Goal: Navigation & Orientation: Find specific page/section

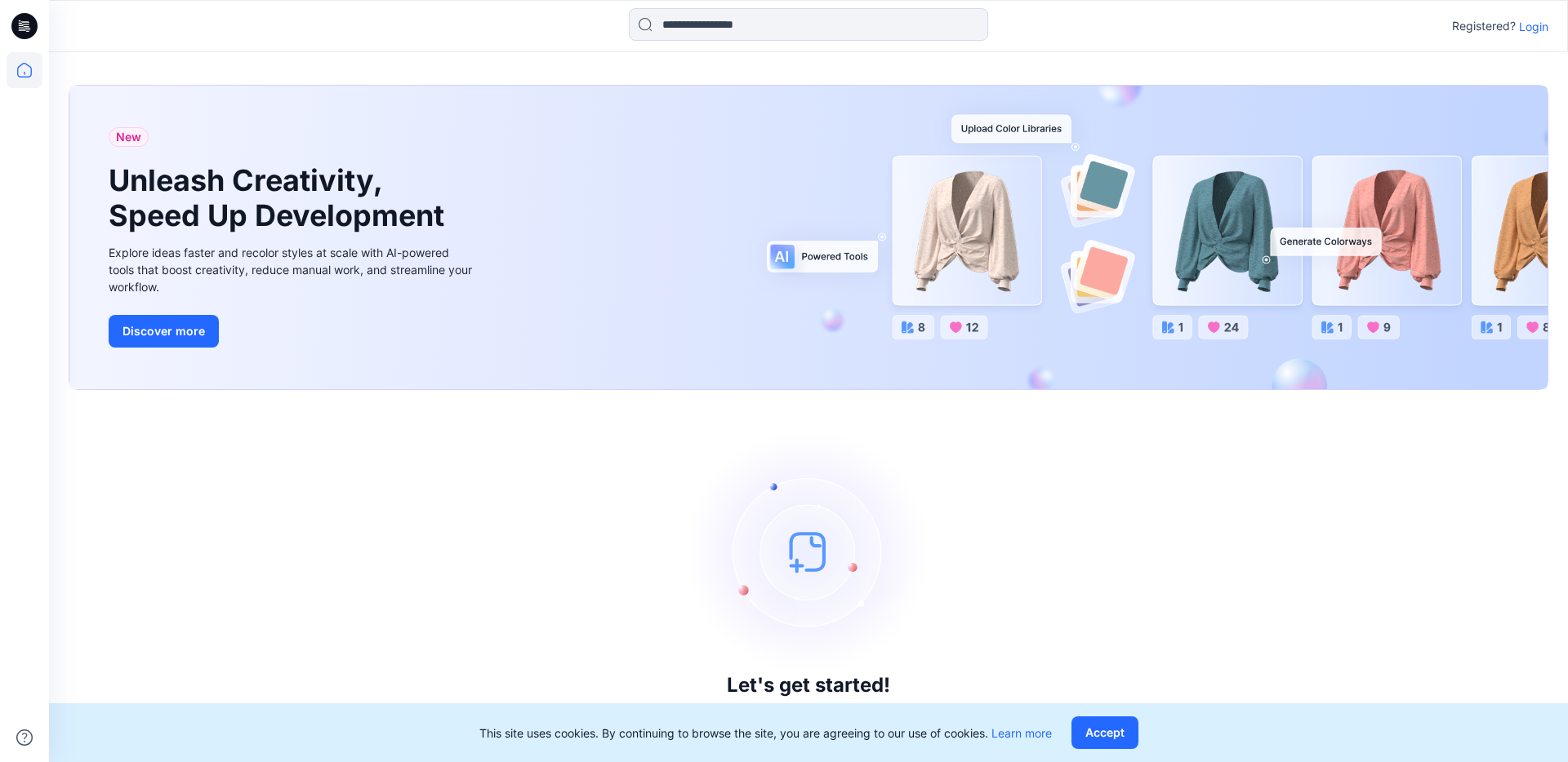
click at [903, 23] on p "Login" at bounding box center [1533, 27] width 29 height 17
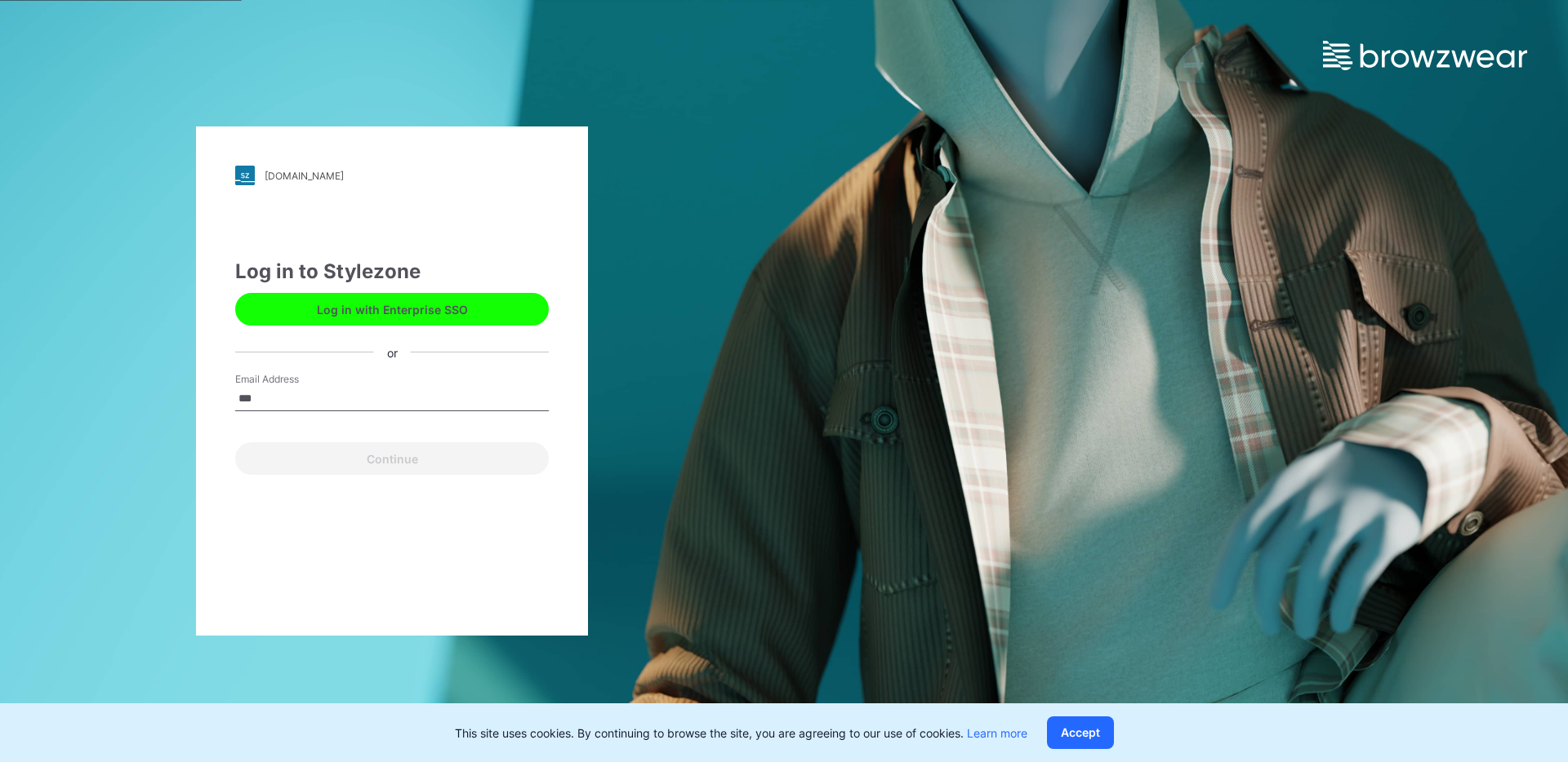
type input "**********"
click at [235, 442] on button "Continue" at bounding box center [392, 459] width 314 height 33
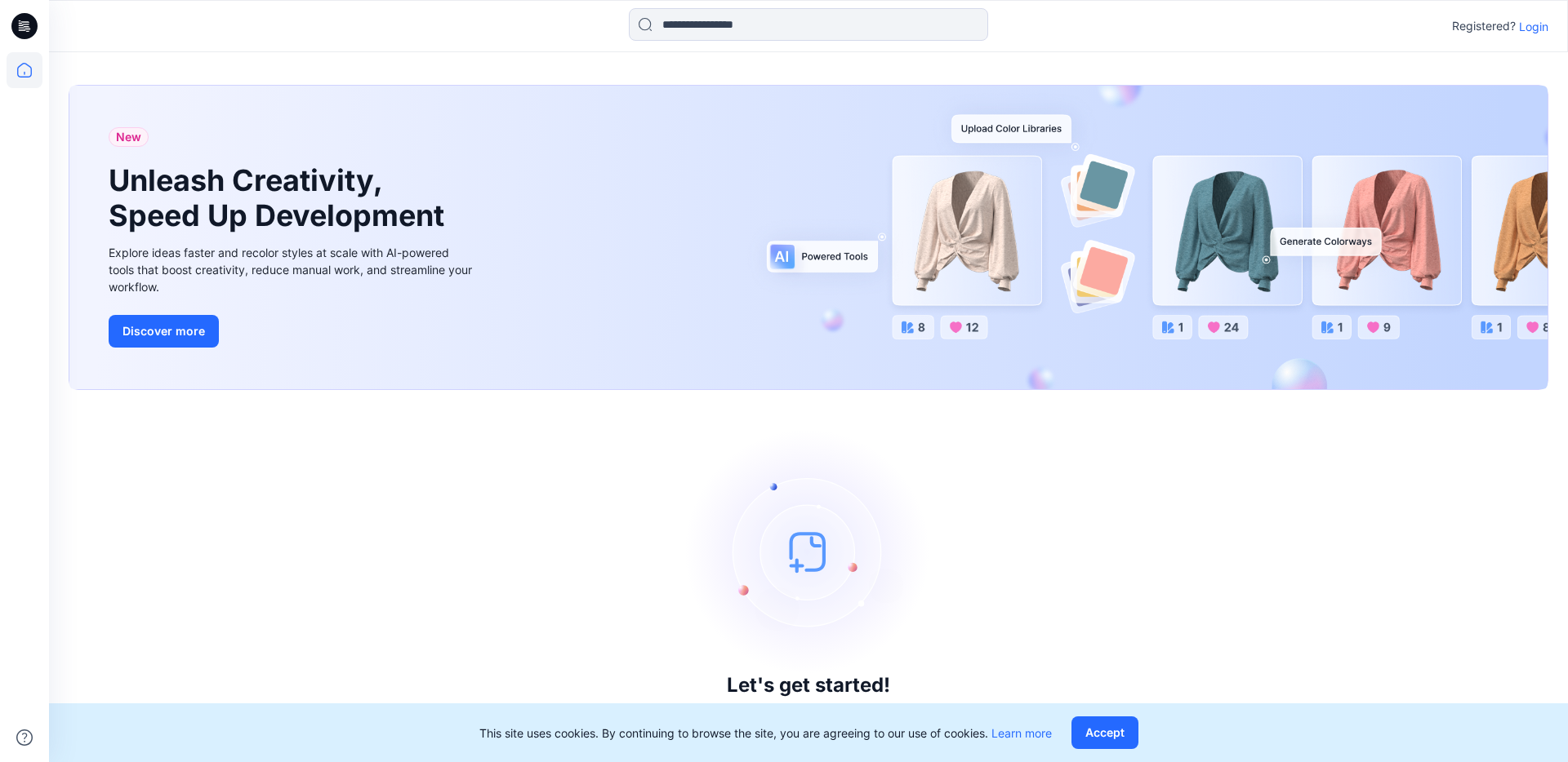
click at [1534, 26] on p "Login" at bounding box center [1533, 27] width 29 height 17
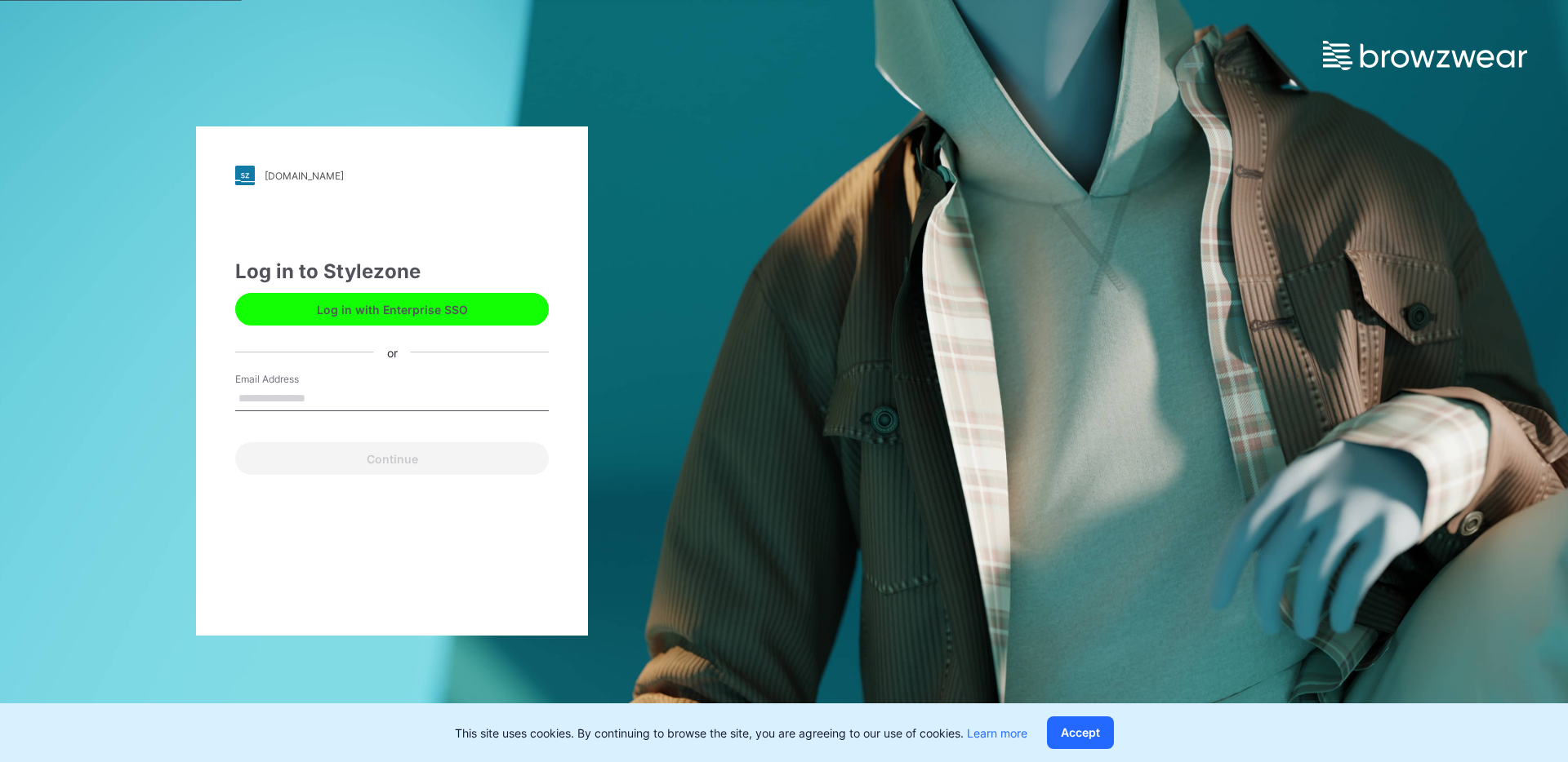
click at [403, 401] on input "Email Address" at bounding box center [392, 399] width 314 height 24
type input "**********"
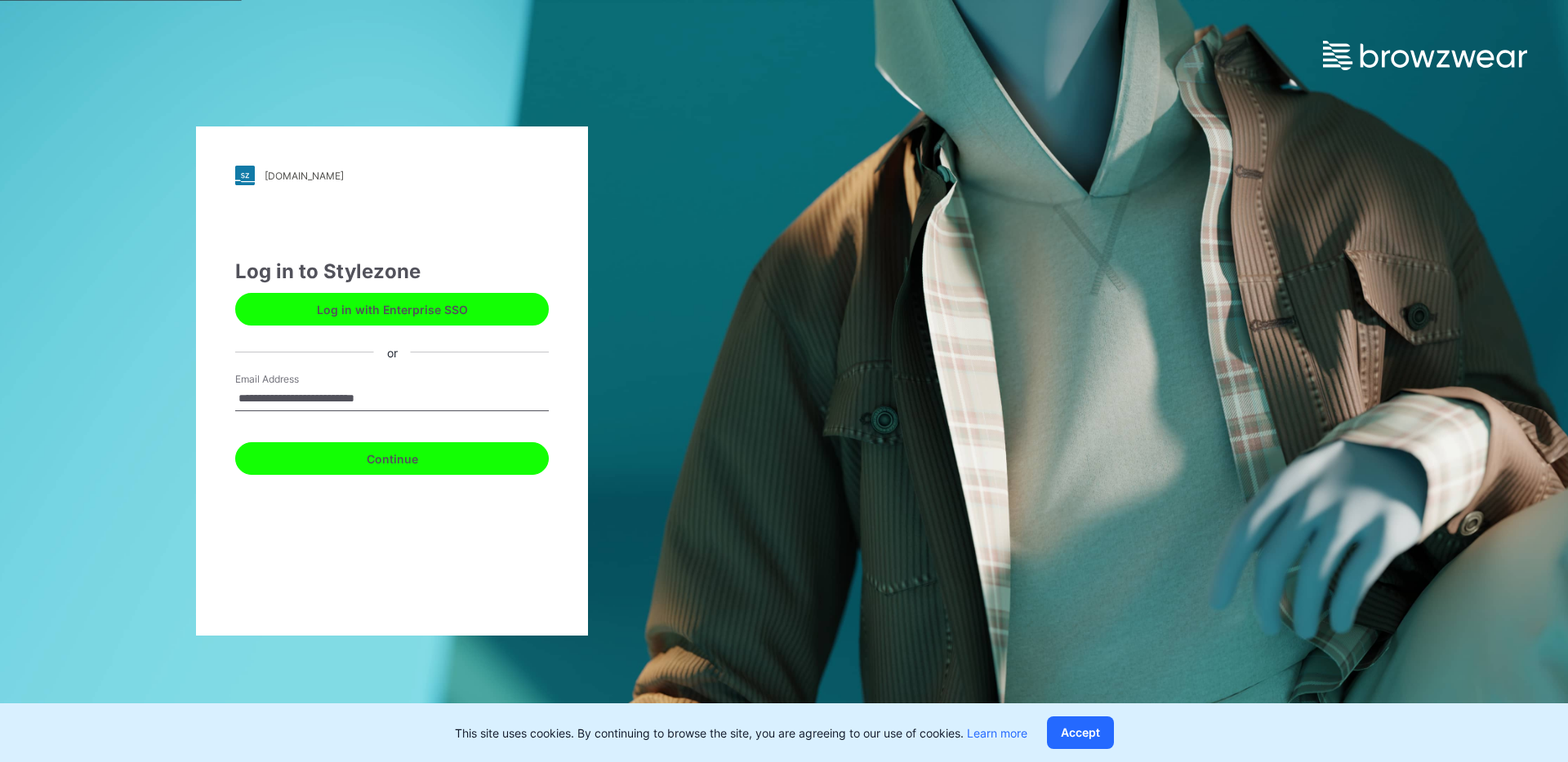
click at [362, 460] on button "Continue" at bounding box center [392, 459] width 314 height 33
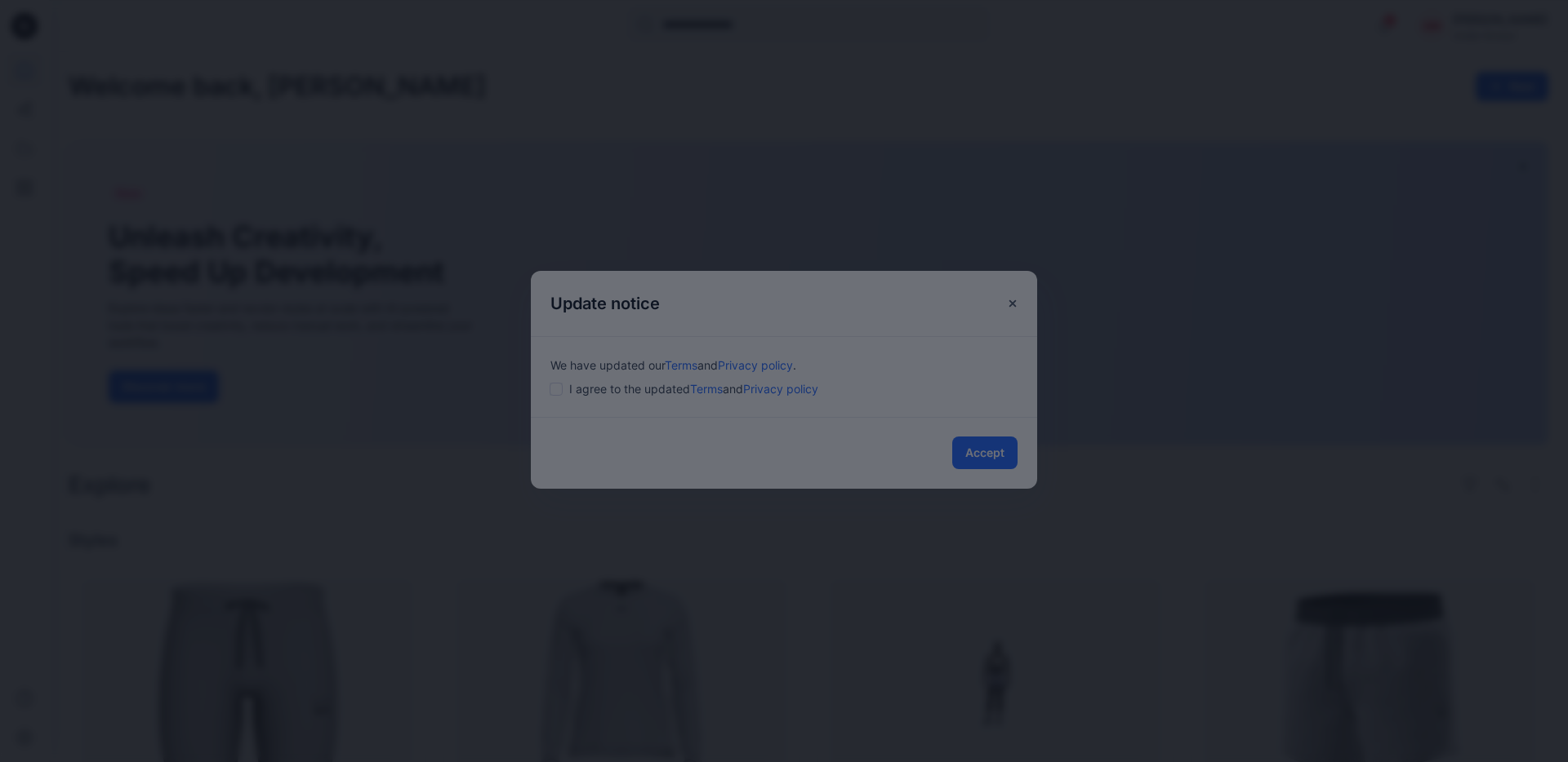
click at [990, 456] on div at bounding box center [784, 381] width 1568 height 762
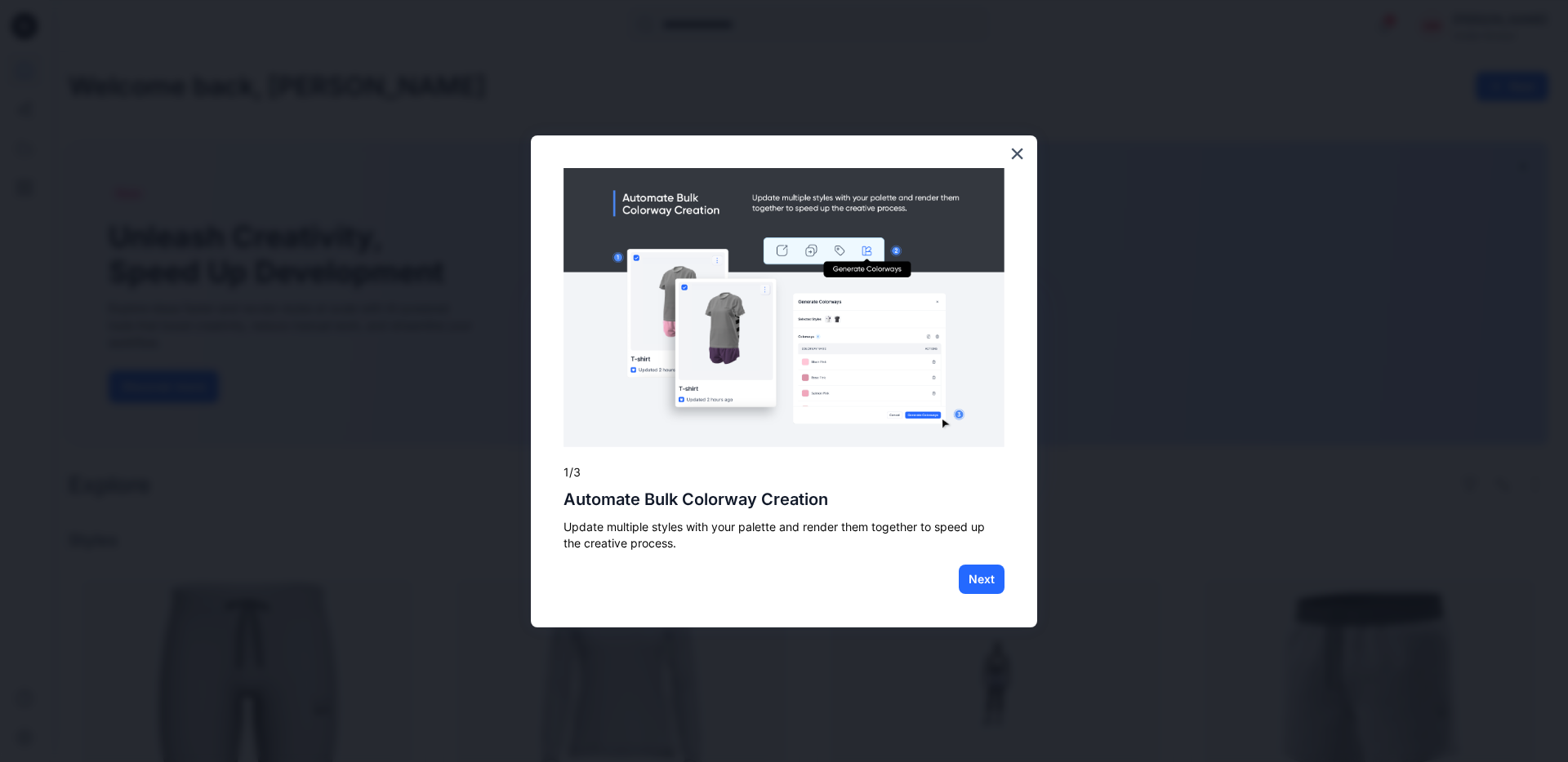
click at [947, 578] on div "Next" at bounding box center [784, 580] width 441 height 31
click at [972, 578] on button "Next" at bounding box center [981, 580] width 46 height 29
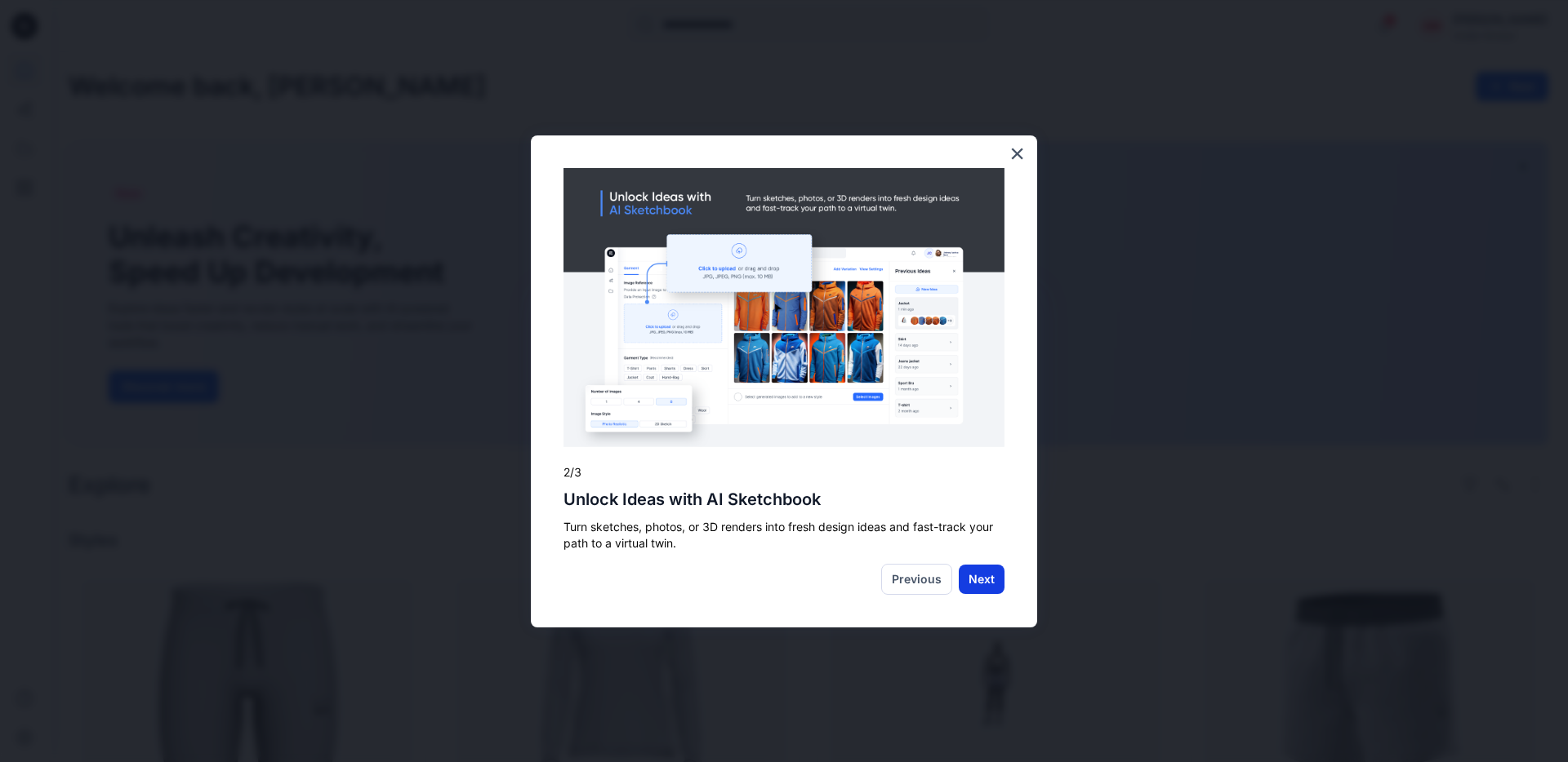
click at [972, 581] on button "Next" at bounding box center [981, 580] width 46 height 29
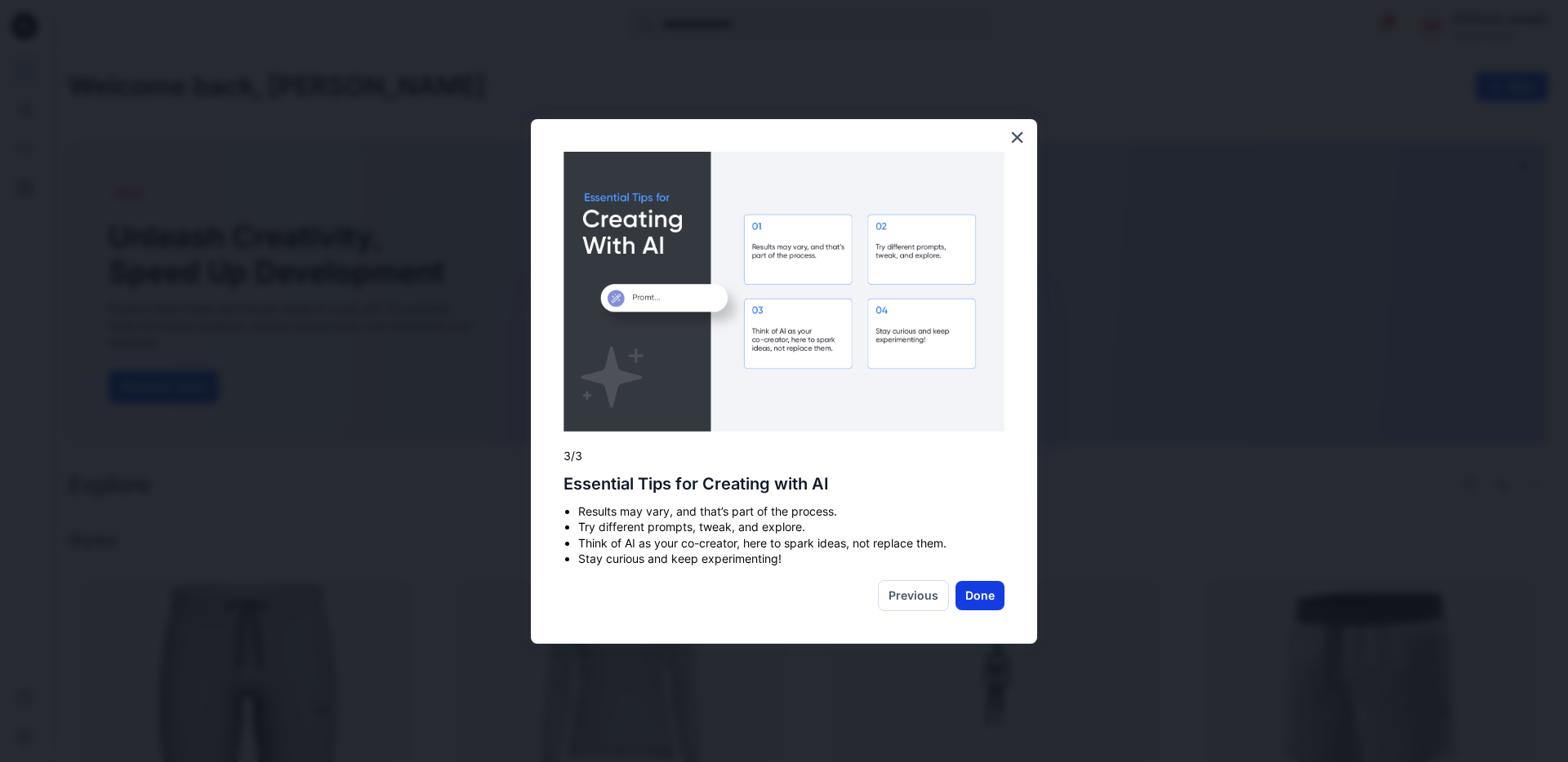
click at [981, 595] on button "Done" at bounding box center [980, 596] width 49 height 29
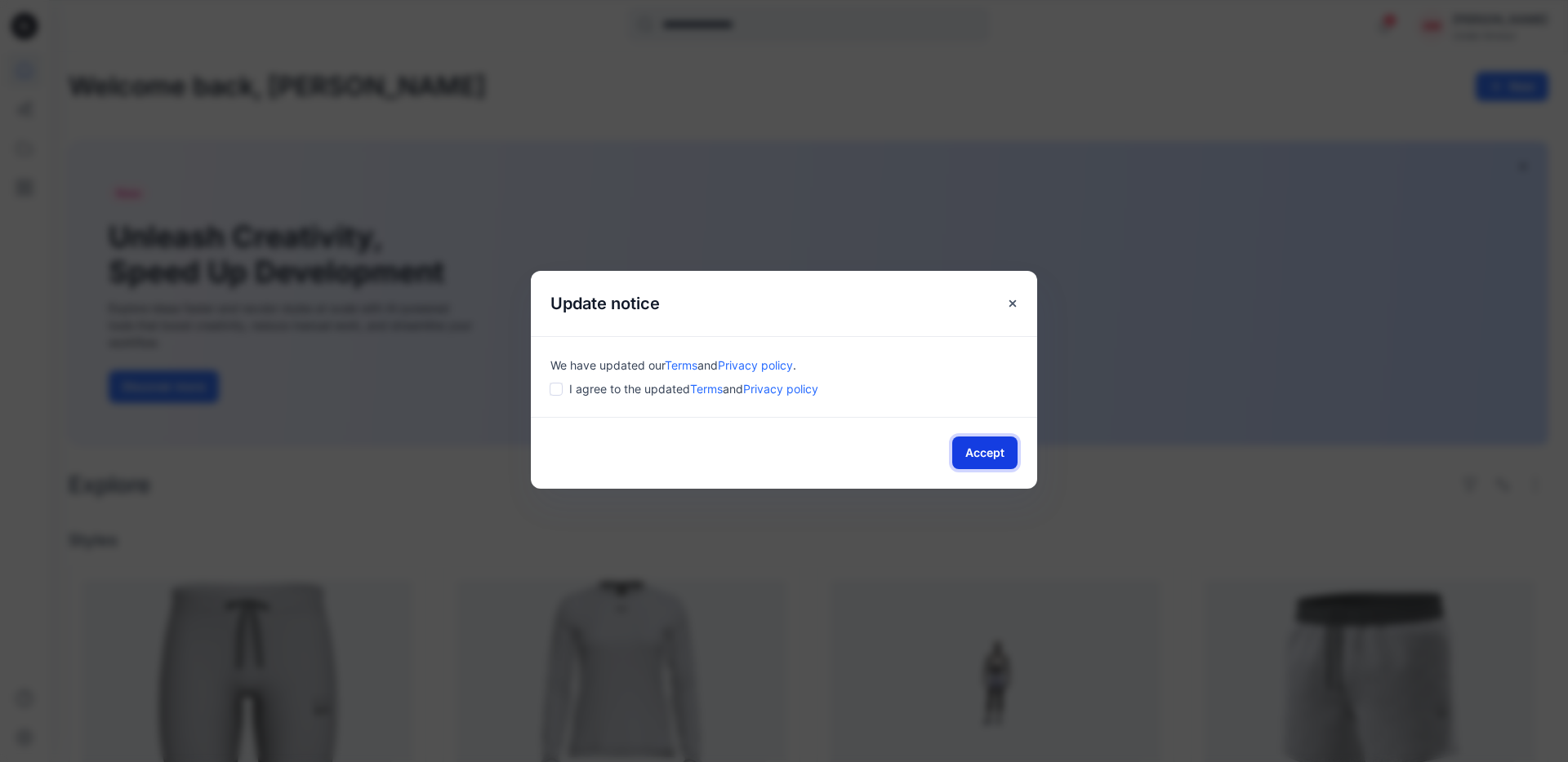
click at [968, 439] on button "Accept" at bounding box center [984, 453] width 65 height 33
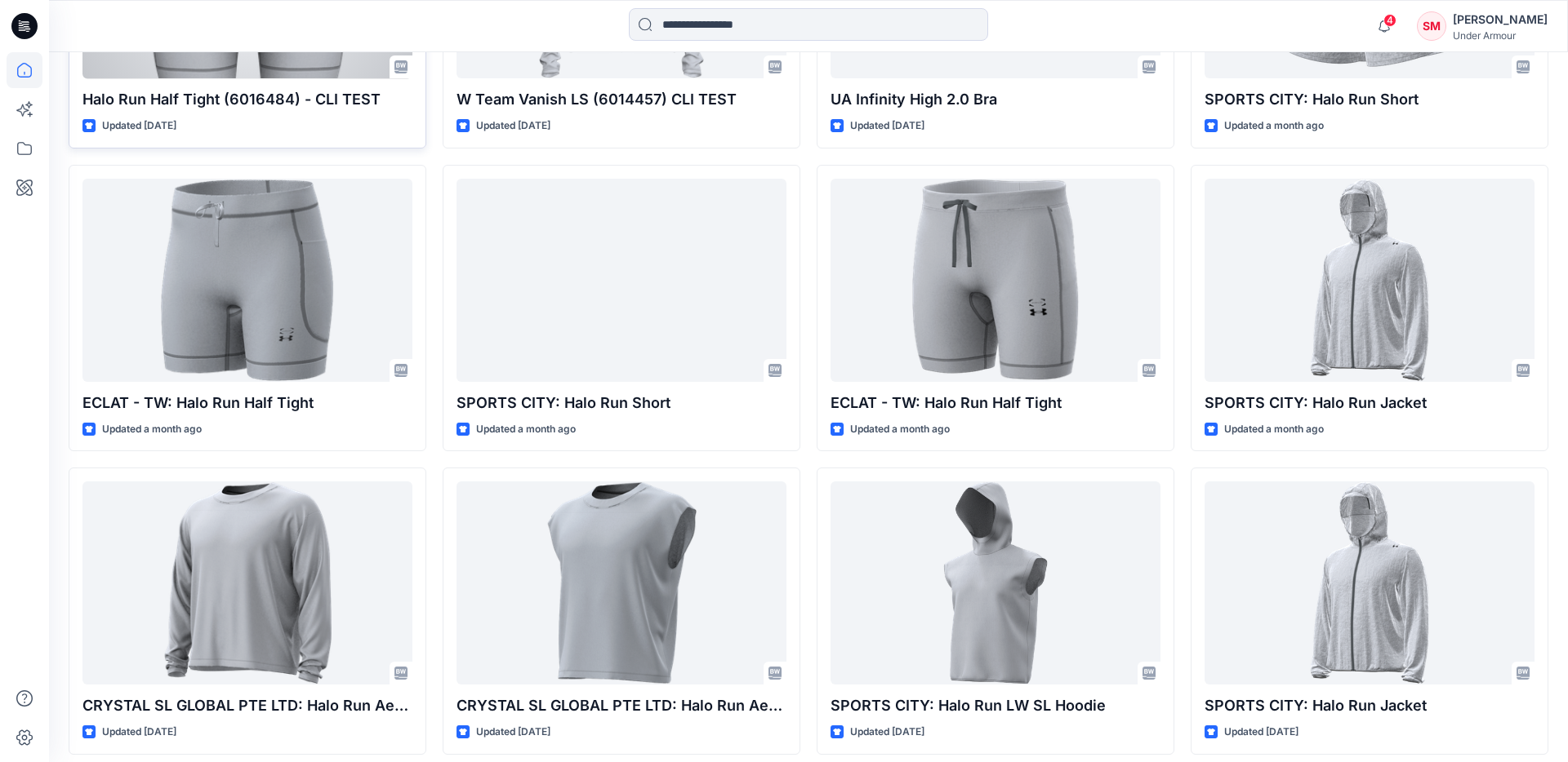
scroll to position [703, 0]
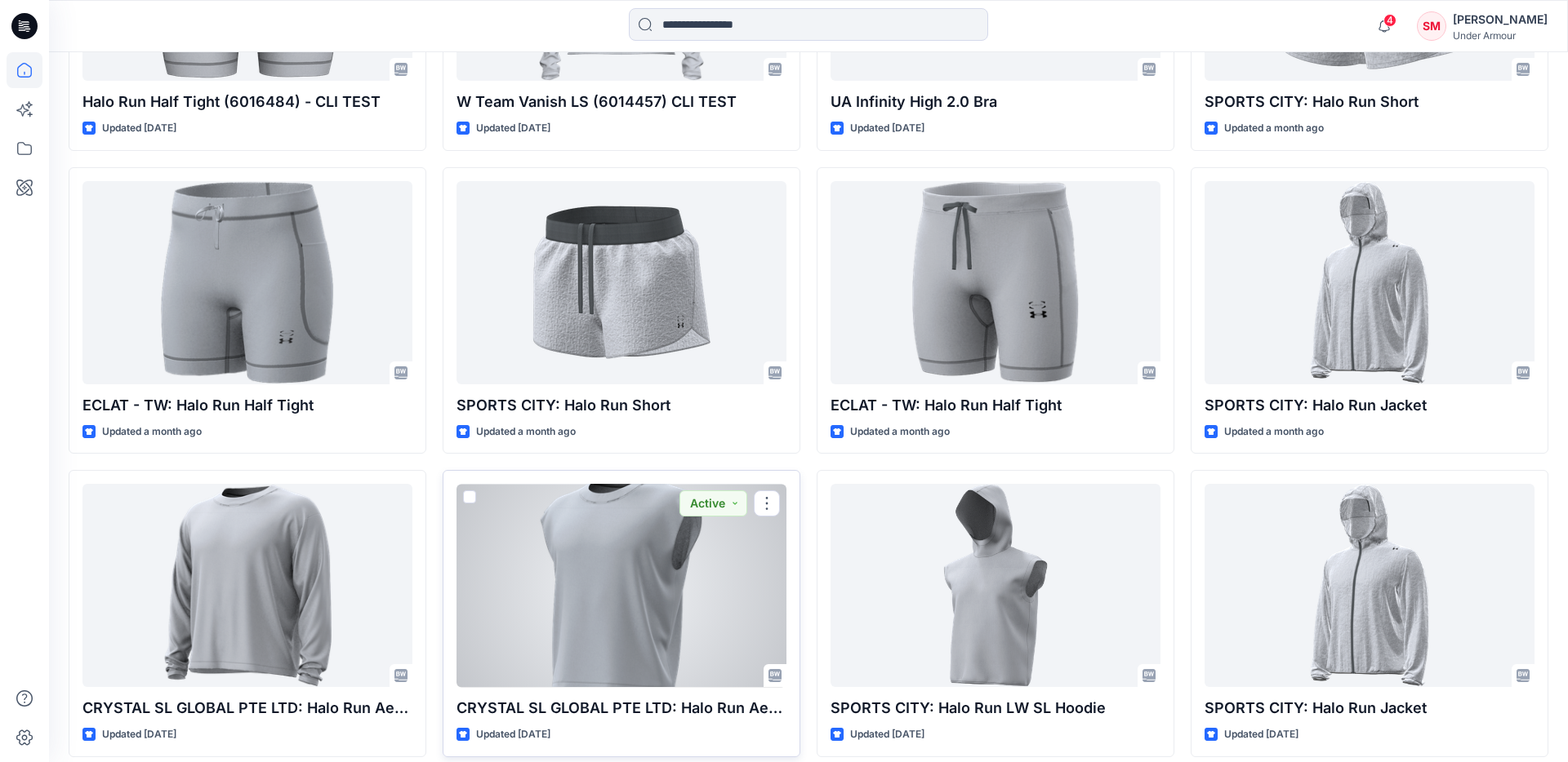
click at [623, 554] on div at bounding box center [621, 585] width 330 height 203
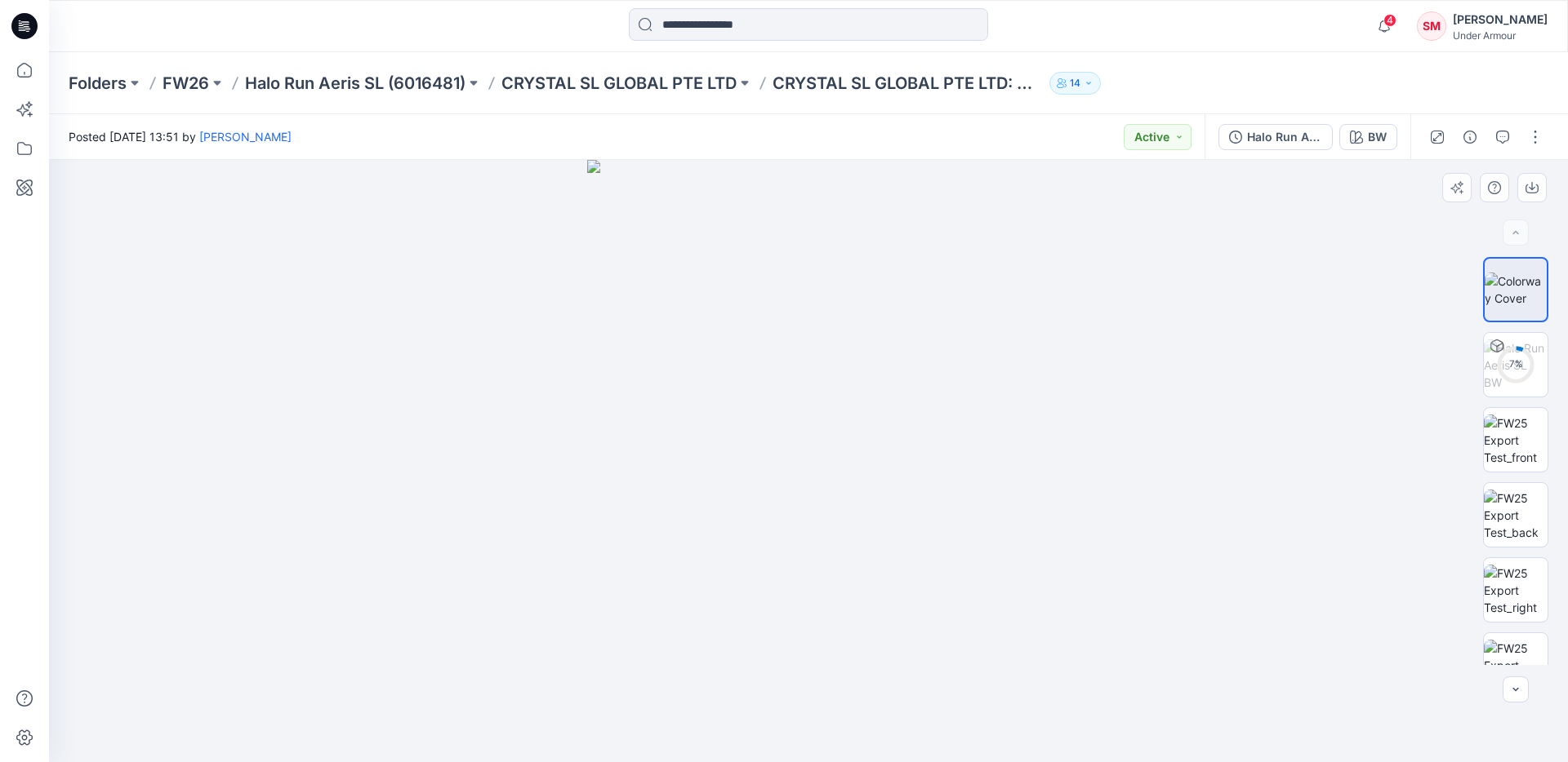
drag, startPoint x: 777, startPoint y: 303, endPoint x: 707, endPoint y: 363, distance: 92.2
click at [707, 363] on img at bounding box center [808, 461] width 443 height 602
click at [1508, 365] on img at bounding box center [1515, 365] width 63 height 51
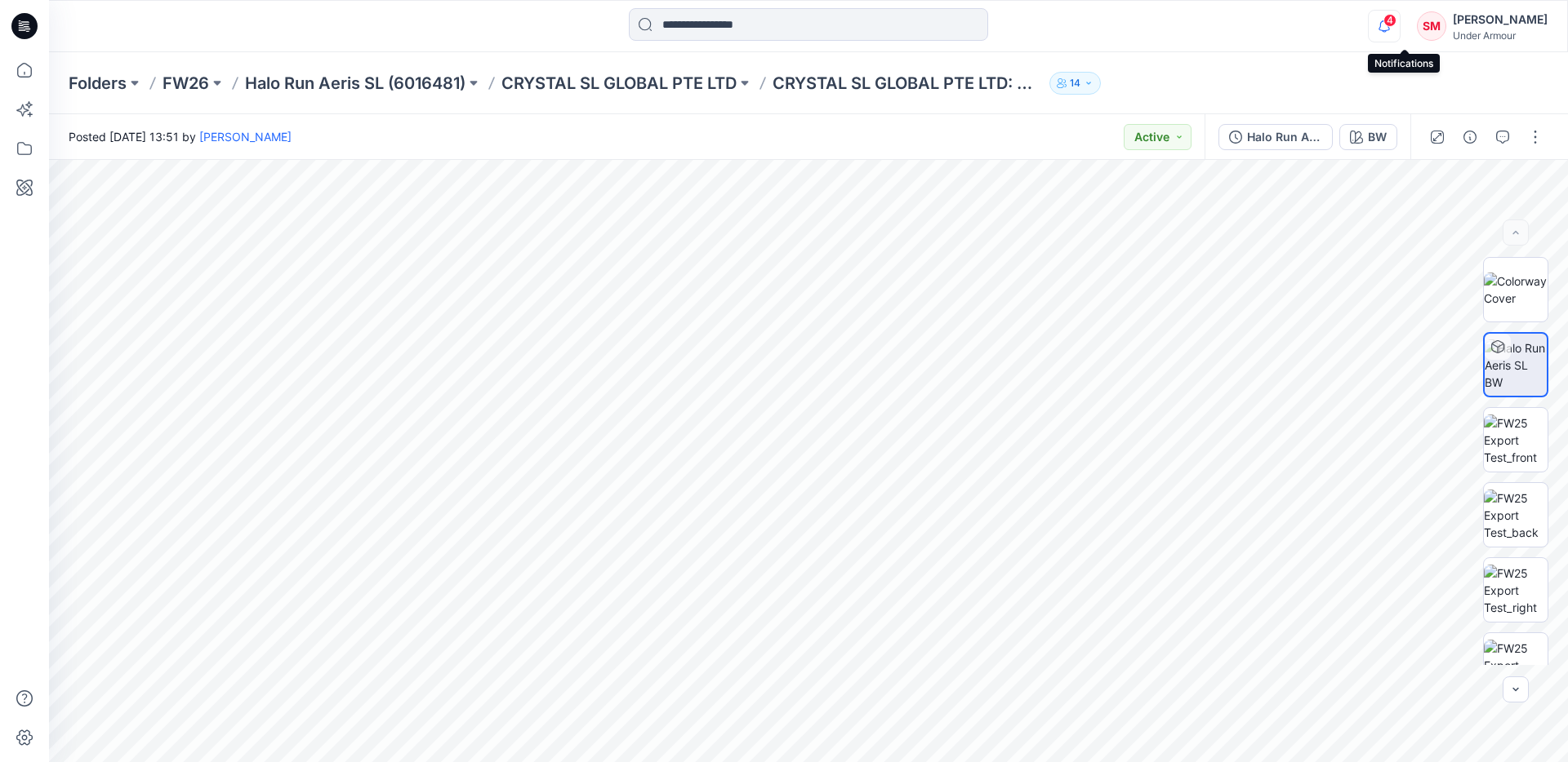
click at [1399, 26] on icon "button" at bounding box center [1384, 26] width 31 height 33
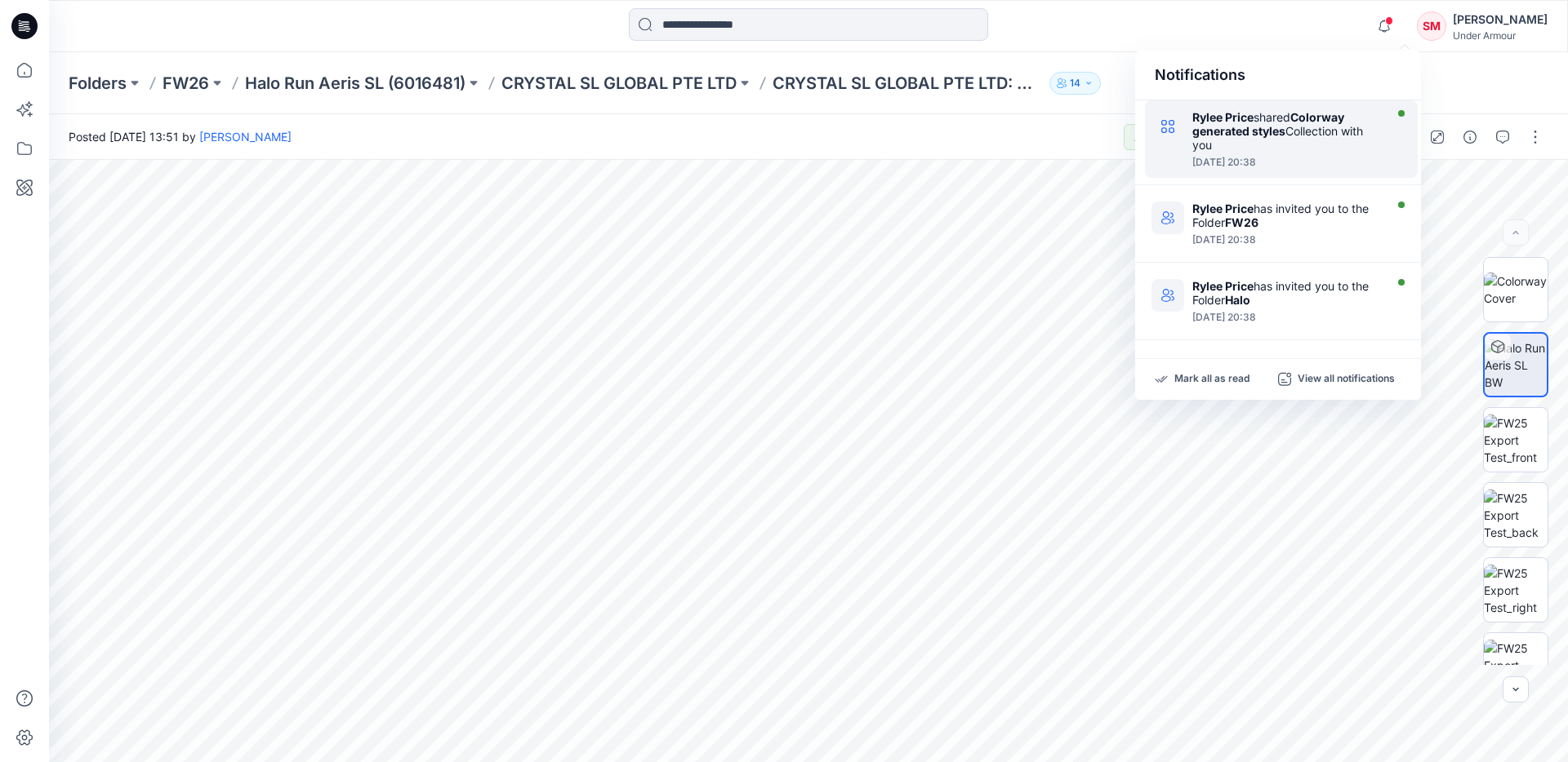
click at [1297, 146] on div "Rylee Price shared Colorway generated styles Collection with you" at bounding box center [1286, 131] width 188 height 42
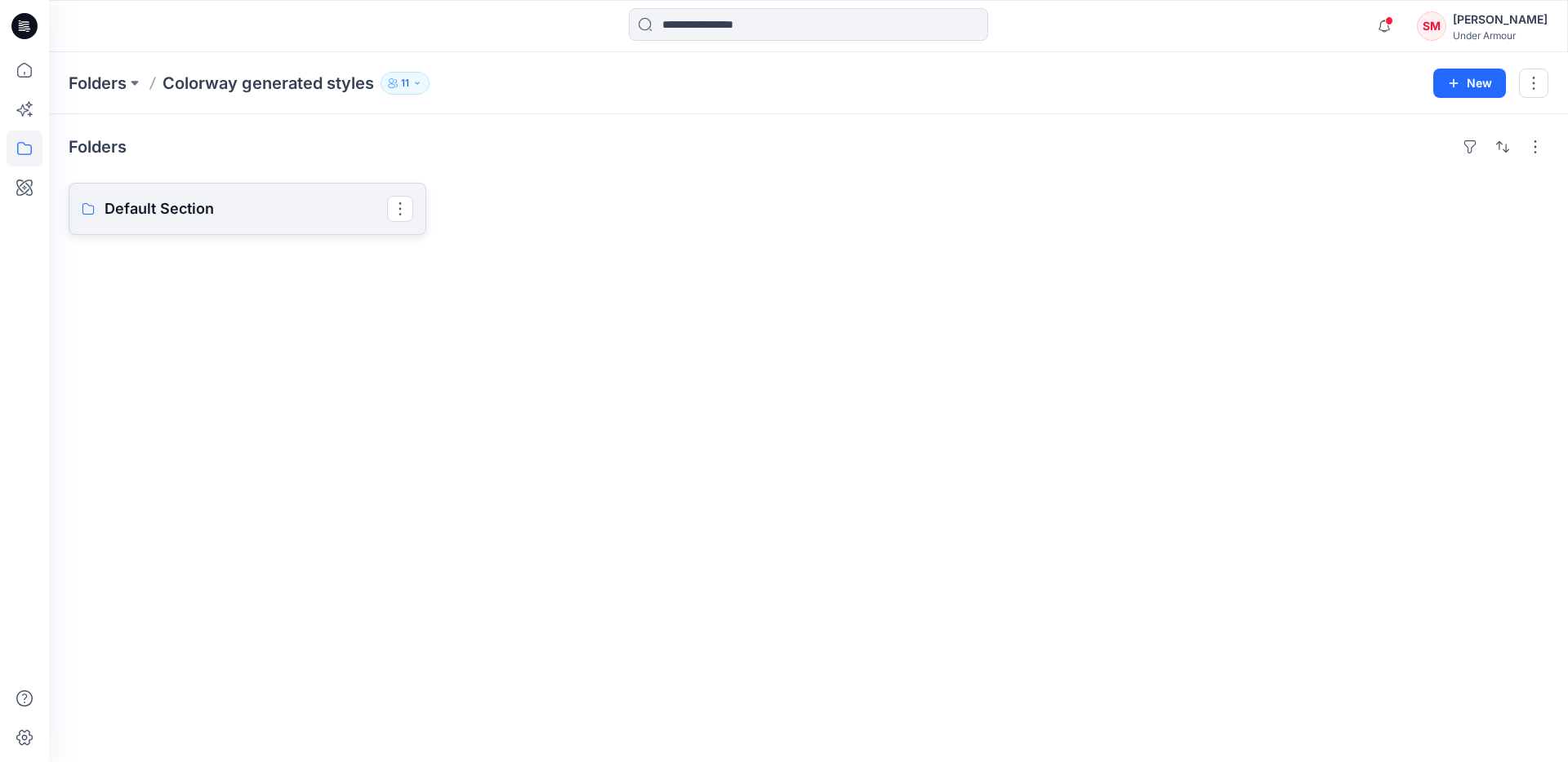
click at [210, 208] on p "Default Section" at bounding box center [246, 209] width 283 height 23
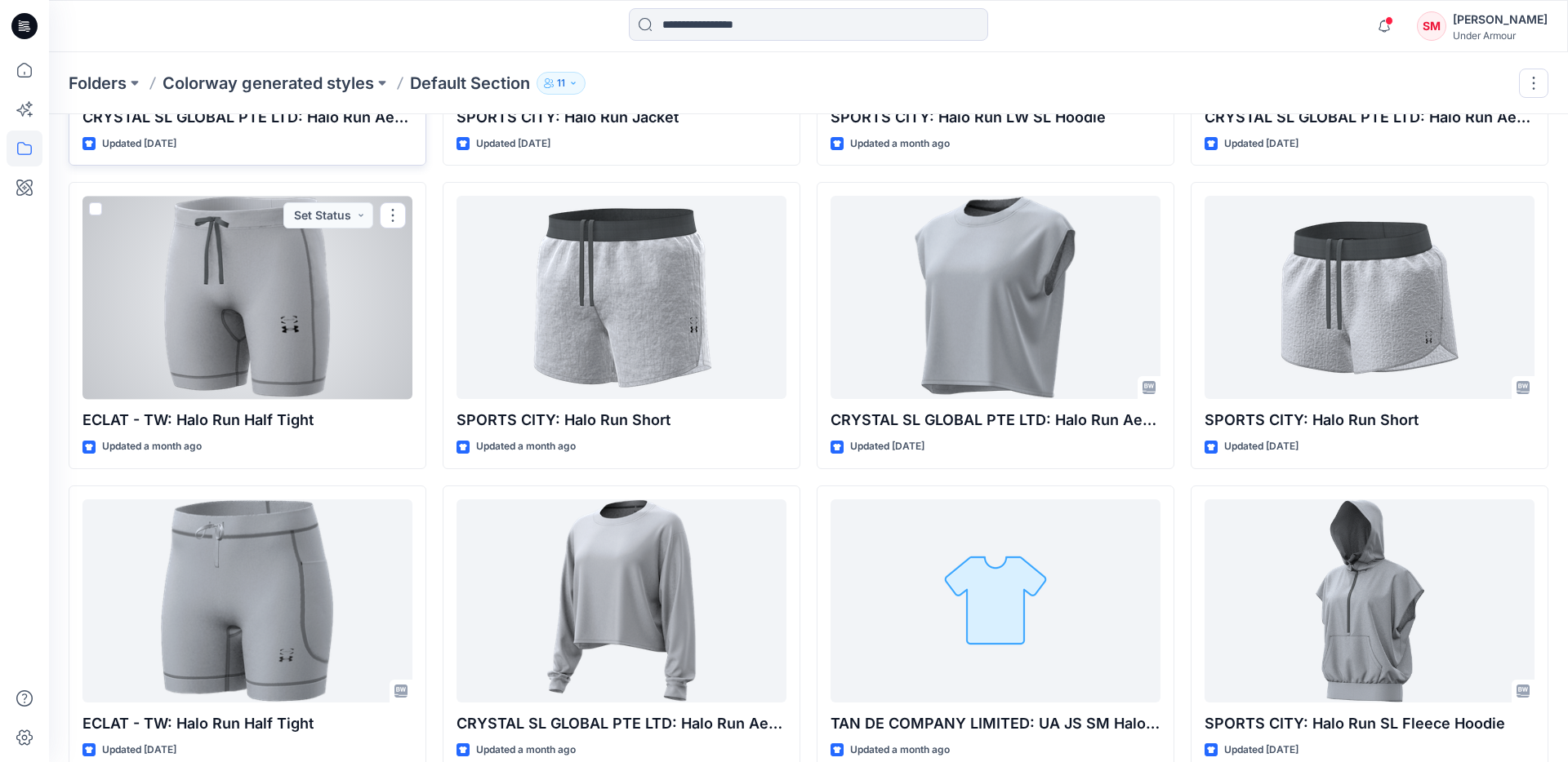
scroll to position [333, 0]
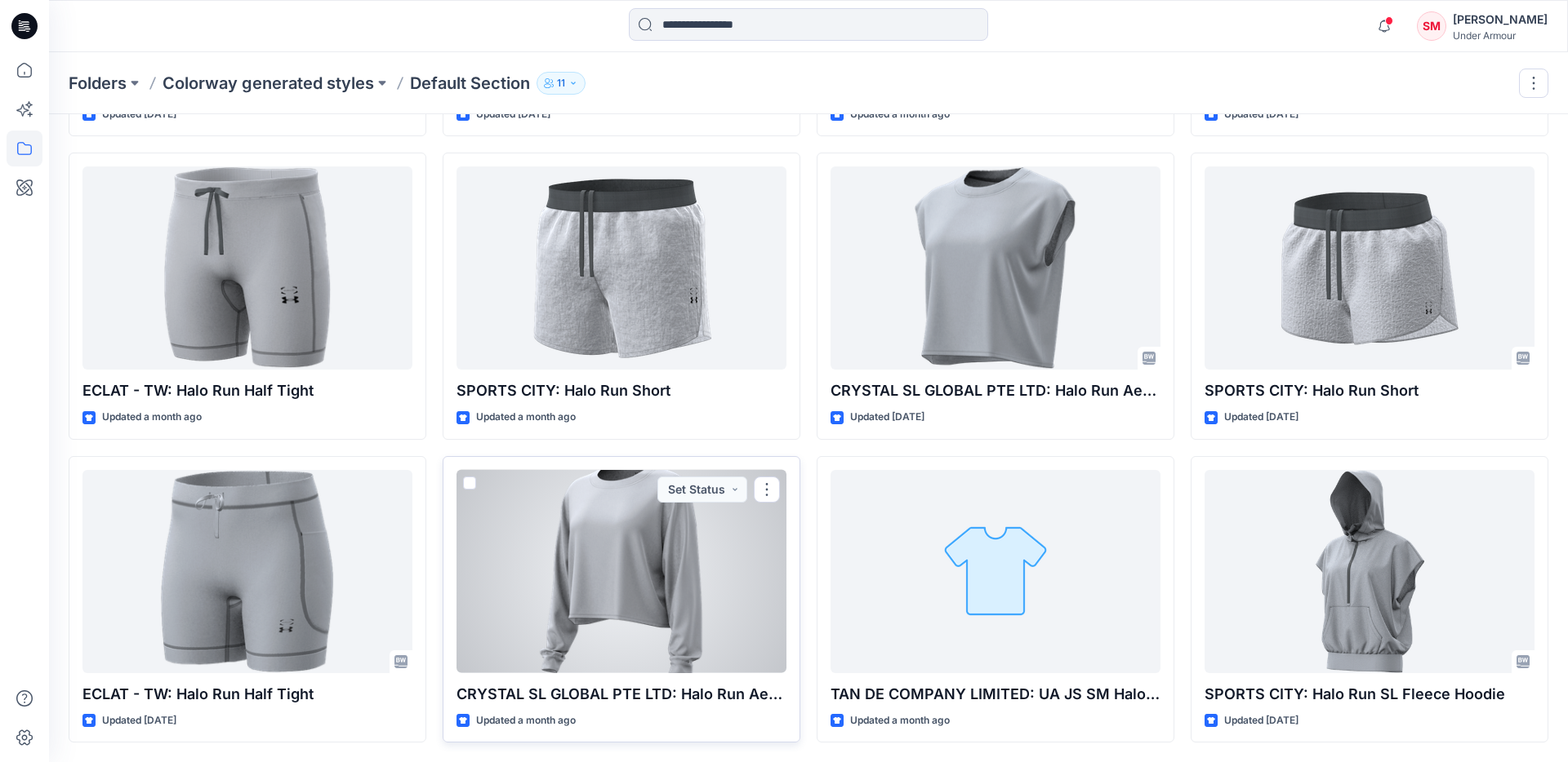
click at [566, 555] on div at bounding box center [621, 571] width 330 height 203
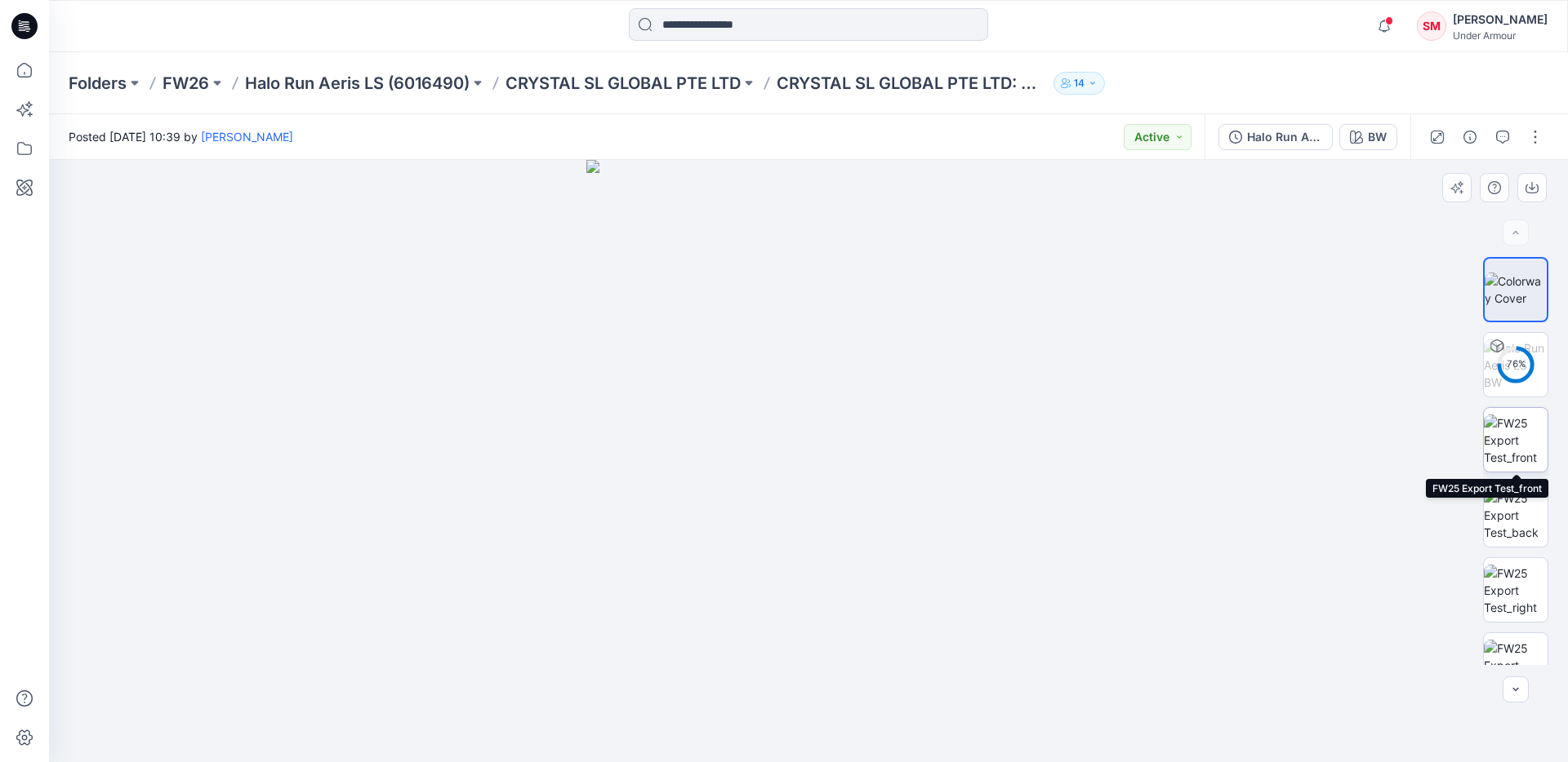
click at [1519, 438] on img at bounding box center [1515, 440] width 63 height 51
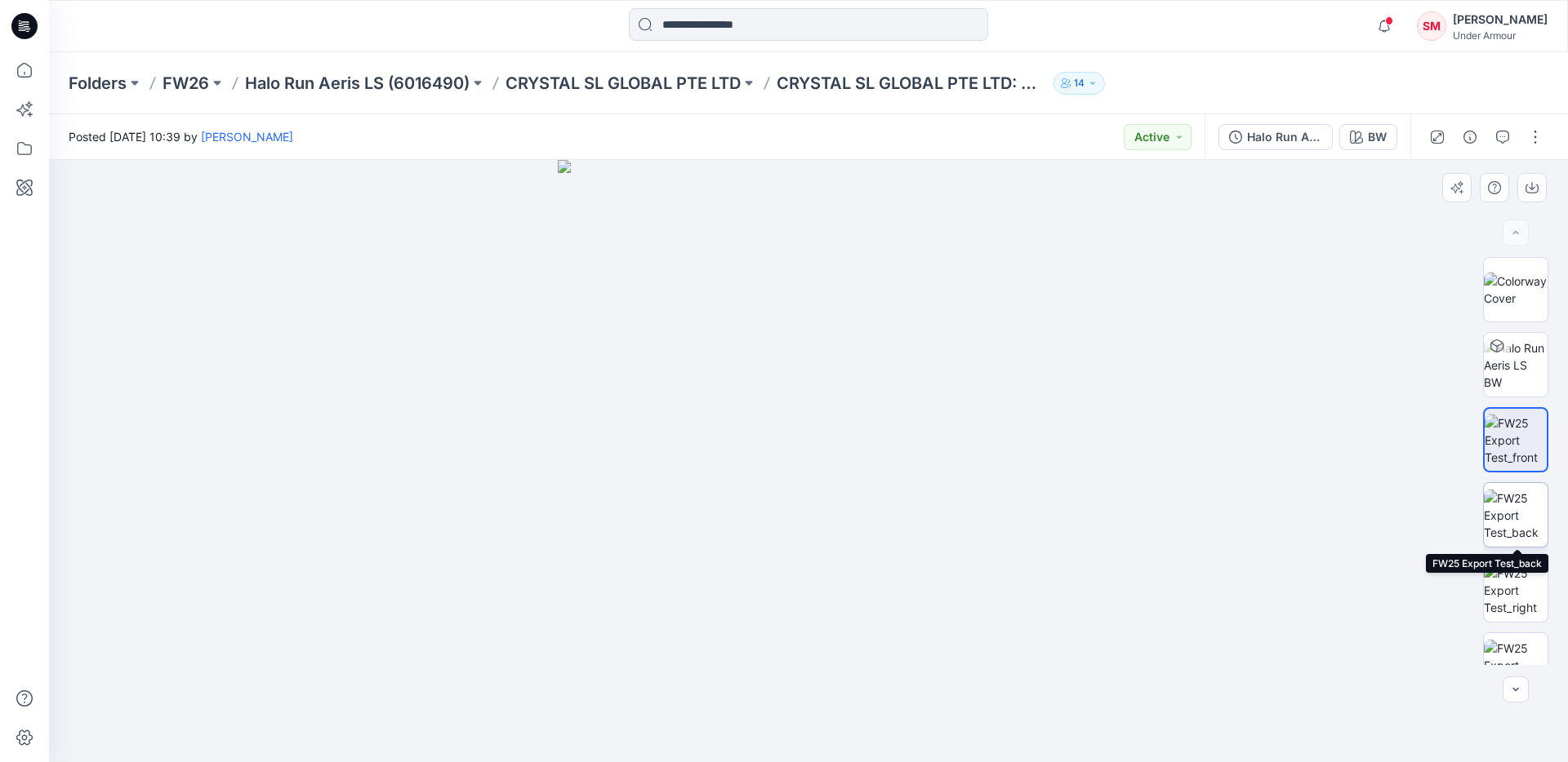
click at [1515, 529] on img at bounding box center [1515, 515] width 63 height 51
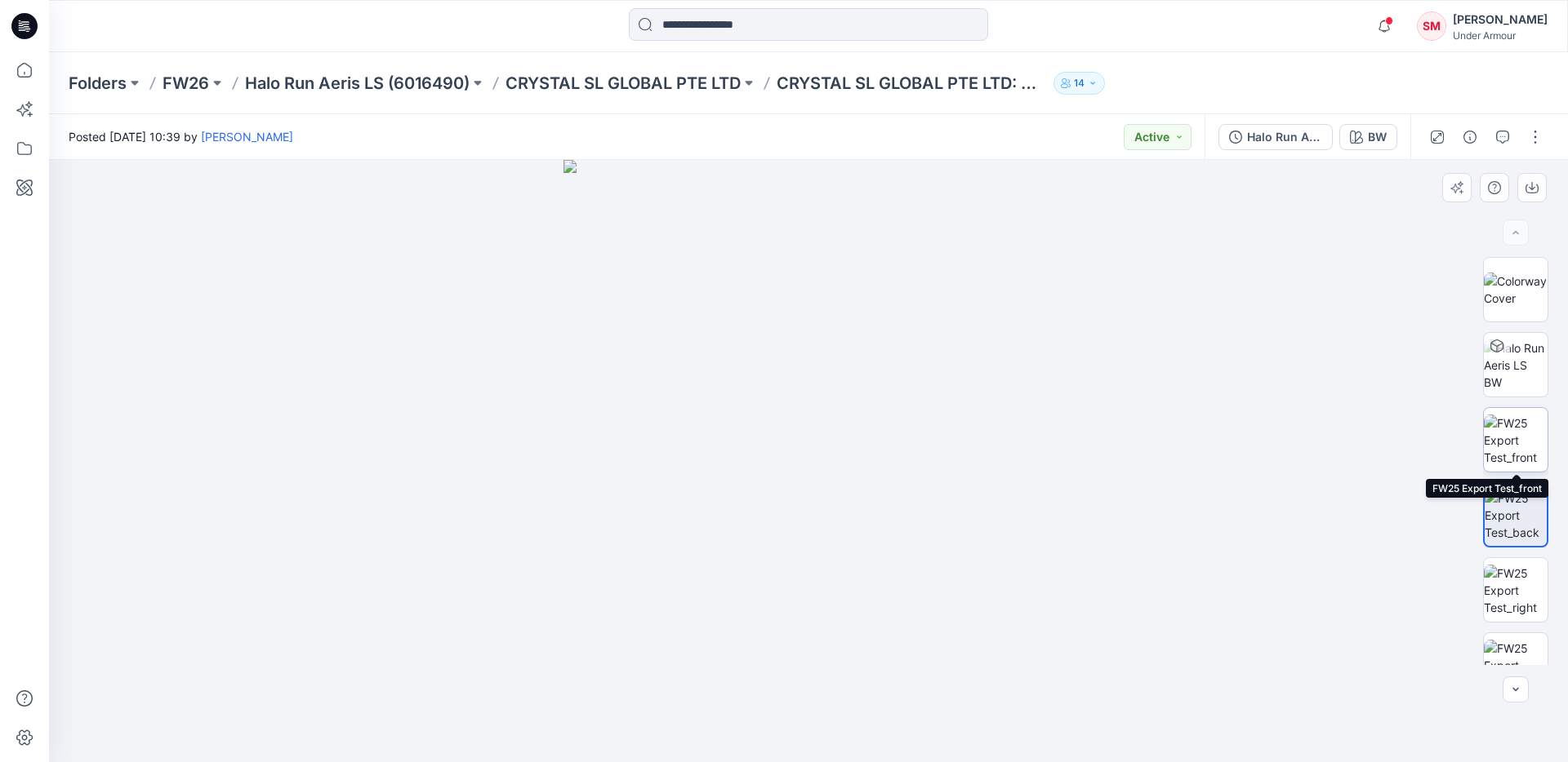
click at [1508, 441] on img at bounding box center [1515, 440] width 63 height 51
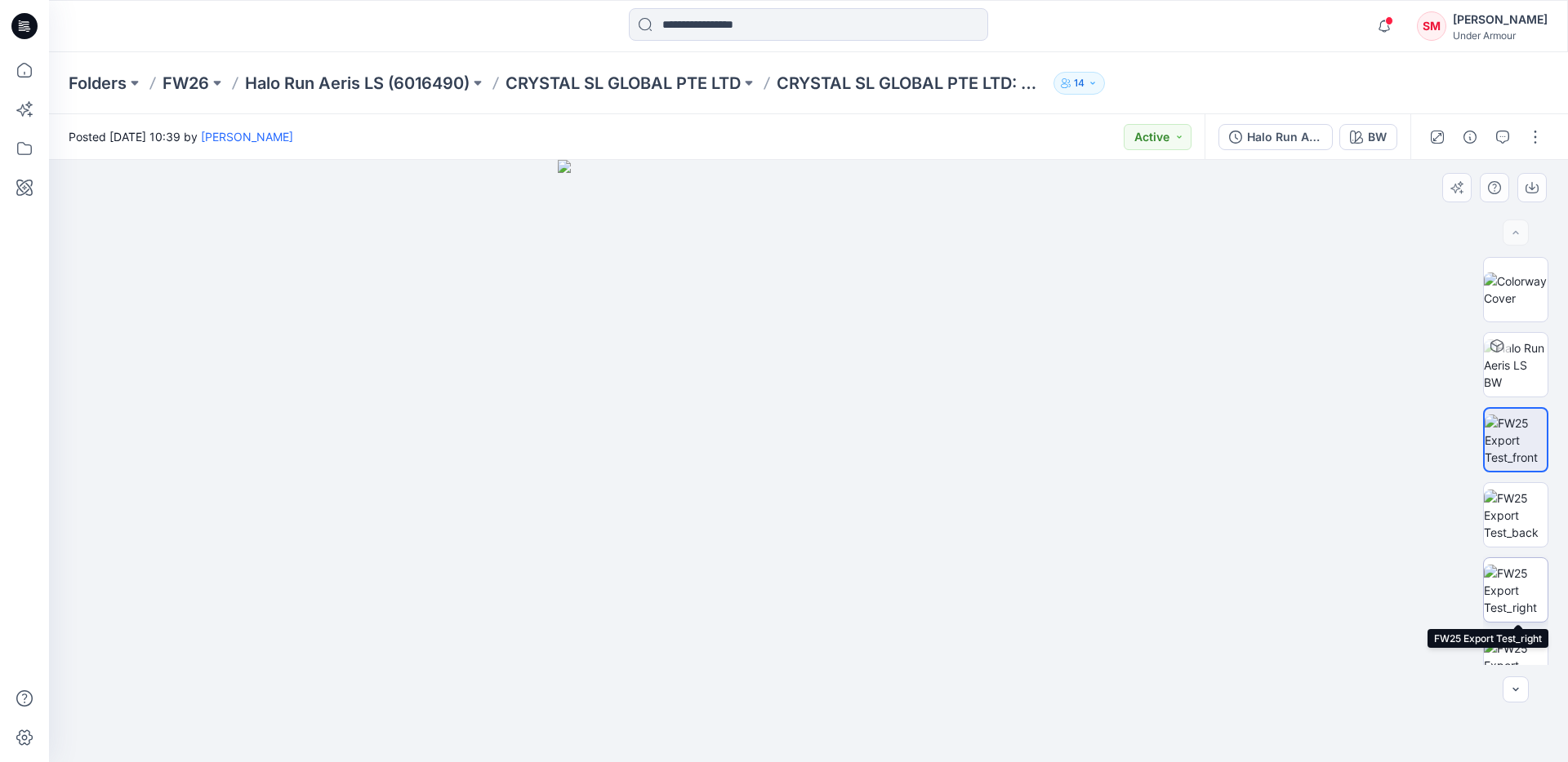
click at [1509, 581] on img at bounding box center [1515, 590] width 63 height 51
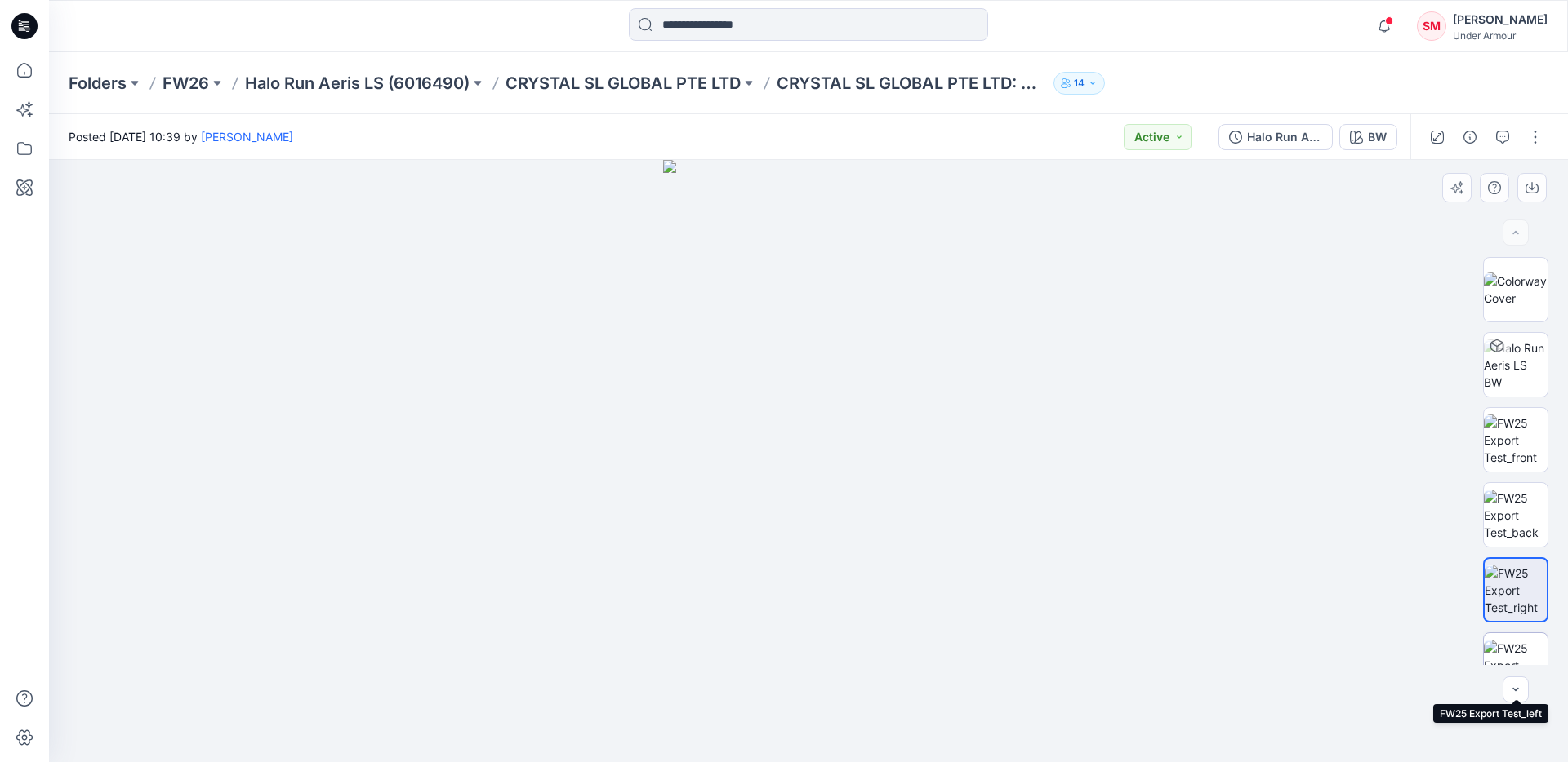
click at [1525, 643] on img at bounding box center [1515, 665] width 63 height 51
click at [1520, 683] on icon "button" at bounding box center [1515, 689] width 13 height 13
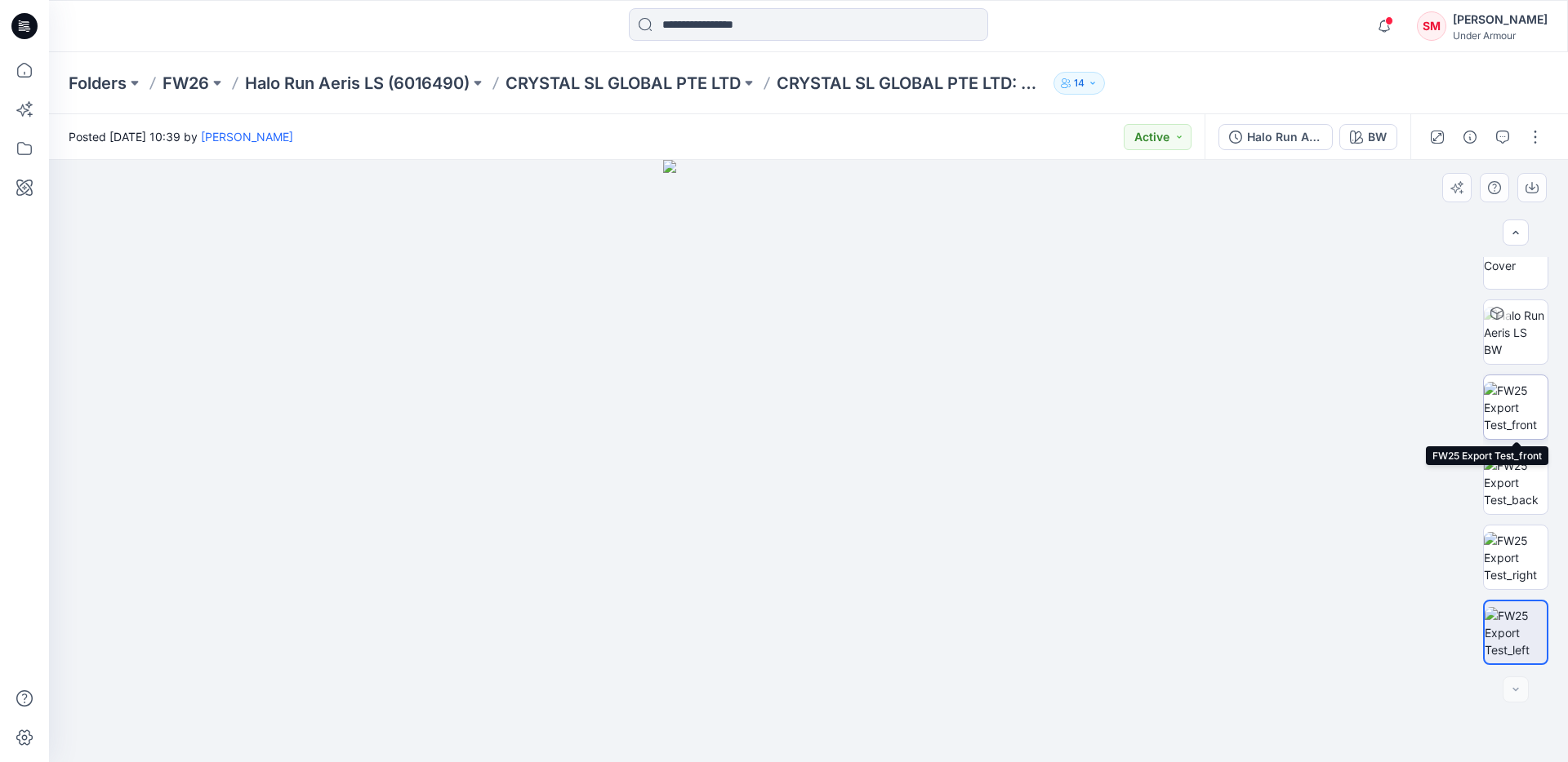
click at [1497, 395] on img at bounding box center [1515, 407] width 63 height 51
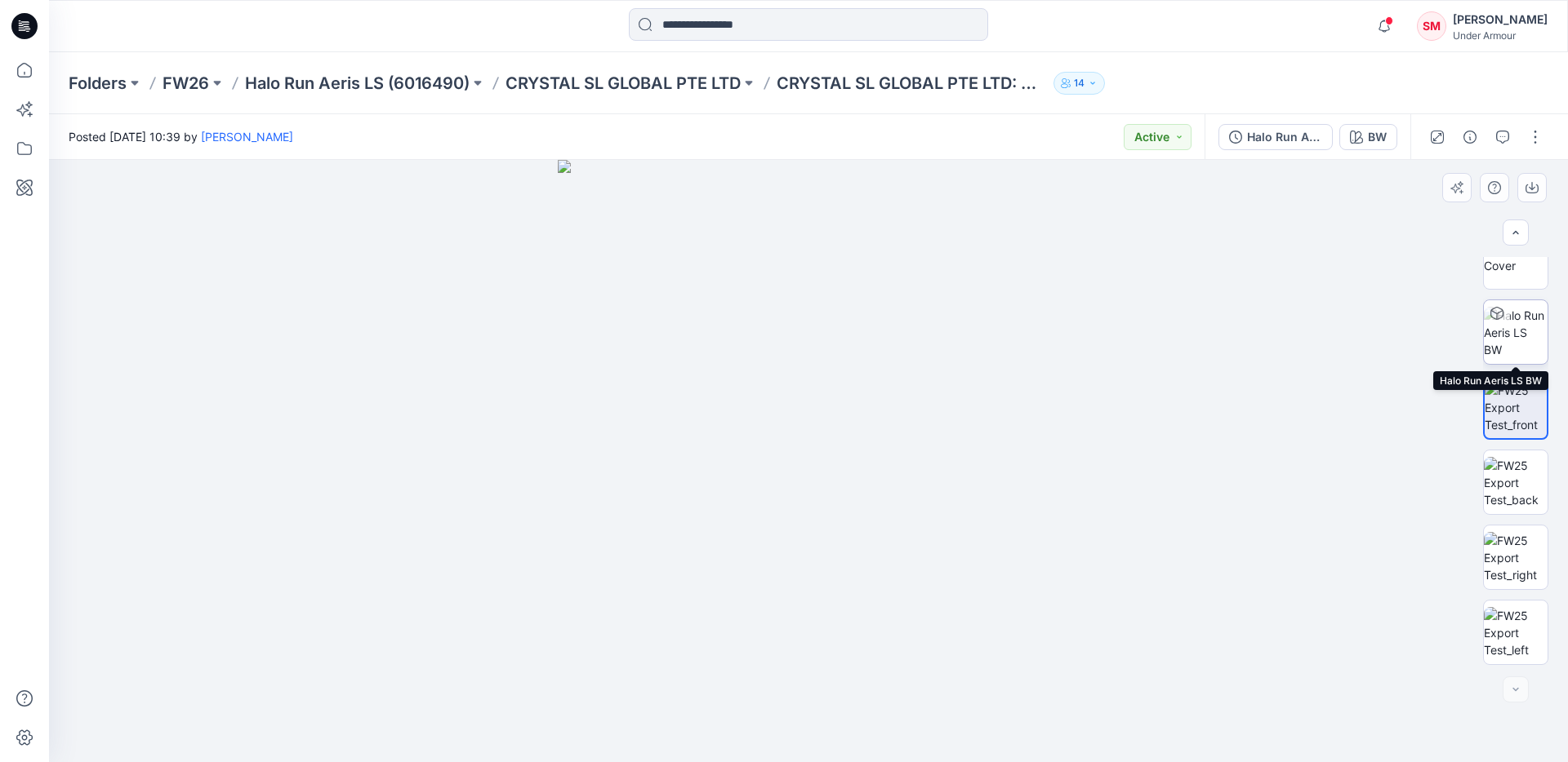
click at [1521, 325] on img at bounding box center [1515, 332] width 63 height 51
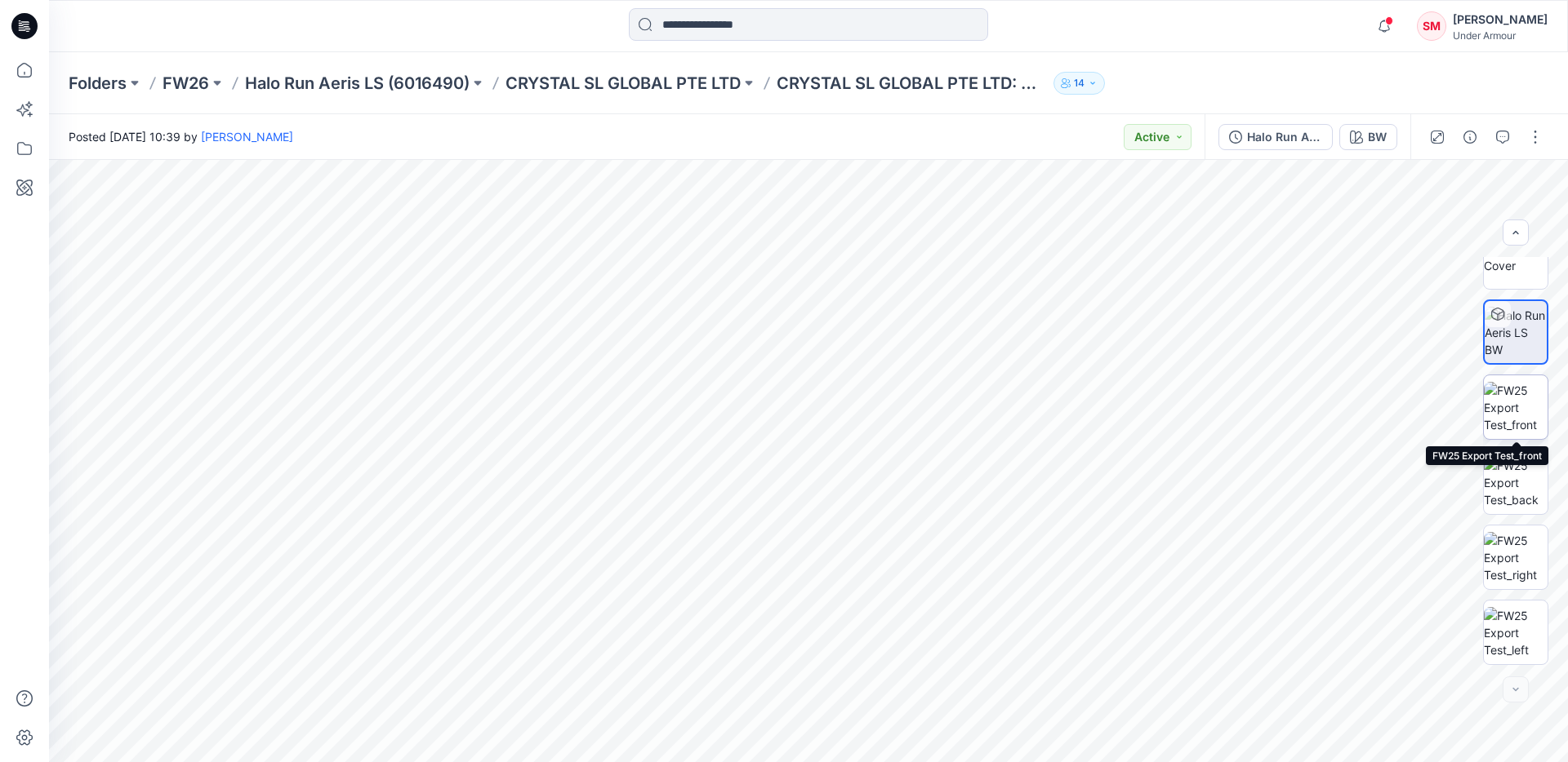
scroll to position [0, 0]
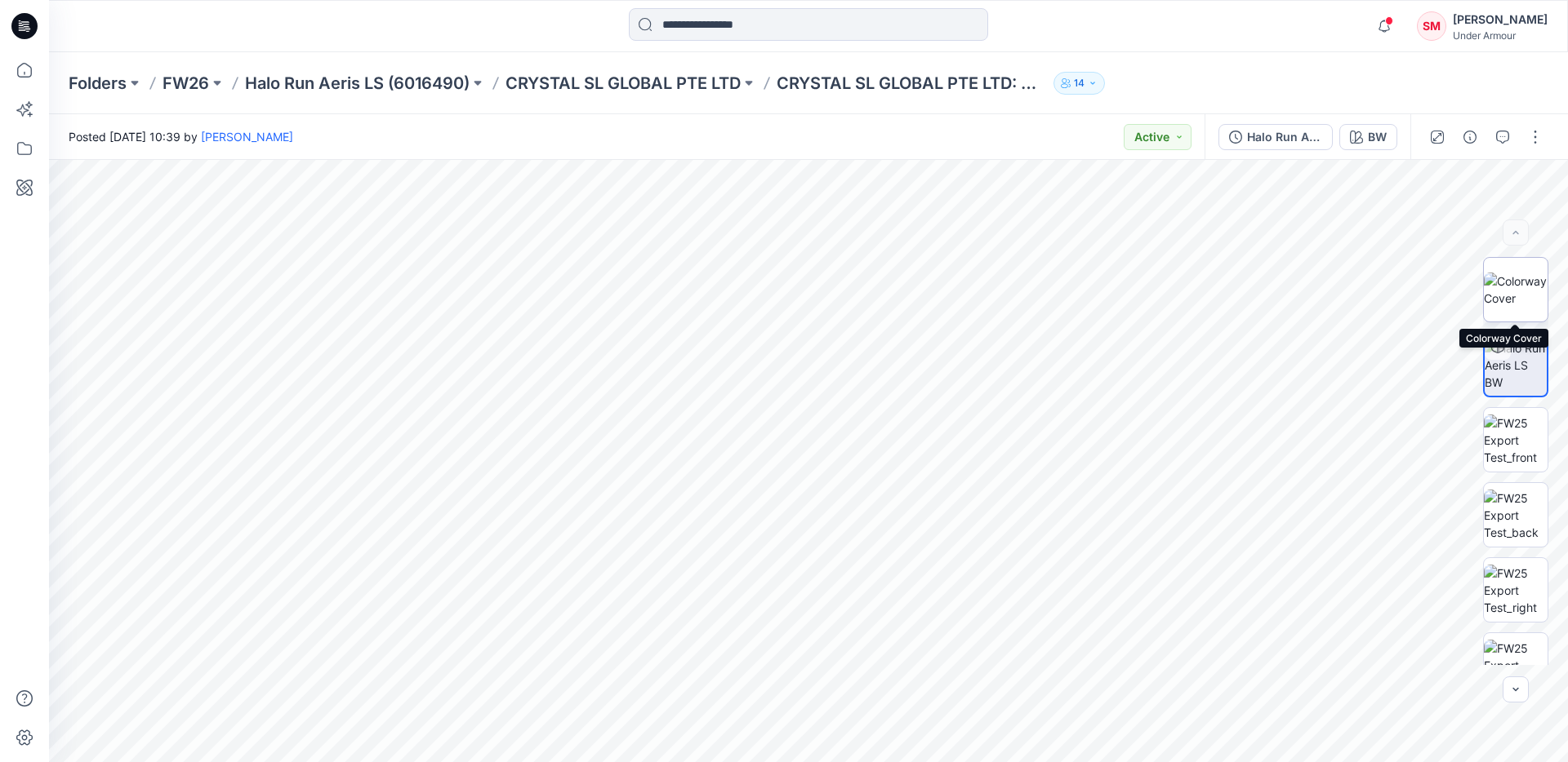
click at [1514, 285] on img at bounding box center [1515, 290] width 63 height 35
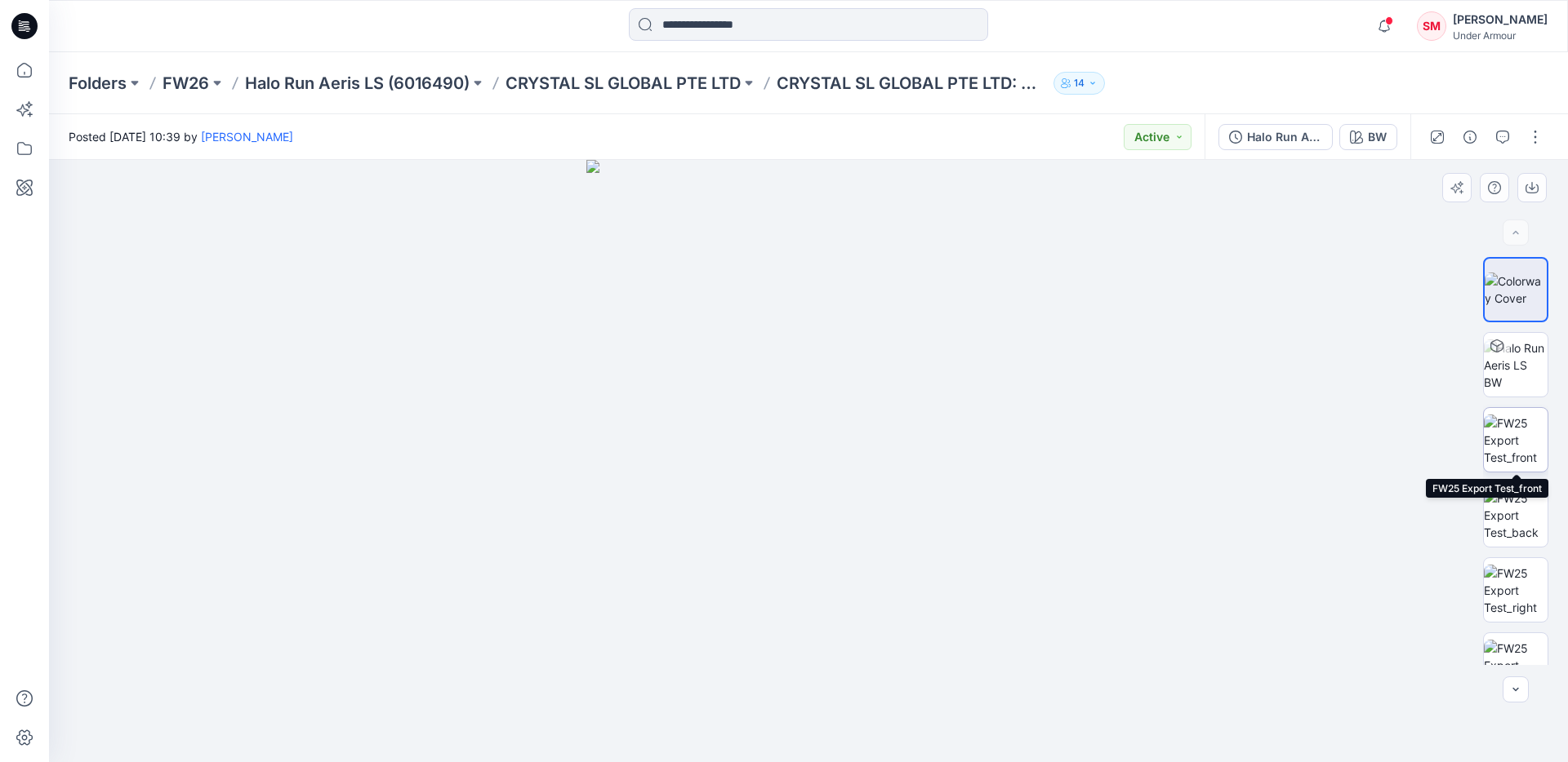
click at [1518, 436] on img at bounding box center [1515, 440] width 63 height 51
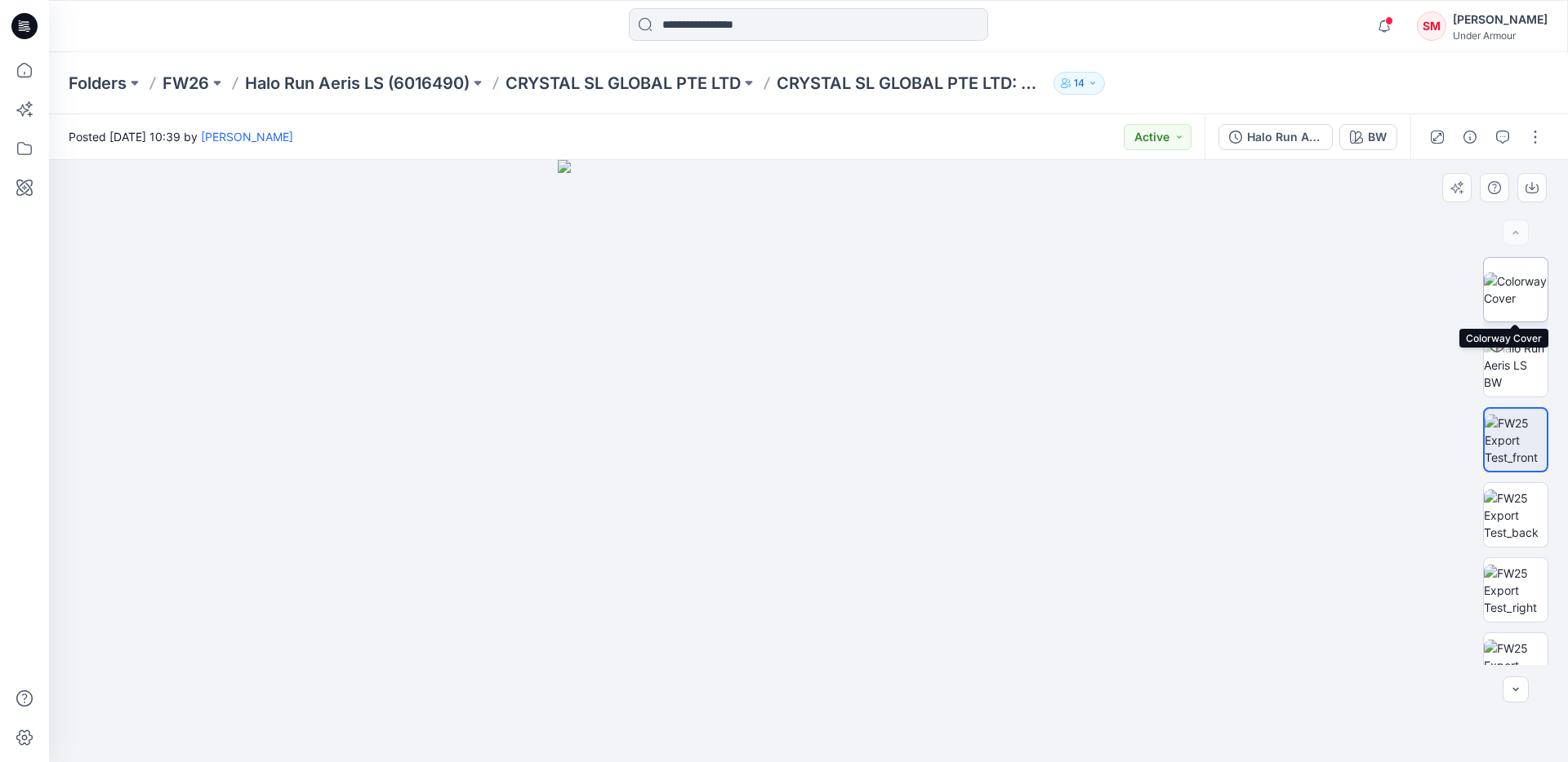
click at [1511, 301] on img at bounding box center [1515, 290] width 63 height 35
click at [180, 84] on p "FW26" at bounding box center [186, 83] width 47 height 23
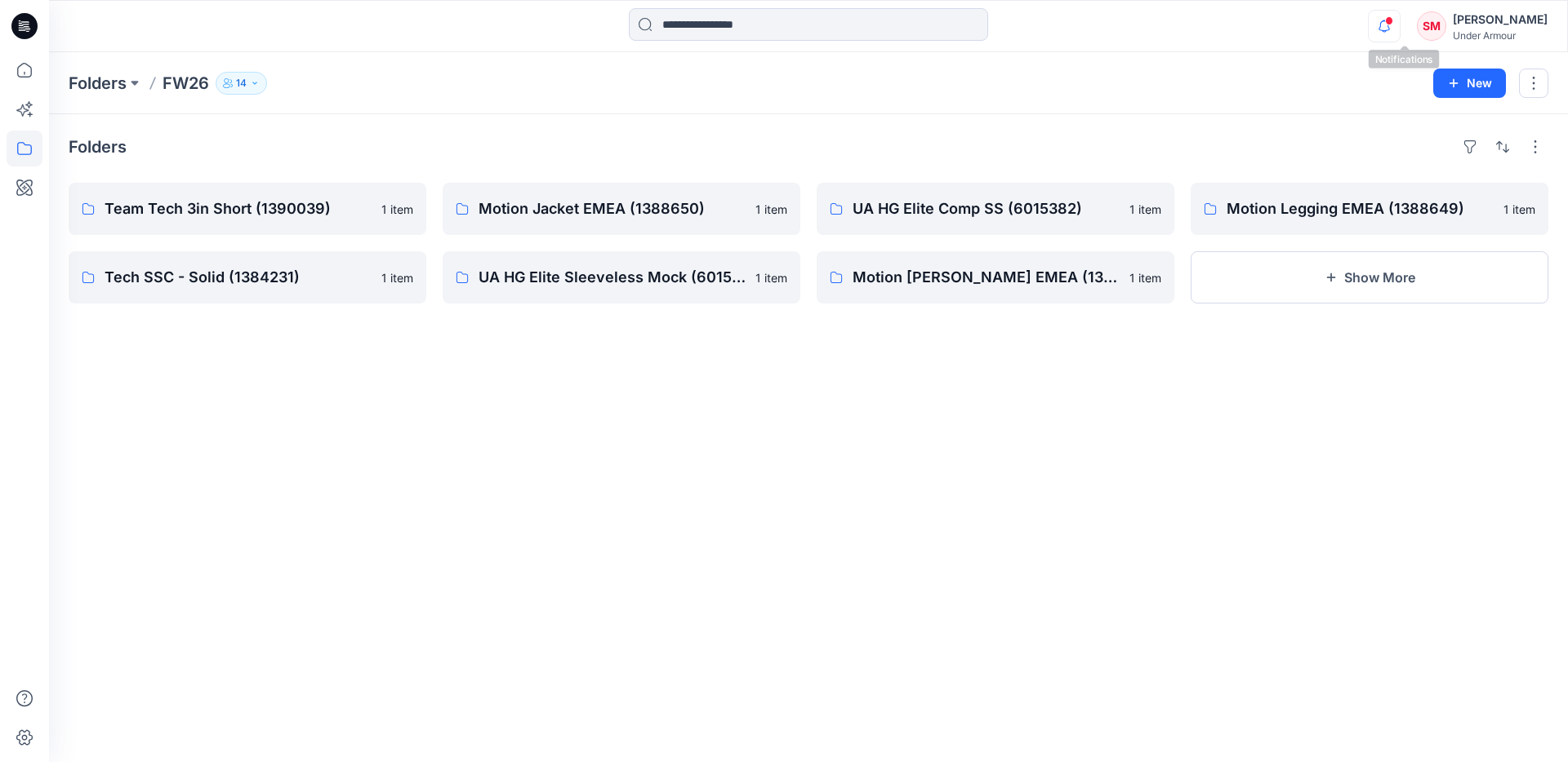
click at [1400, 33] on icon "button" at bounding box center [1384, 26] width 31 height 33
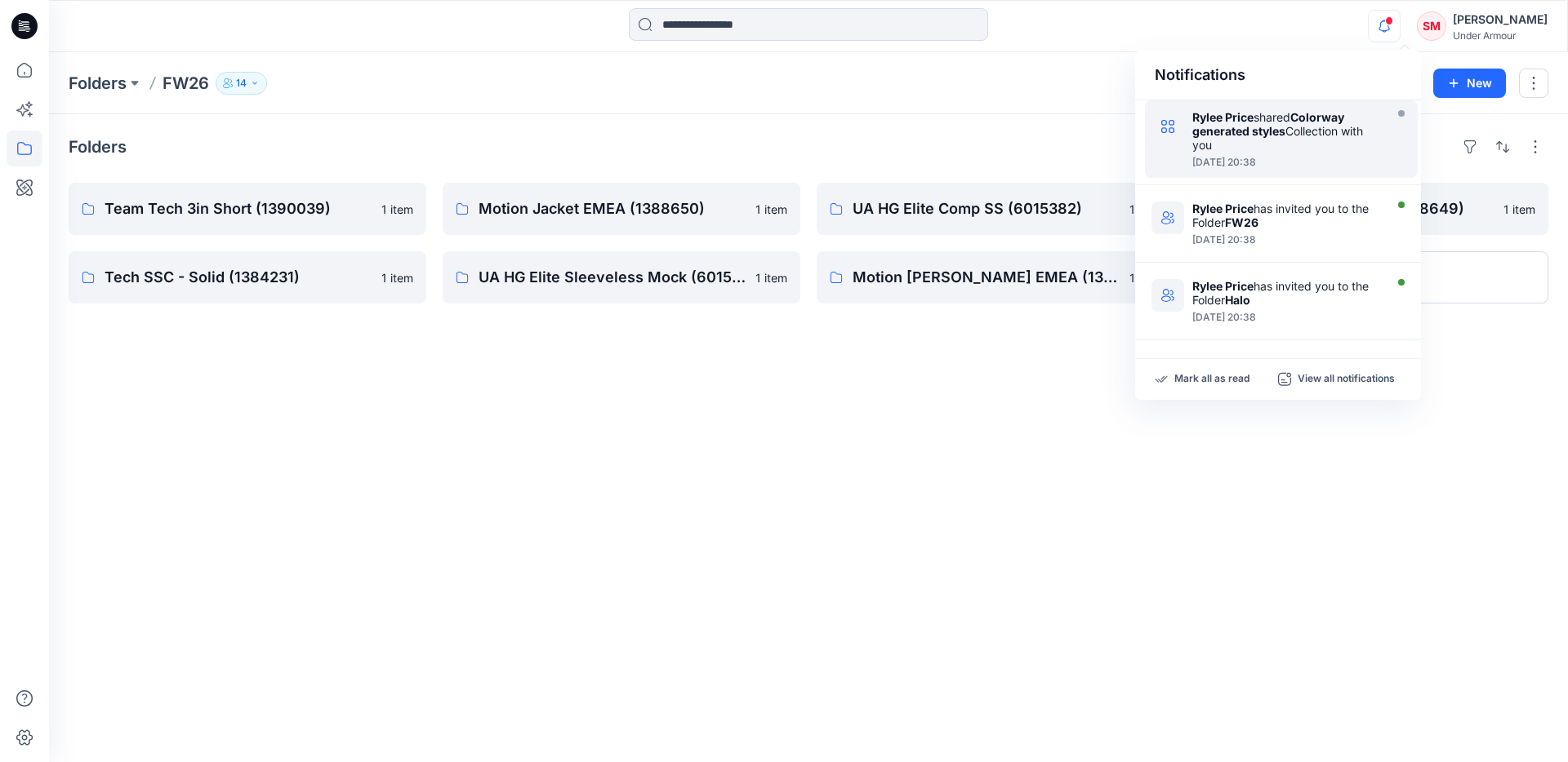
click at [1335, 147] on div "Rylee Price shared Colorway generated styles Collection with you" at bounding box center [1286, 131] width 188 height 42
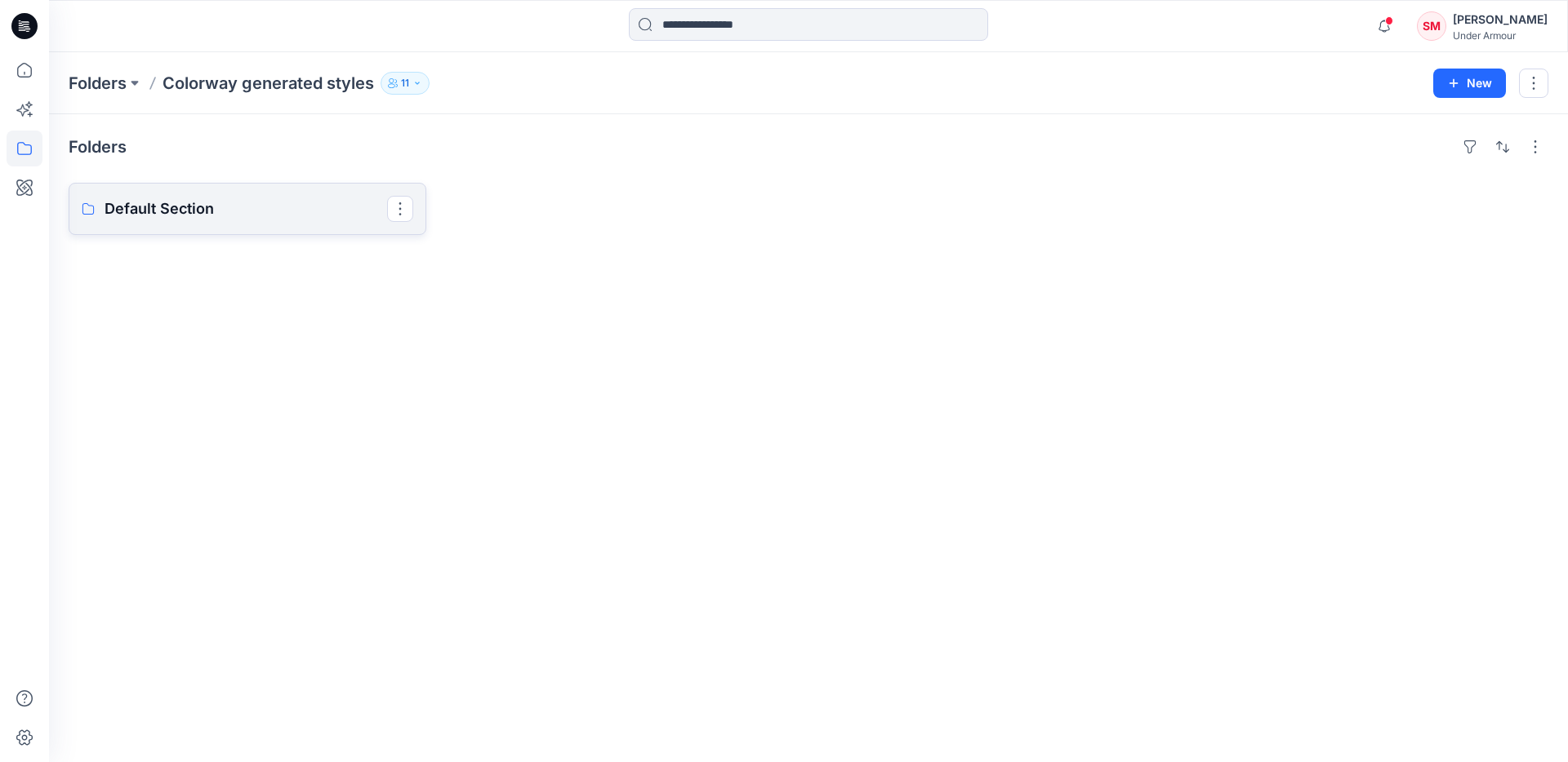
click at [306, 212] on p "Default Section" at bounding box center [246, 209] width 283 height 23
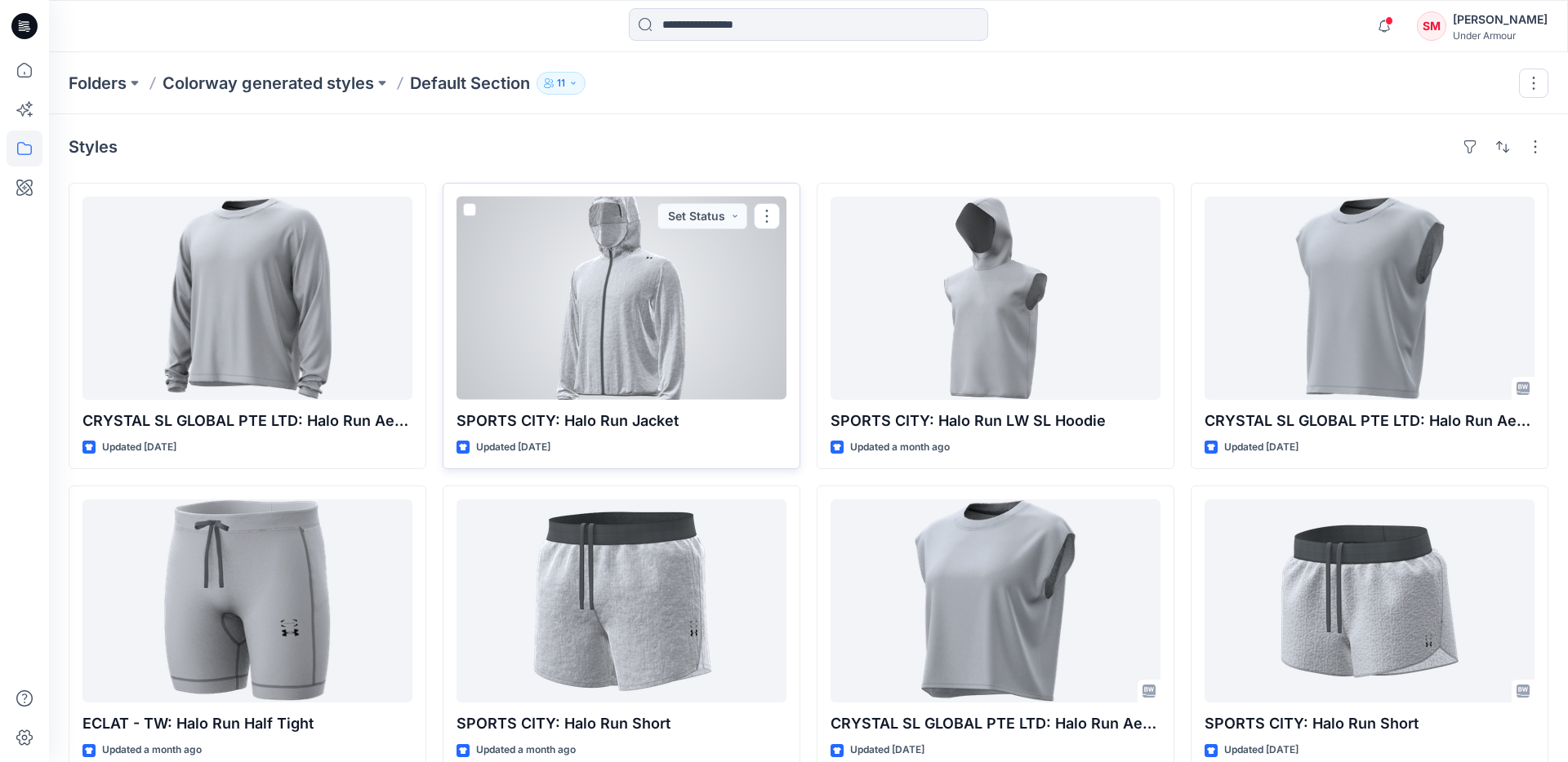
click at [640, 332] on div at bounding box center [621, 298] width 330 height 203
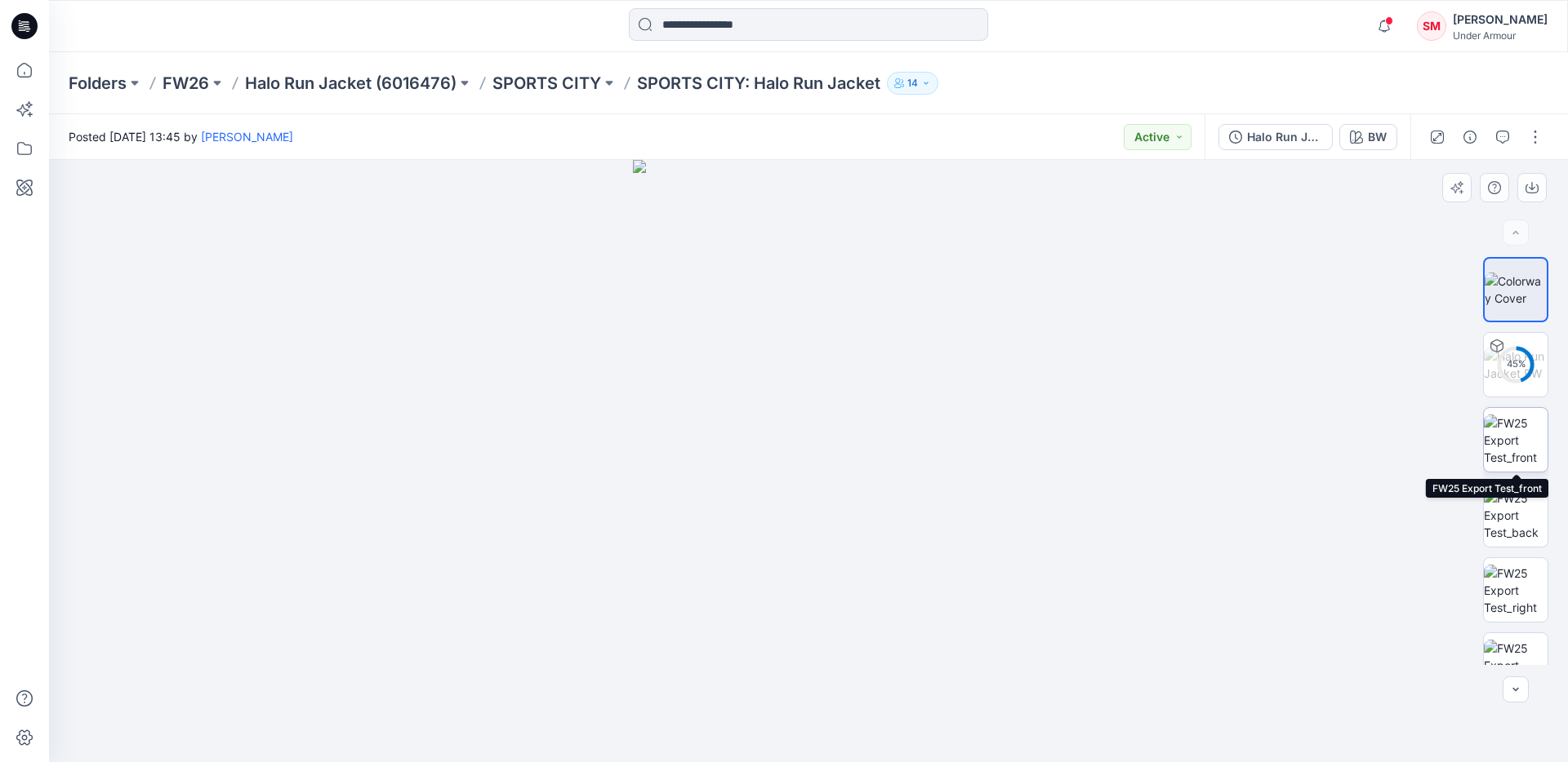
click at [1519, 435] on img at bounding box center [1515, 440] width 63 height 51
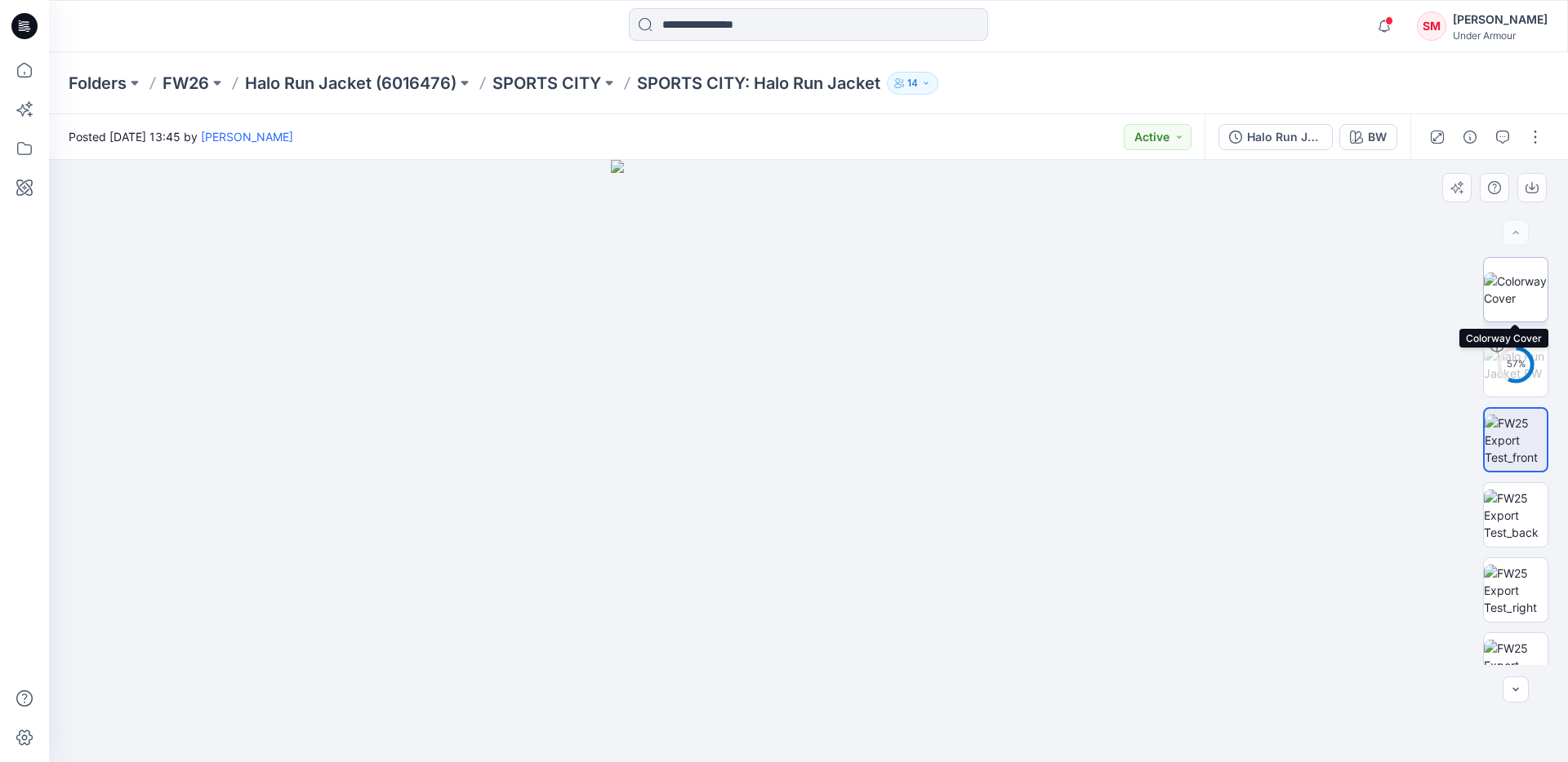
click at [1522, 296] on img at bounding box center [1515, 290] width 63 height 35
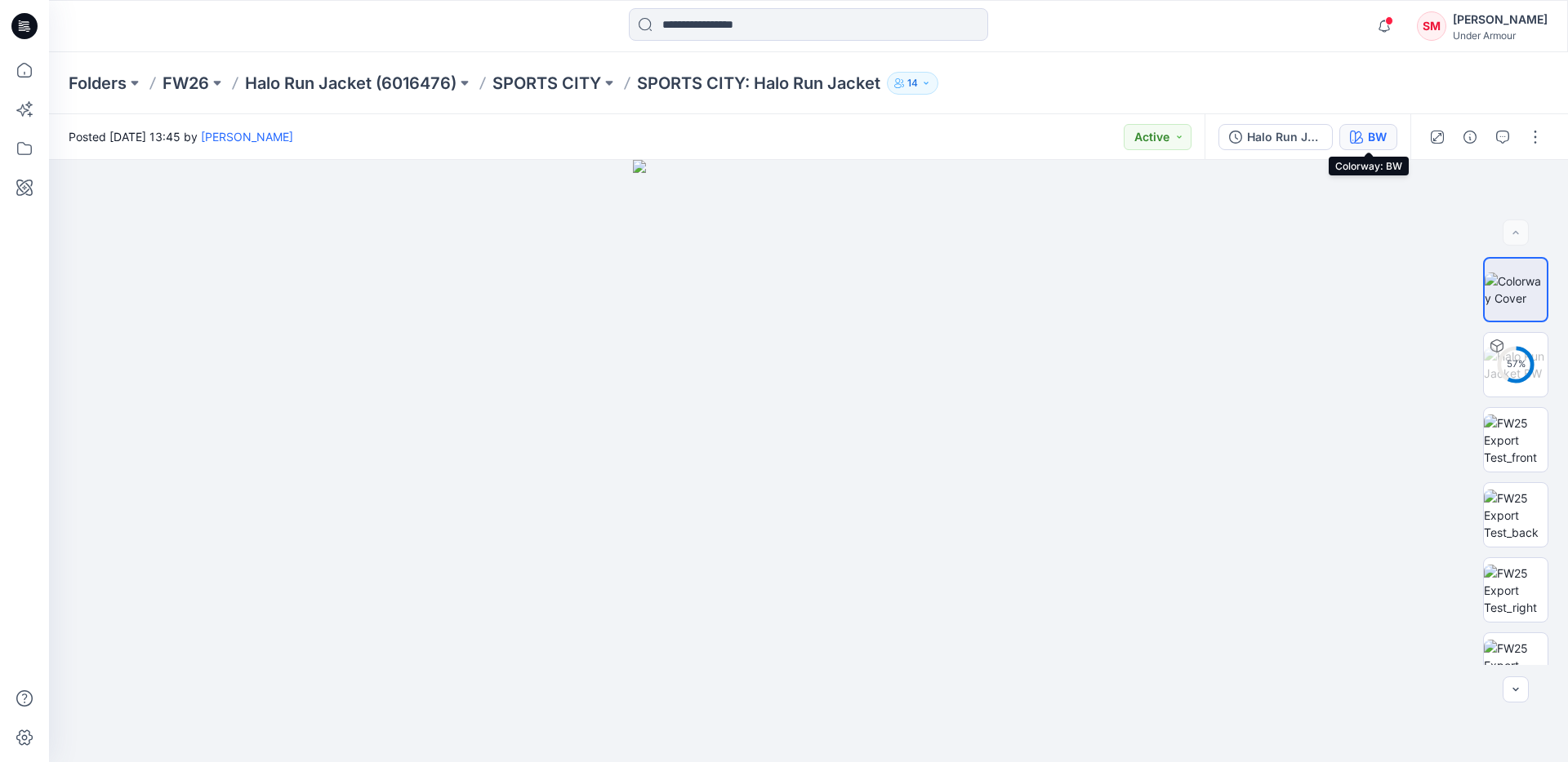
click at [1362, 133] on button "BW" at bounding box center [1368, 137] width 58 height 26
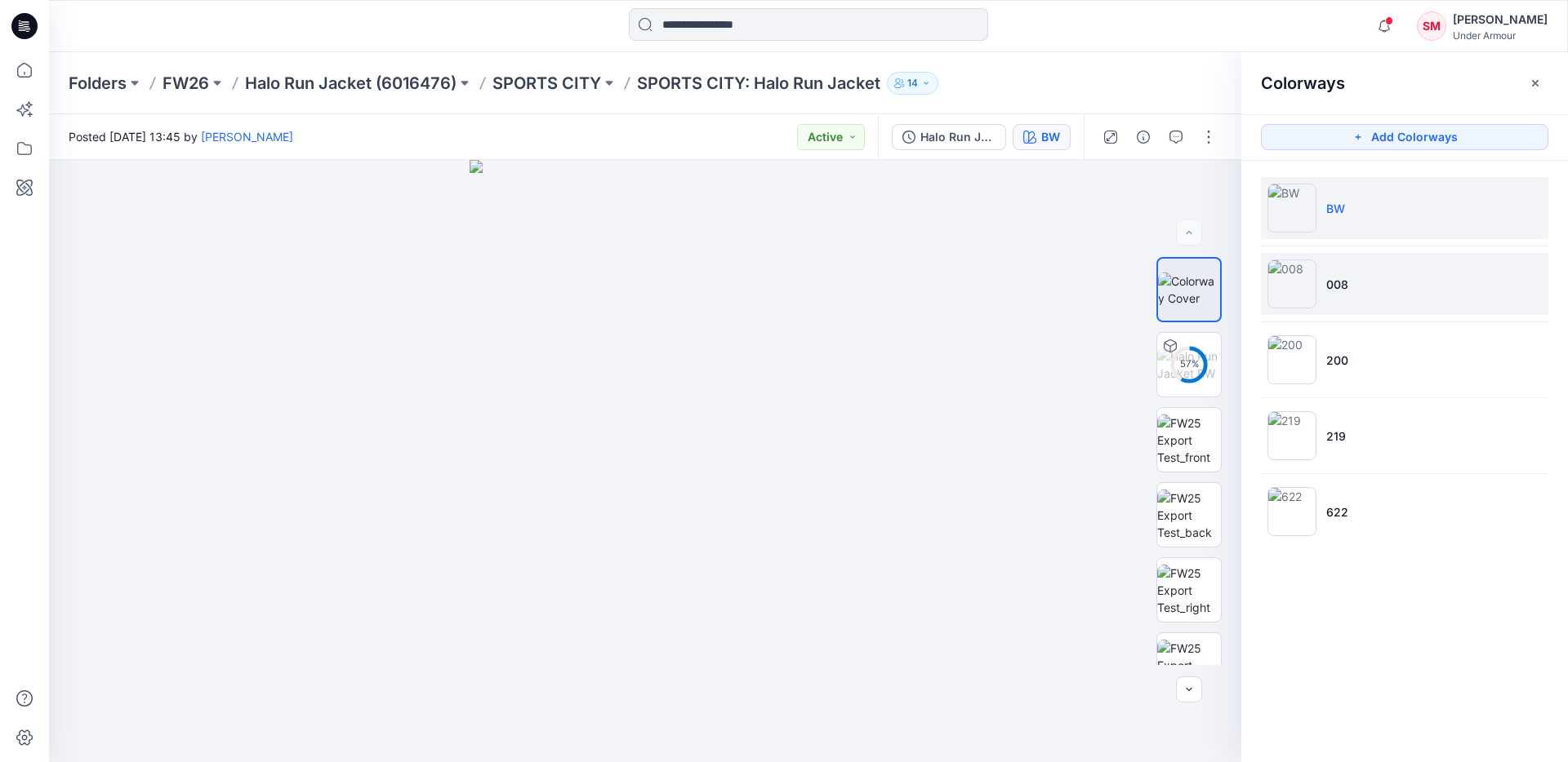
click at [1357, 274] on li "008" at bounding box center [1404, 284] width 287 height 62
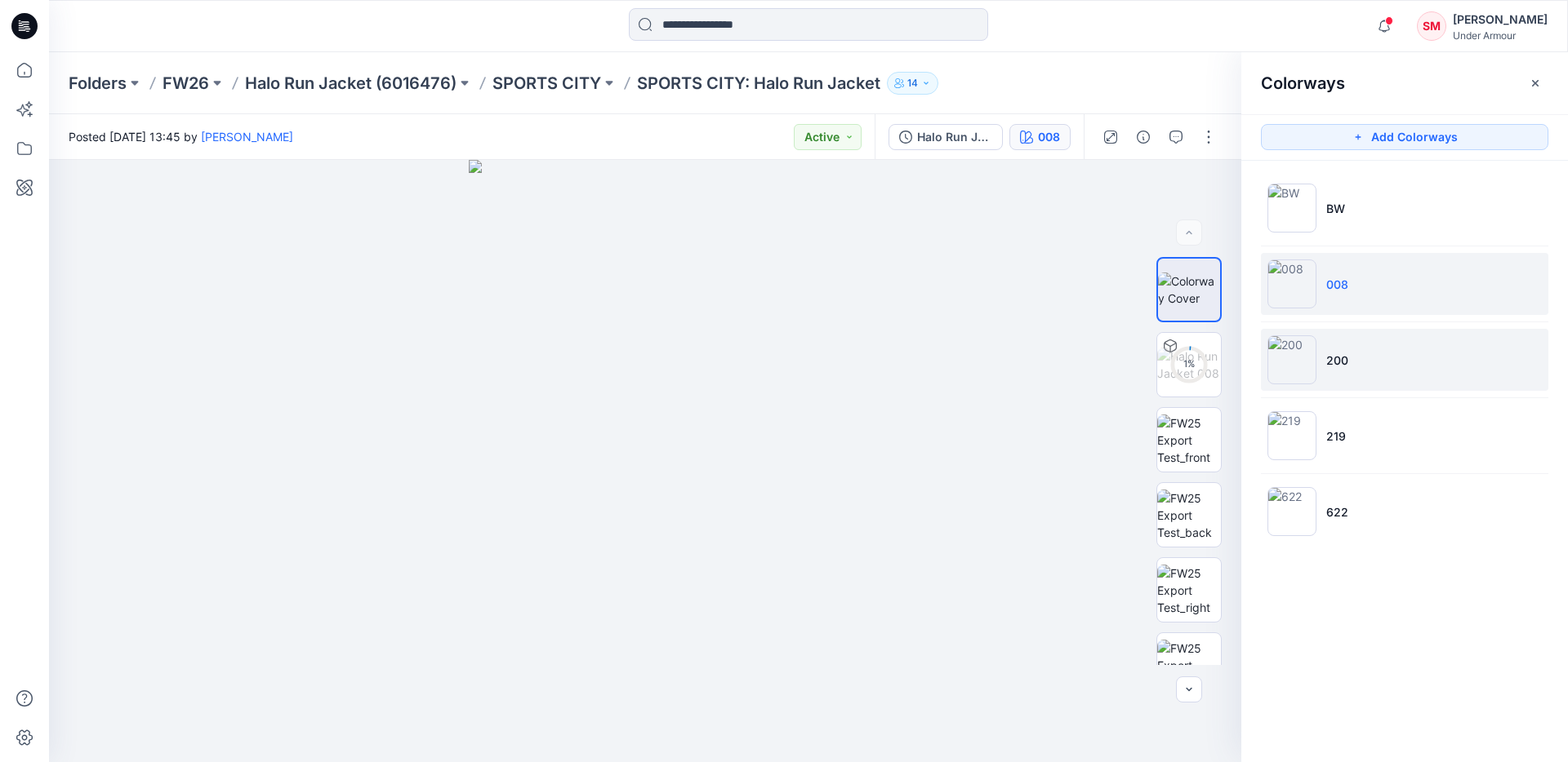
click at [1361, 358] on li "200" at bounding box center [1404, 360] width 287 height 62
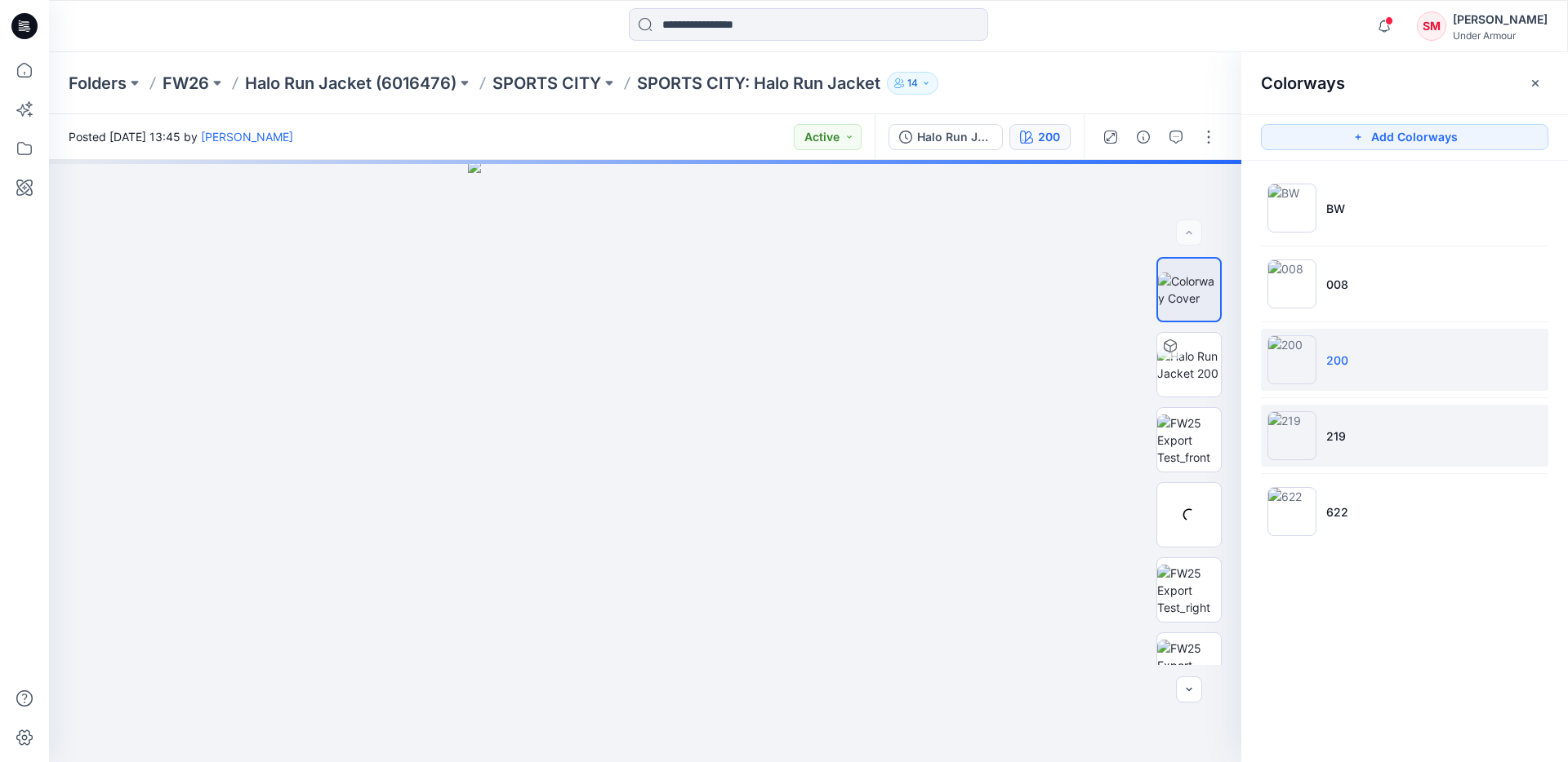
click at [1366, 433] on li "219" at bounding box center [1404, 436] width 287 height 62
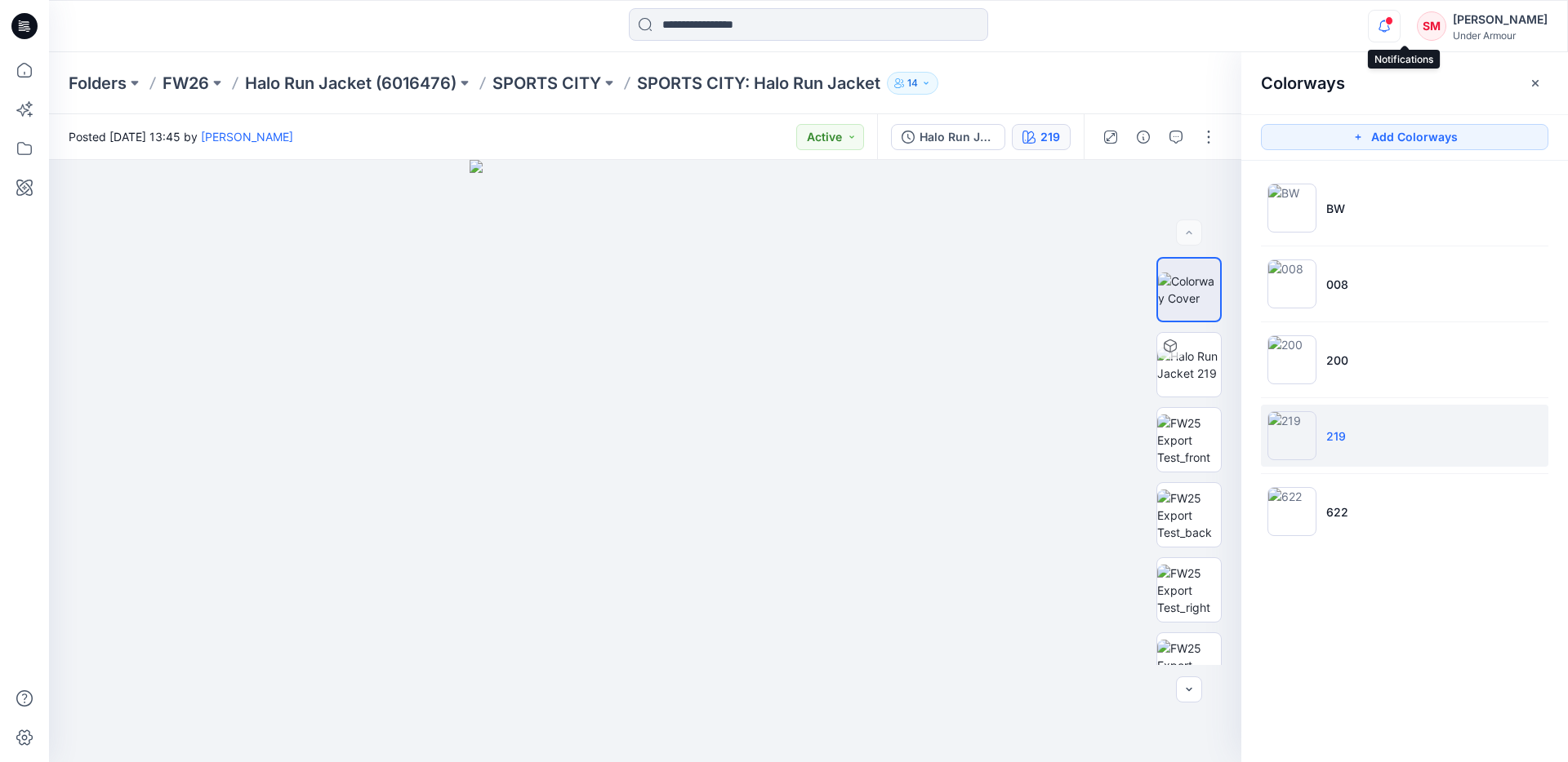
click at [1400, 29] on icon "button" at bounding box center [1384, 26] width 31 height 33
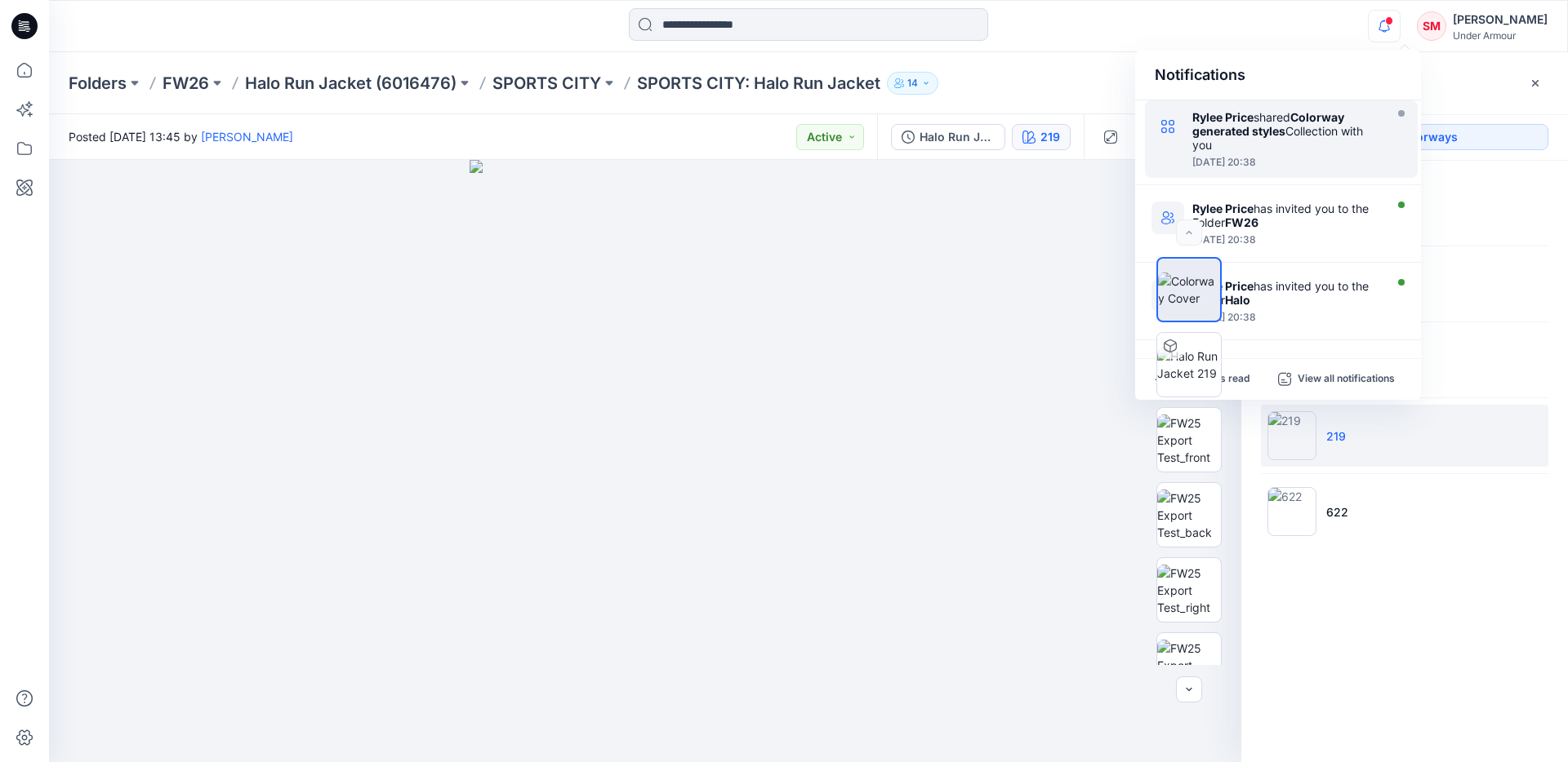
click at [1326, 127] on div "Rylee Price shared Colorway generated styles Collection with you" at bounding box center [1286, 131] width 188 height 42
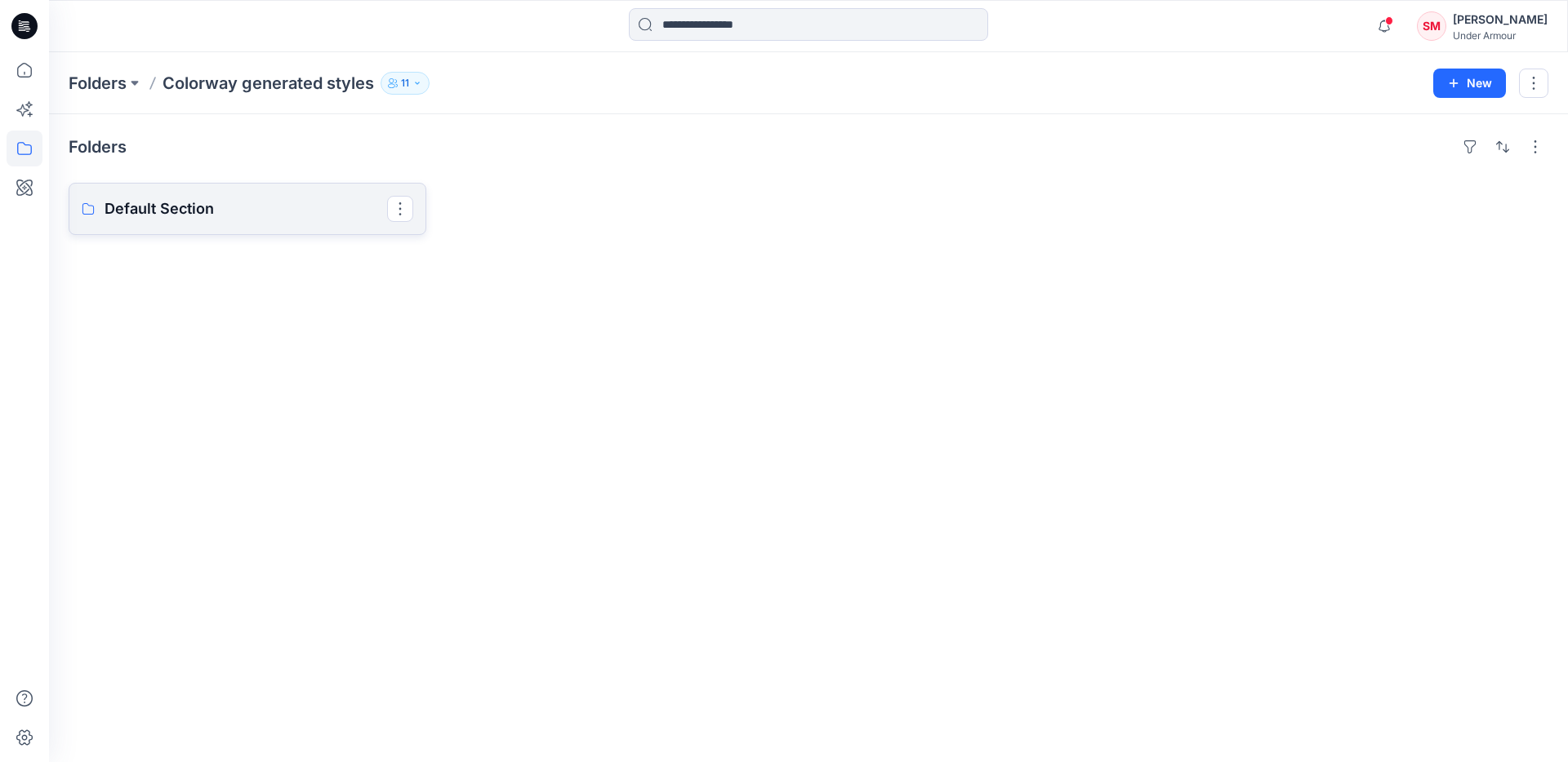
click at [270, 211] on p "Default Section" at bounding box center [246, 209] width 283 height 23
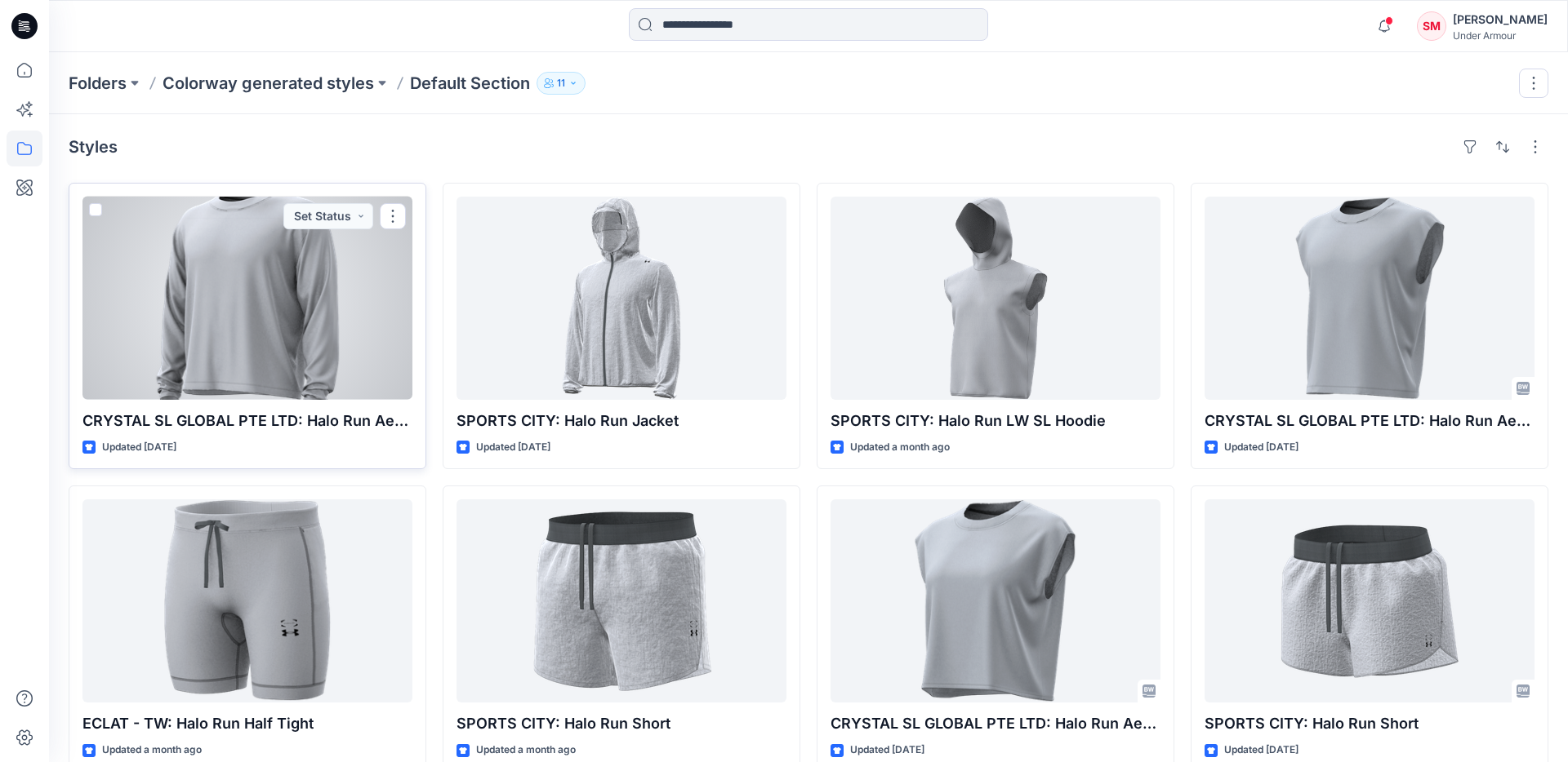
click at [306, 293] on div at bounding box center [247, 298] width 330 height 203
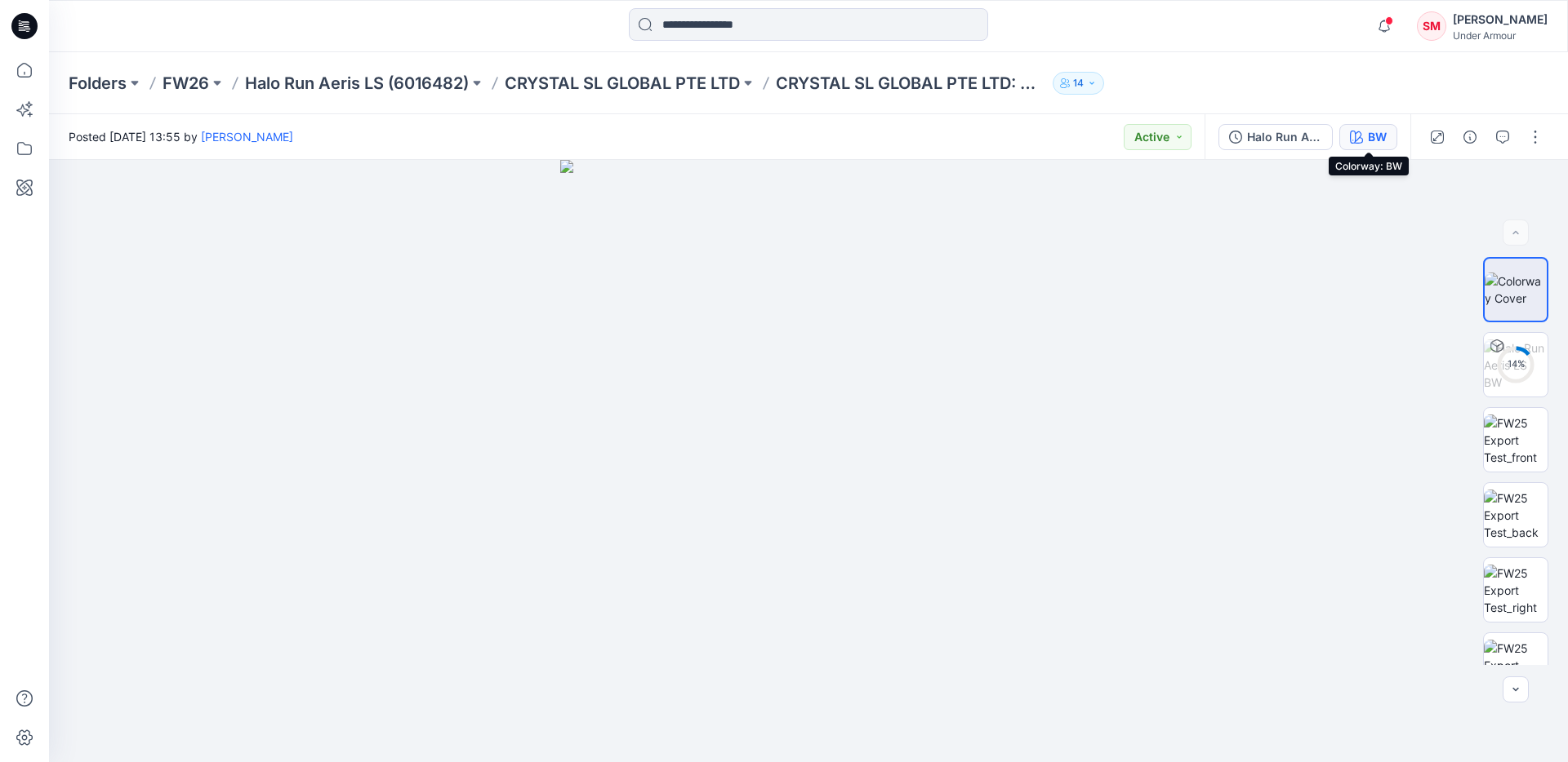
click at [1365, 137] on button "BW" at bounding box center [1368, 137] width 58 height 26
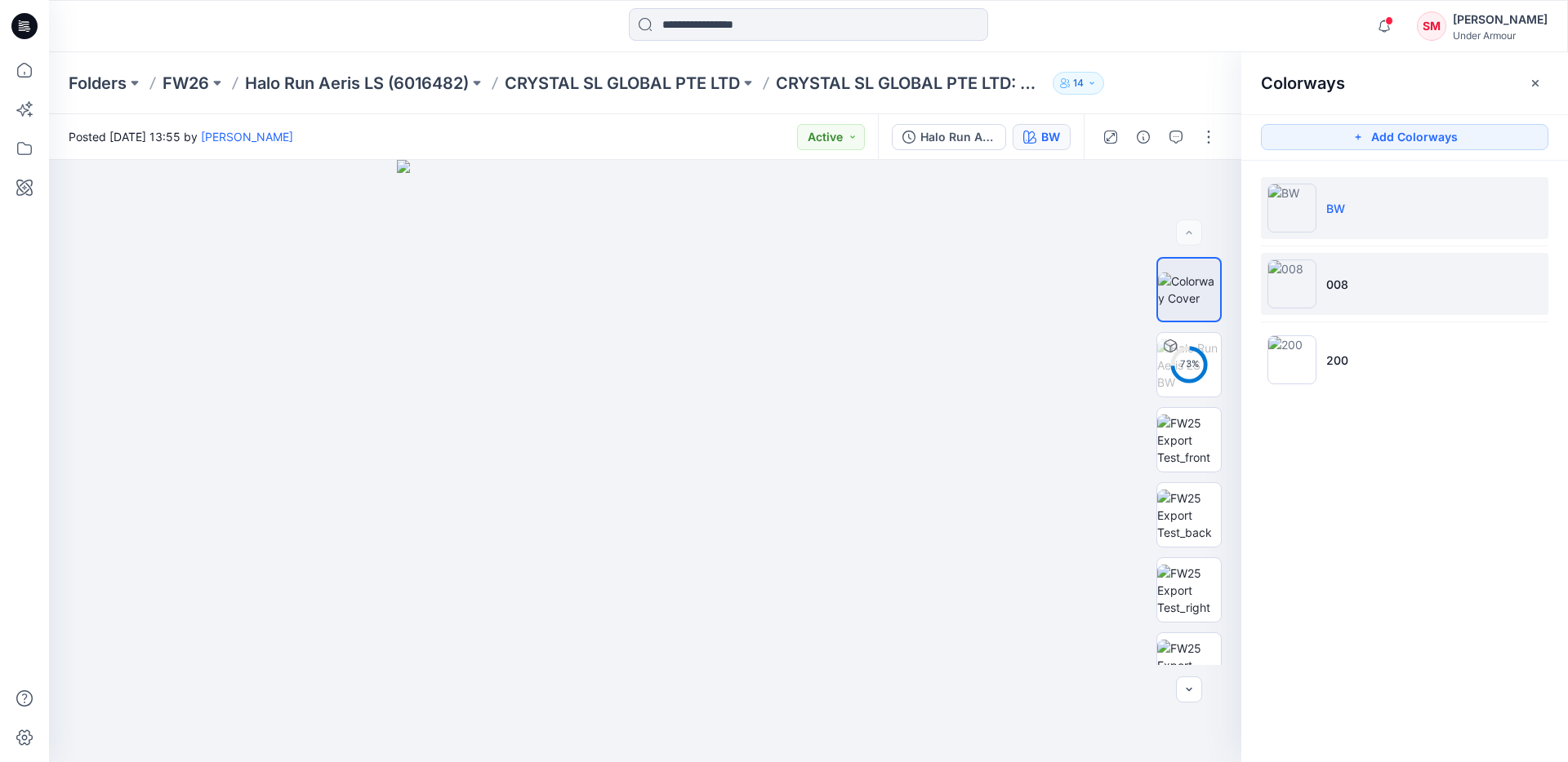
click at [1374, 286] on li "008" at bounding box center [1404, 284] width 287 height 62
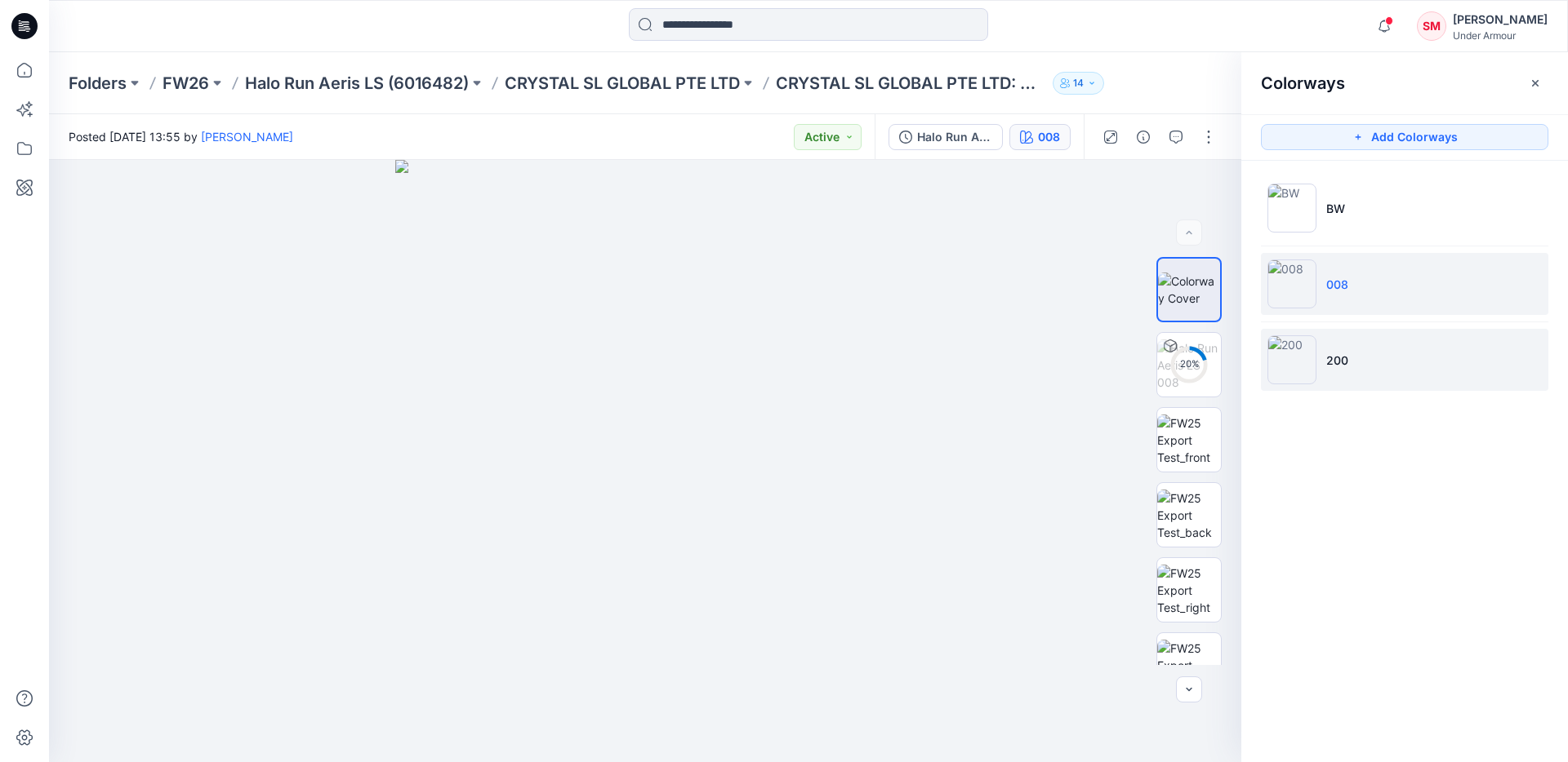
click at [1382, 344] on li "200" at bounding box center [1404, 360] width 287 height 62
click at [1377, 274] on li "008" at bounding box center [1404, 284] width 287 height 62
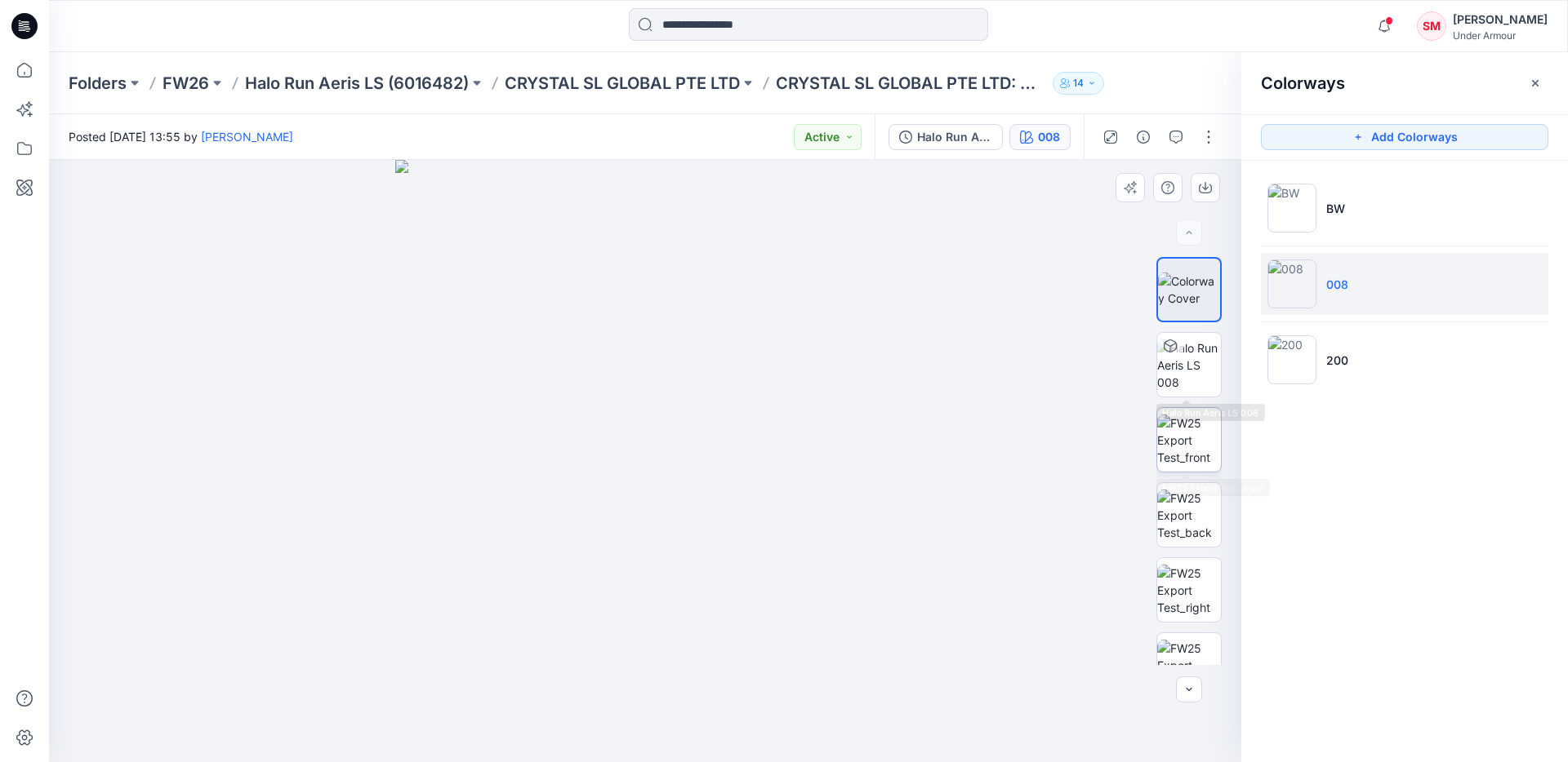
click at [1194, 433] on img at bounding box center [1188, 440] width 63 height 51
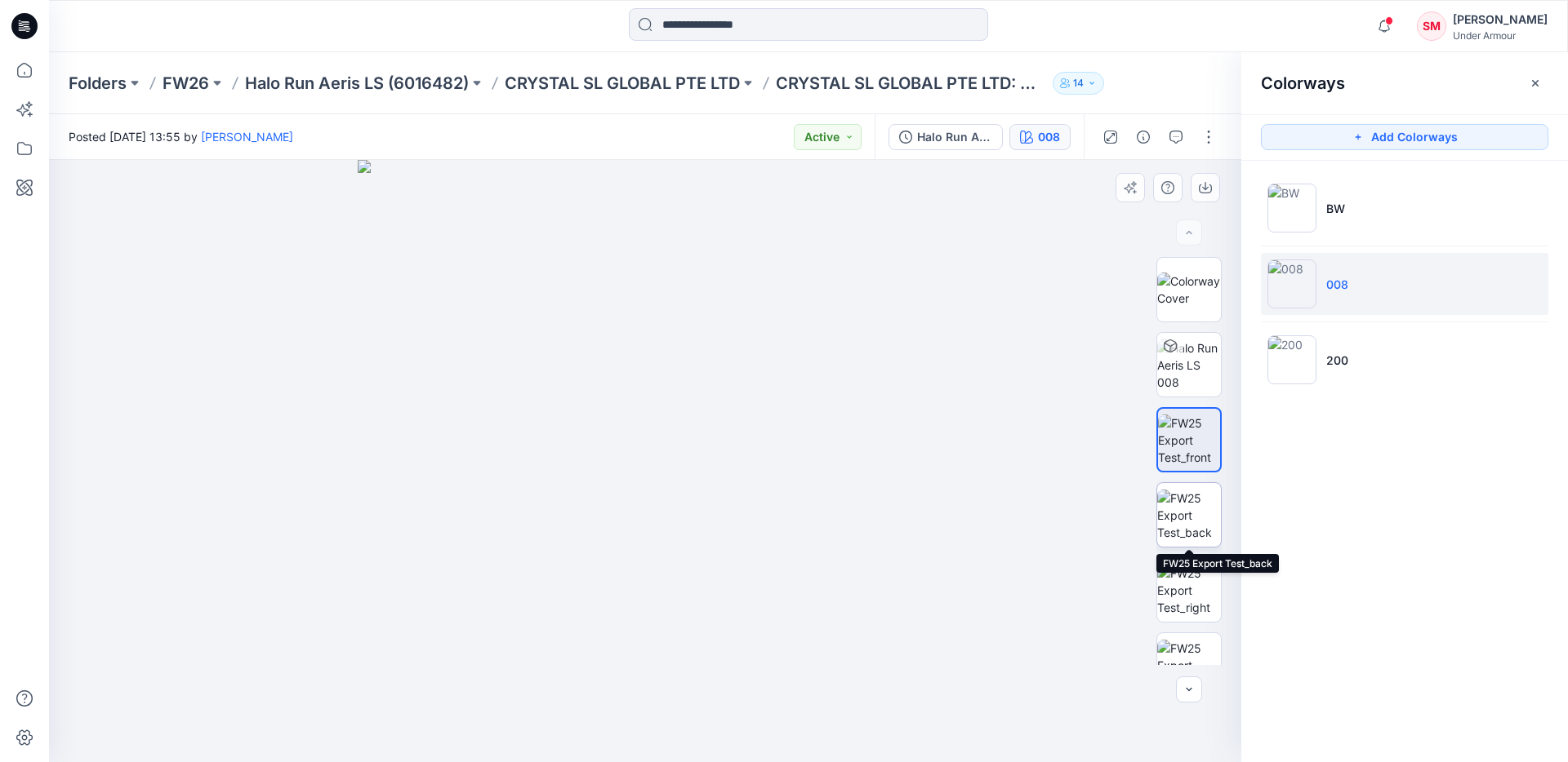
click at [1189, 519] on img at bounding box center [1188, 515] width 63 height 51
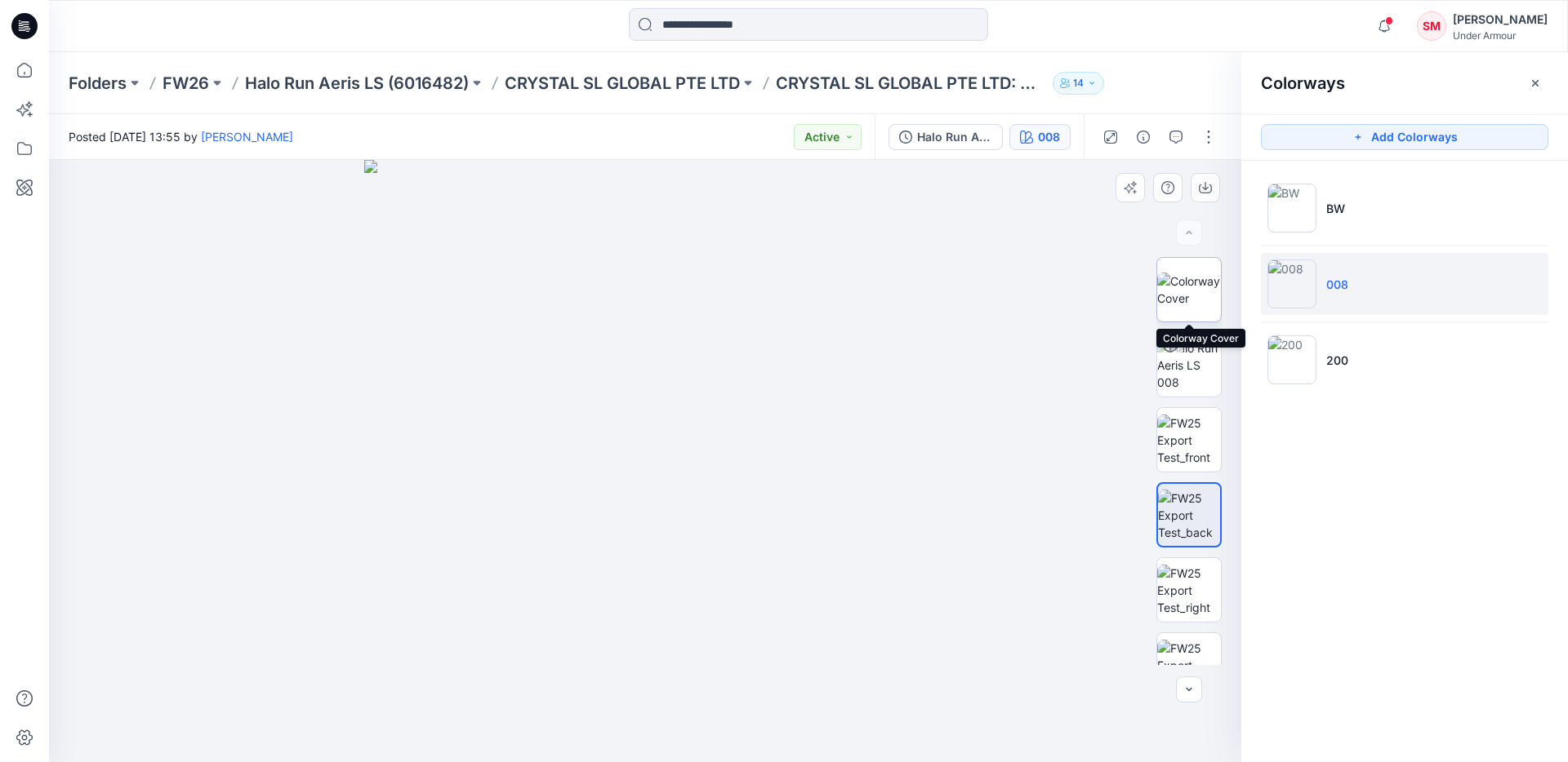
click at [1195, 277] on img at bounding box center [1188, 290] width 63 height 35
click at [1097, 84] on icon "button" at bounding box center [1091, 82] width 10 height 10
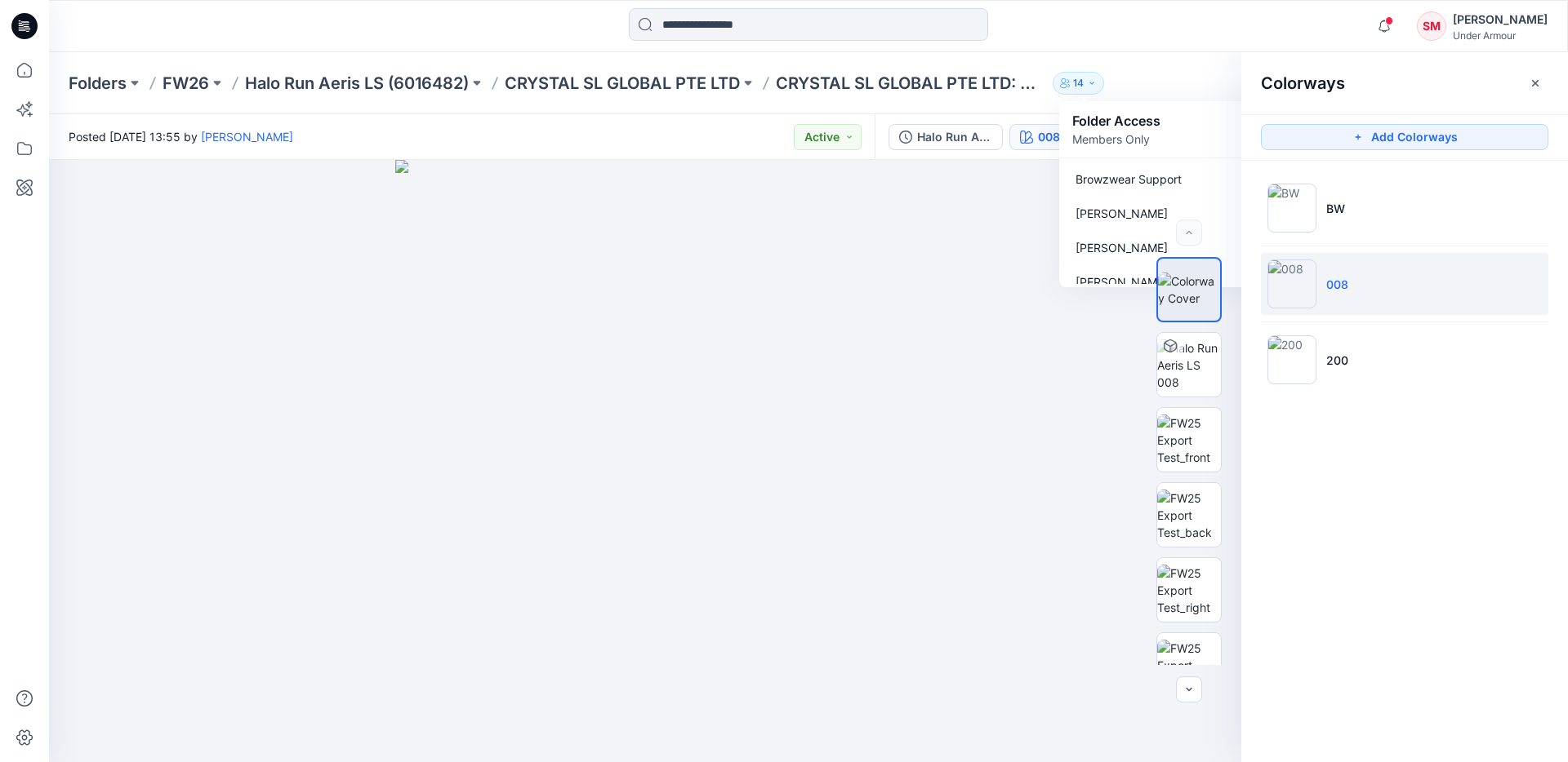
click at [1084, 77] on p "14" at bounding box center [1078, 83] width 10 height 18
click at [28, 140] on icon at bounding box center [24, 148] width 36 height 36
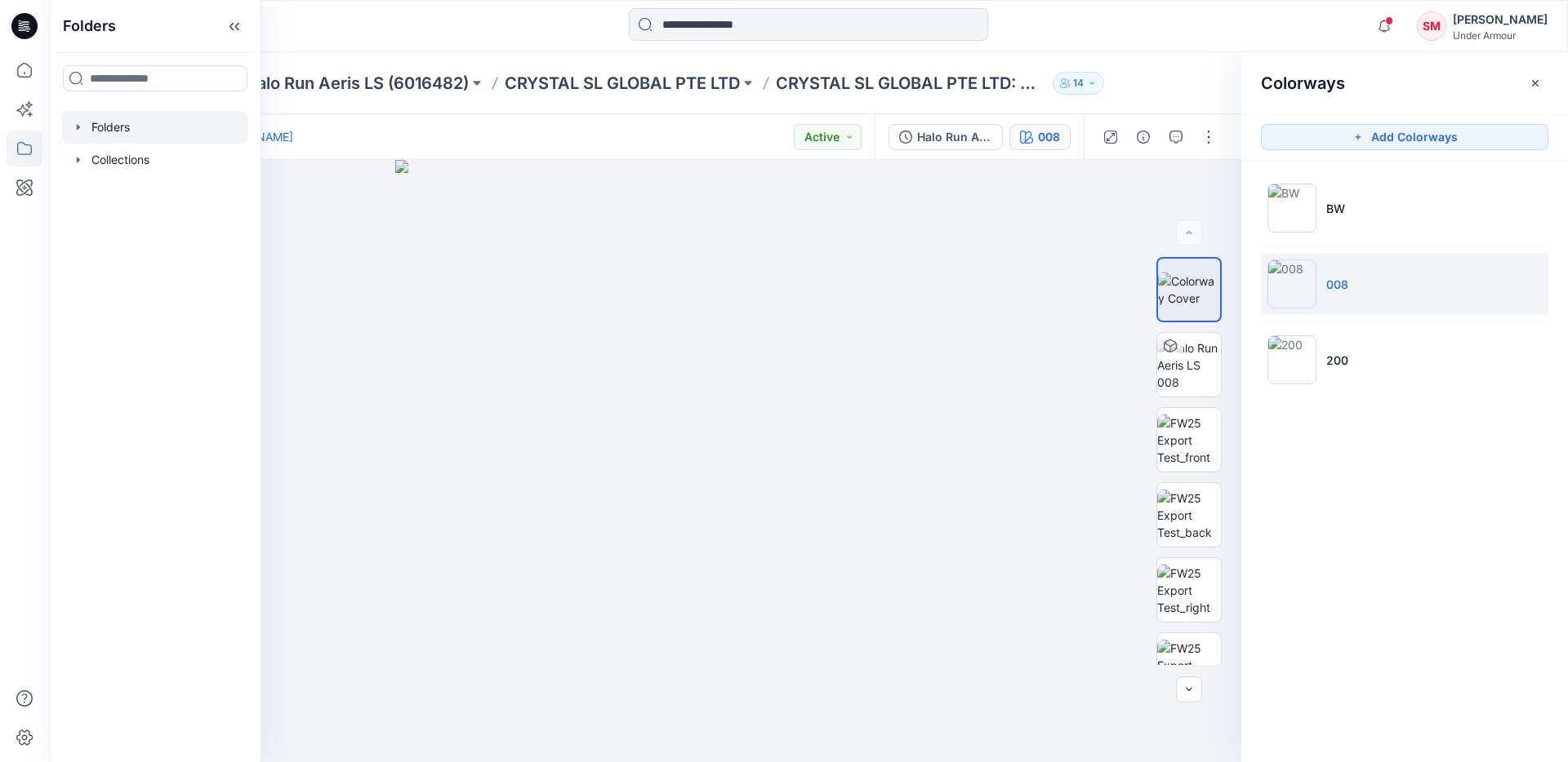
click at [72, 125] on icon "button" at bounding box center [78, 127] width 13 height 13
click at [73, 125] on icon "button" at bounding box center [78, 127] width 13 height 13
click at [1153, 65] on div "Folders FW26 Halo Run Aeris LS (6016482) CRYSTAL SL GLOBAL PTE LTD CRYSTAL SL G…" at bounding box center [807, 83] width 1519 height 62
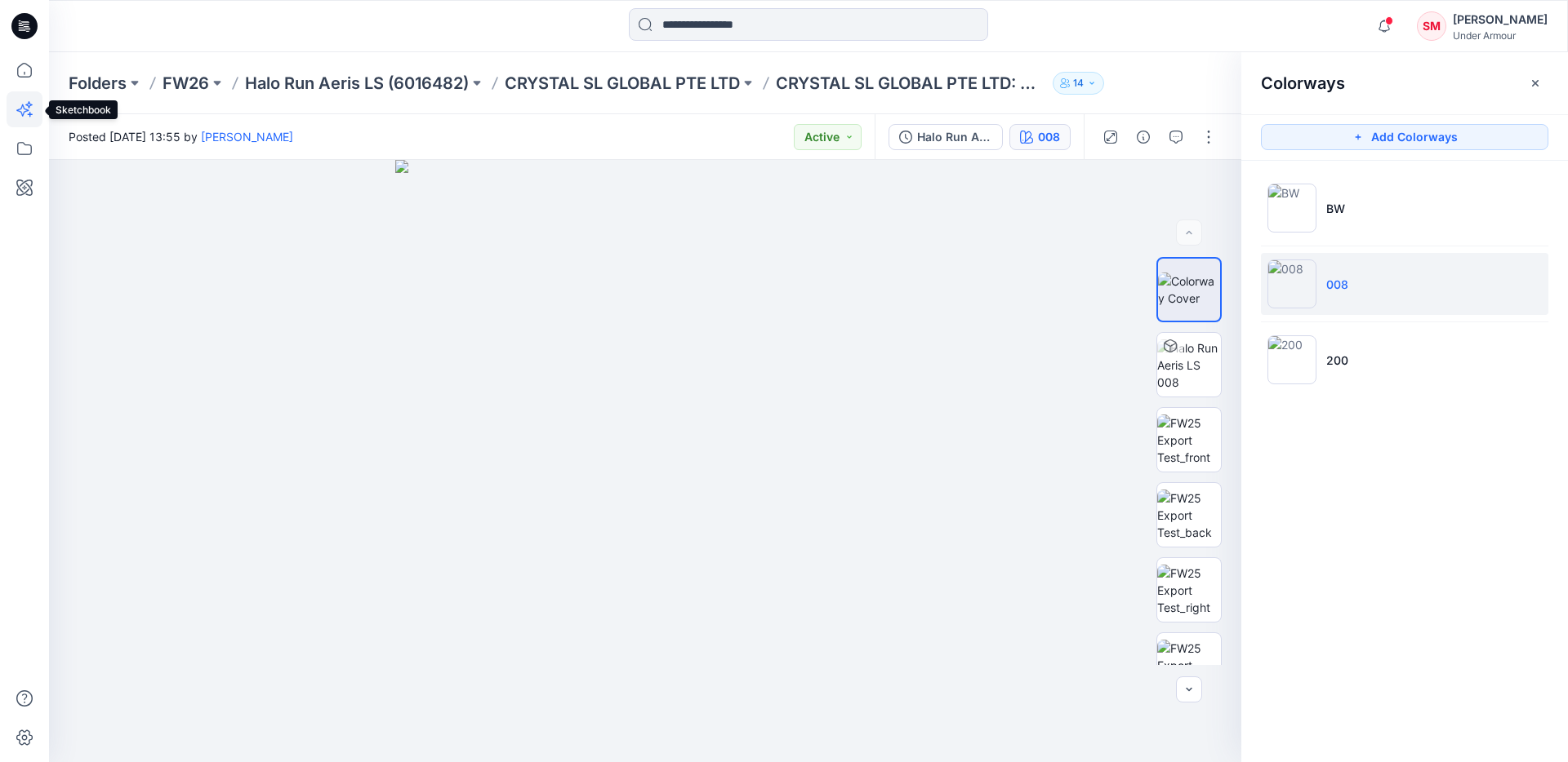
click at [27, 106] on icon at bounding box center [24, 108] width 36 height 36
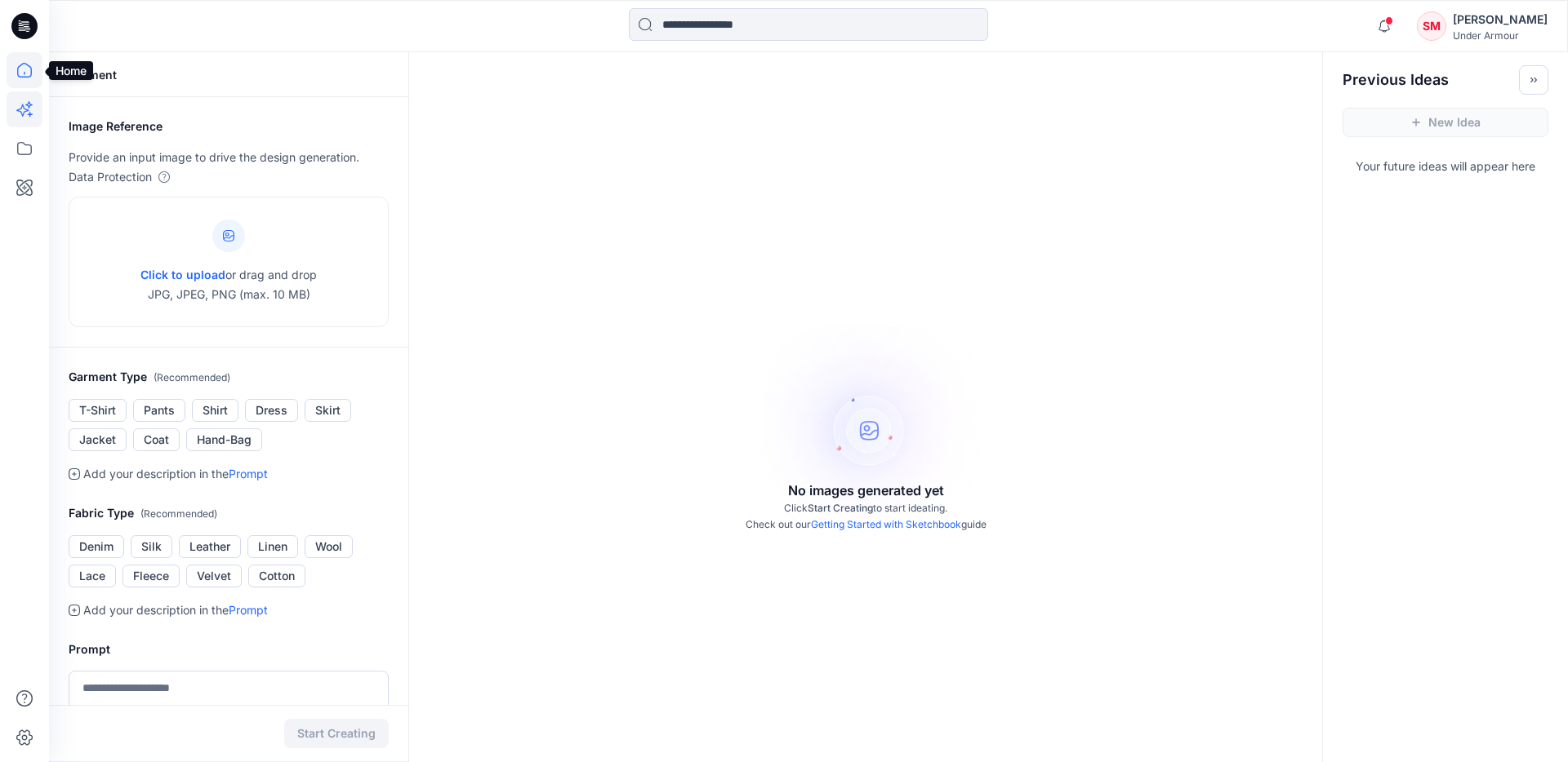
click at [23, 68] on icon at bounding box center [24, 69] width 36 height 36
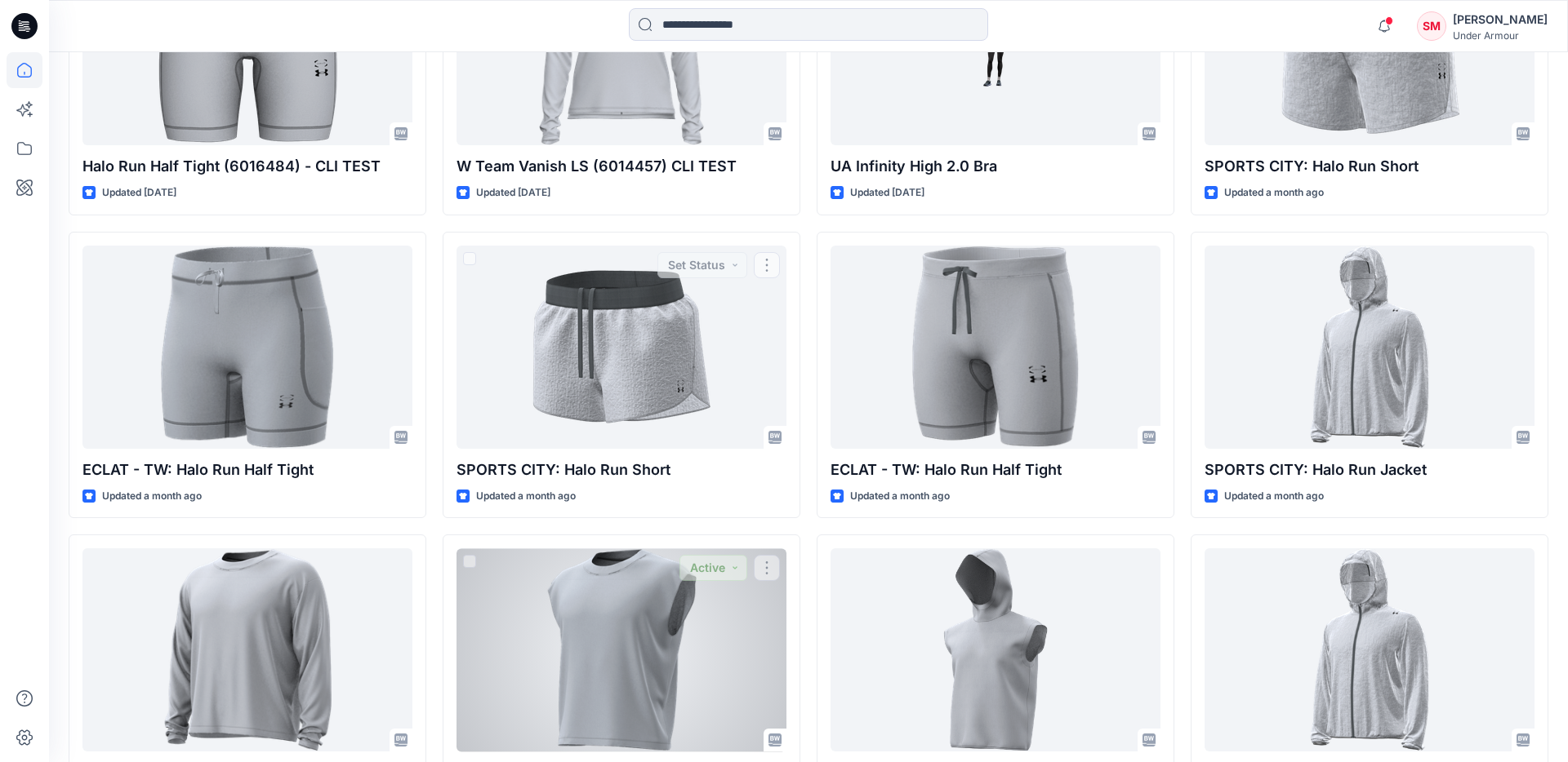
scroll to position [776, 0]
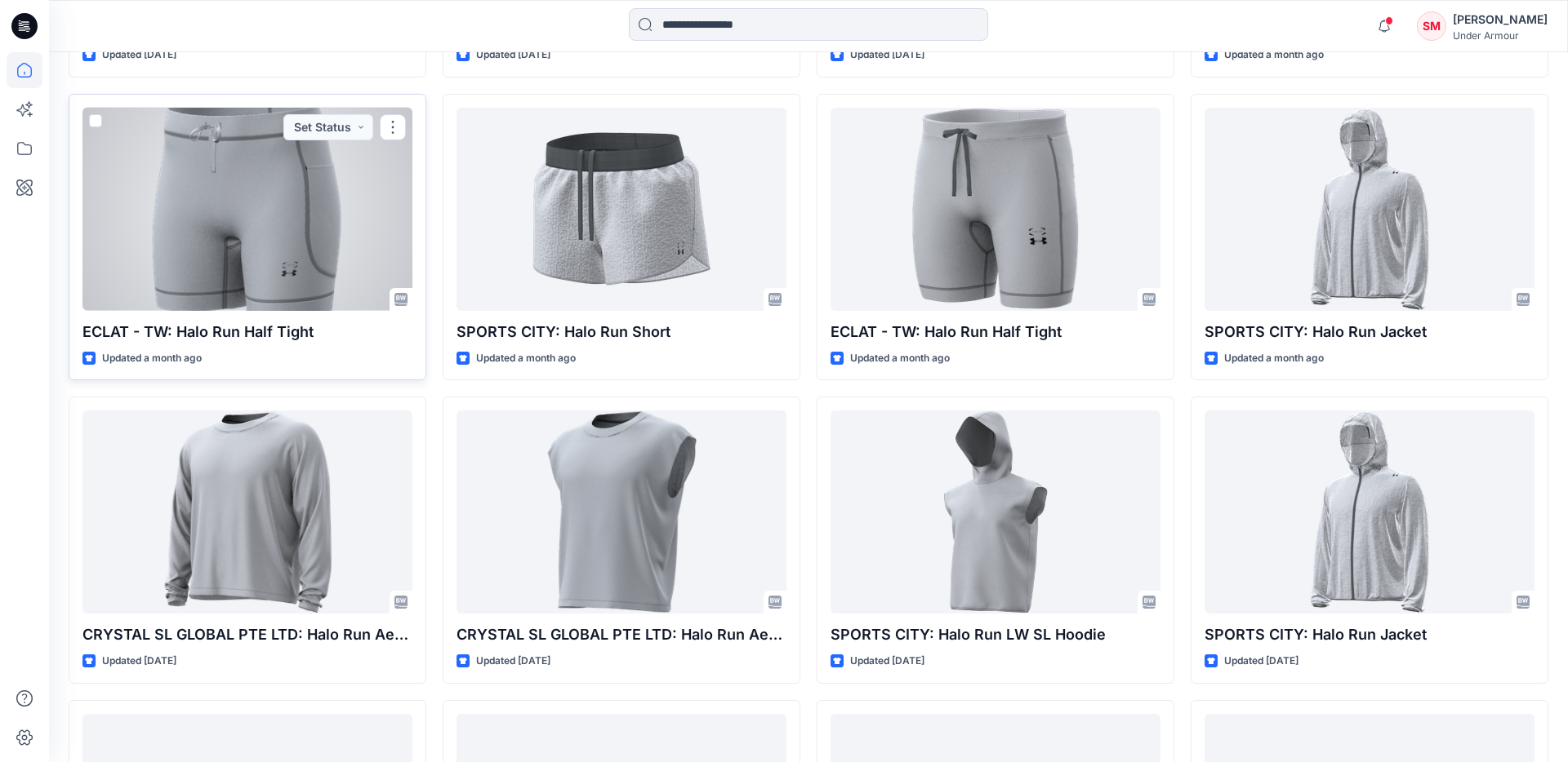
click at [298, 267] on div at bounding box center [247, 209] width 330 height 203
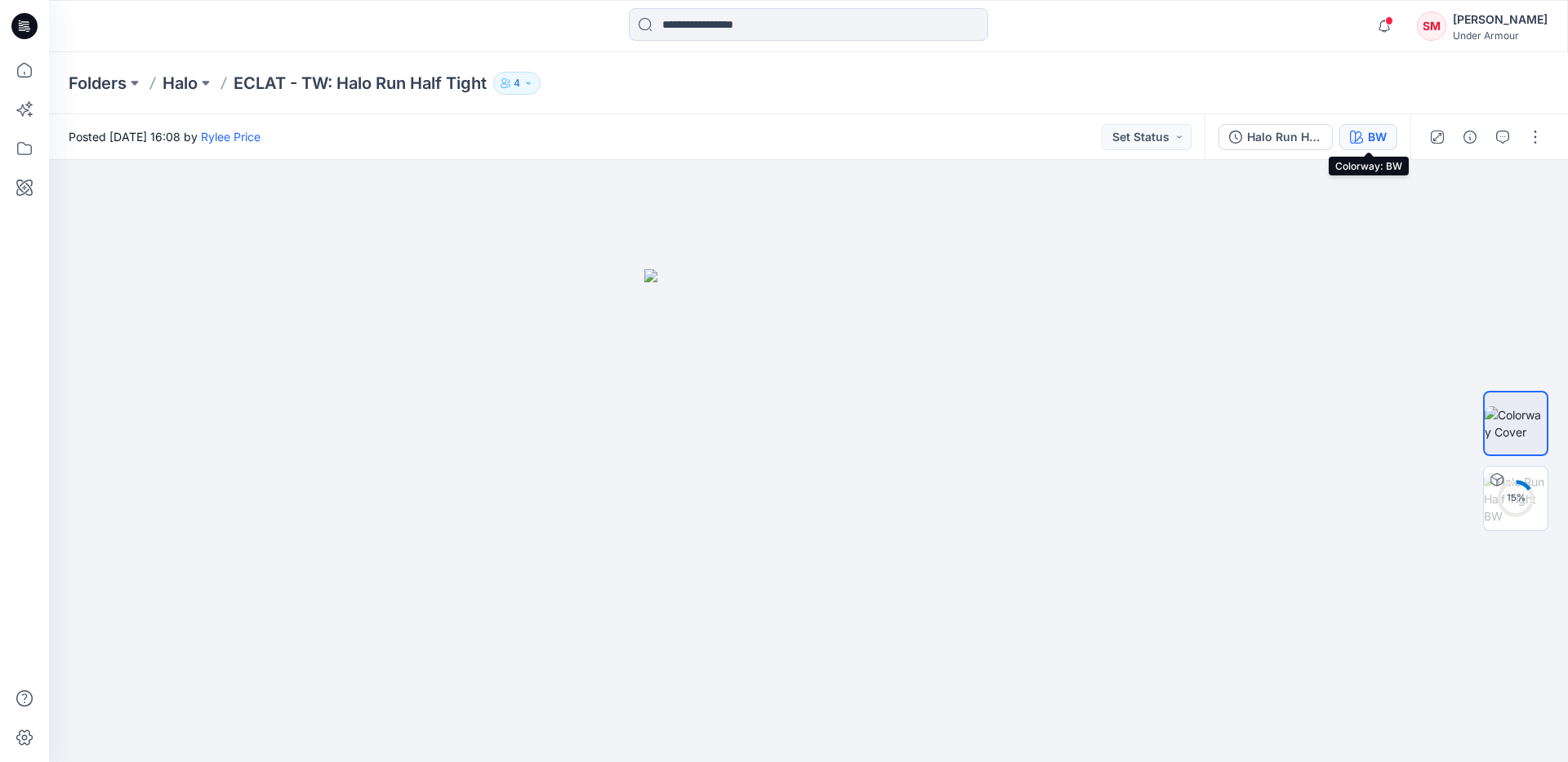
click at [1361, 136] on icon "button" at bounding box center [1356, 137] width 13 height 13
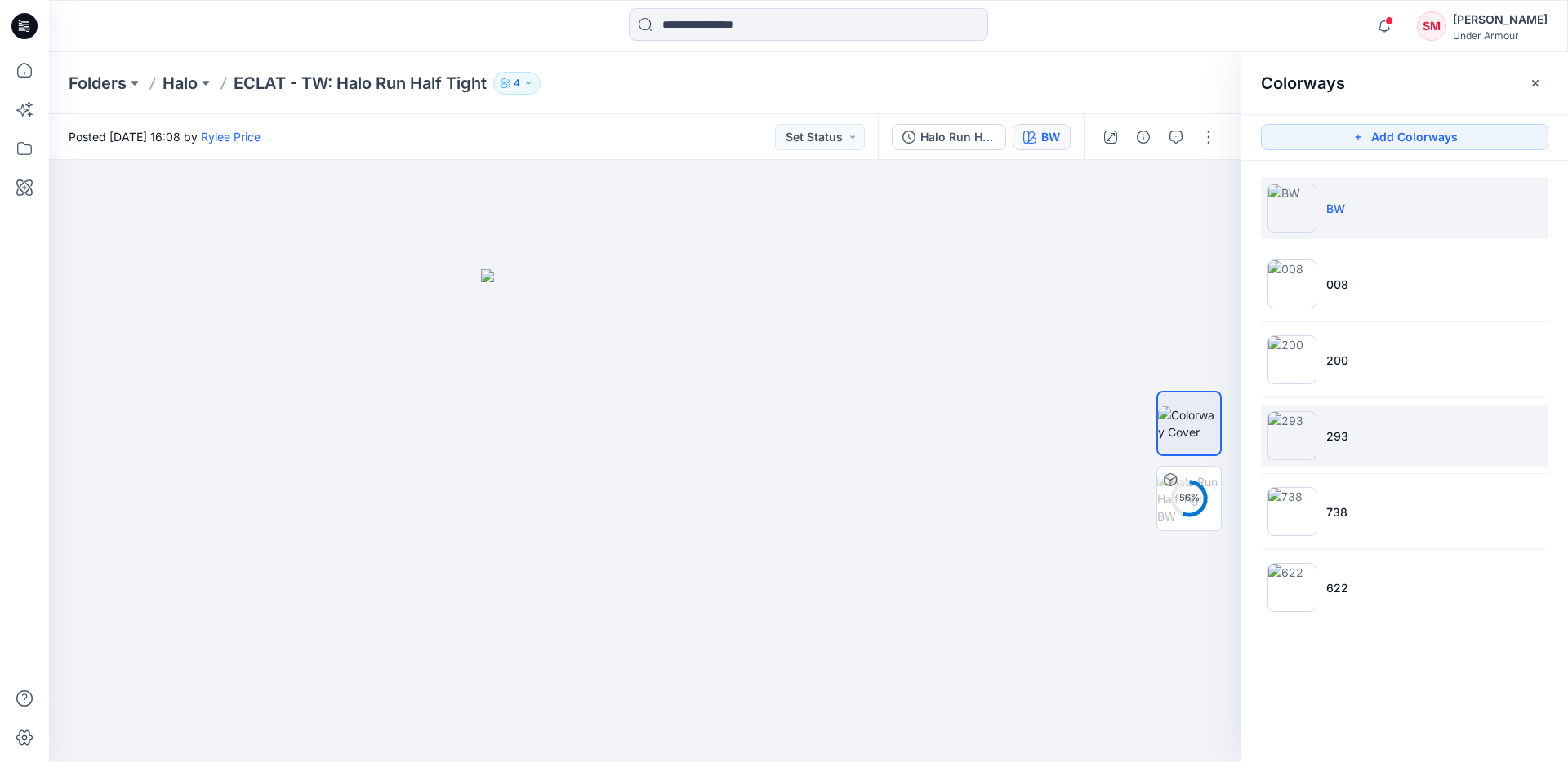
click at [1383, 450] on li "293" at bounding box center [1404, 436] width 287 height 62
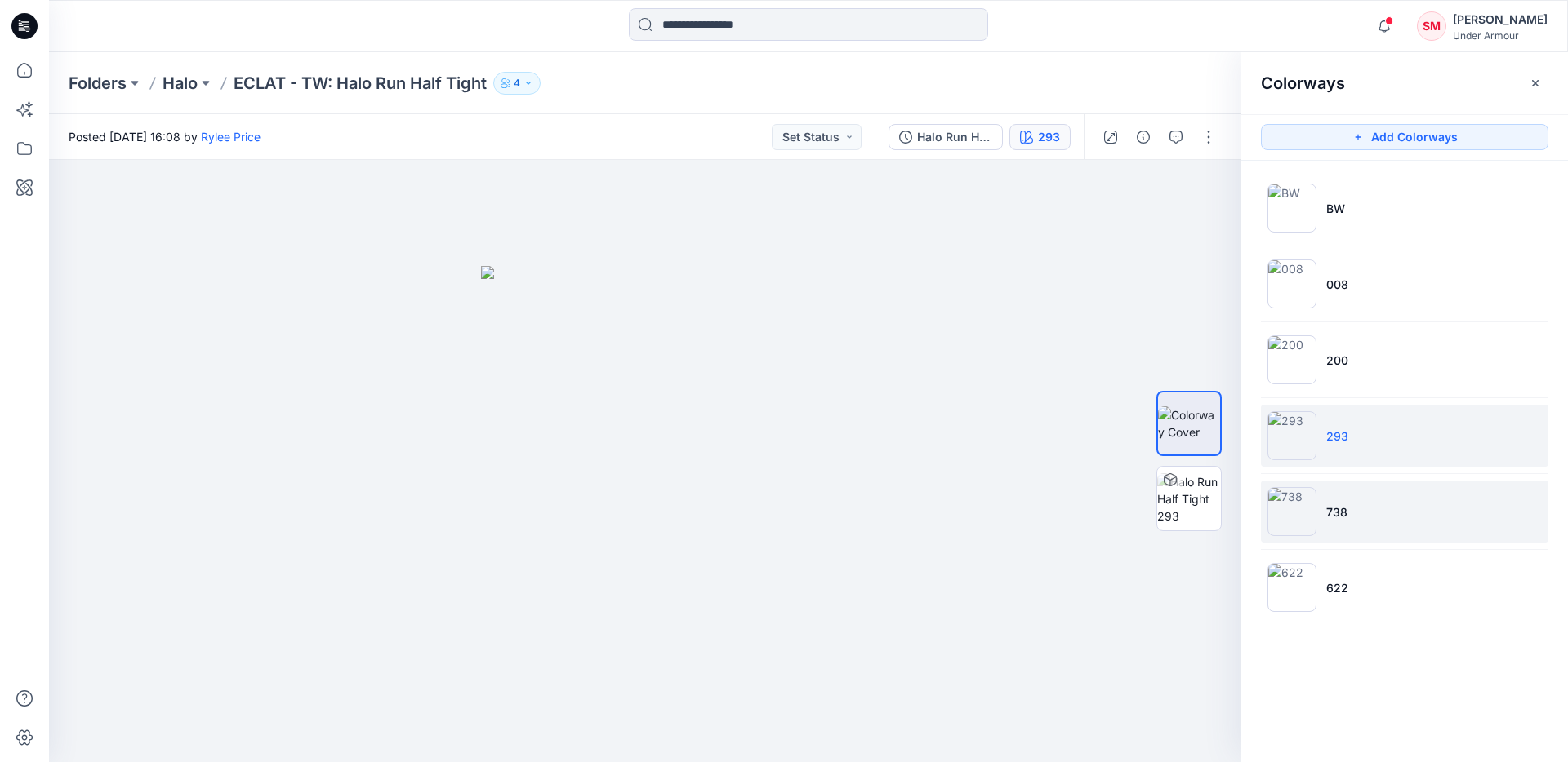
click at [1402, 509] on li "738" at bounding box center [1404, 512] width 287 height 62
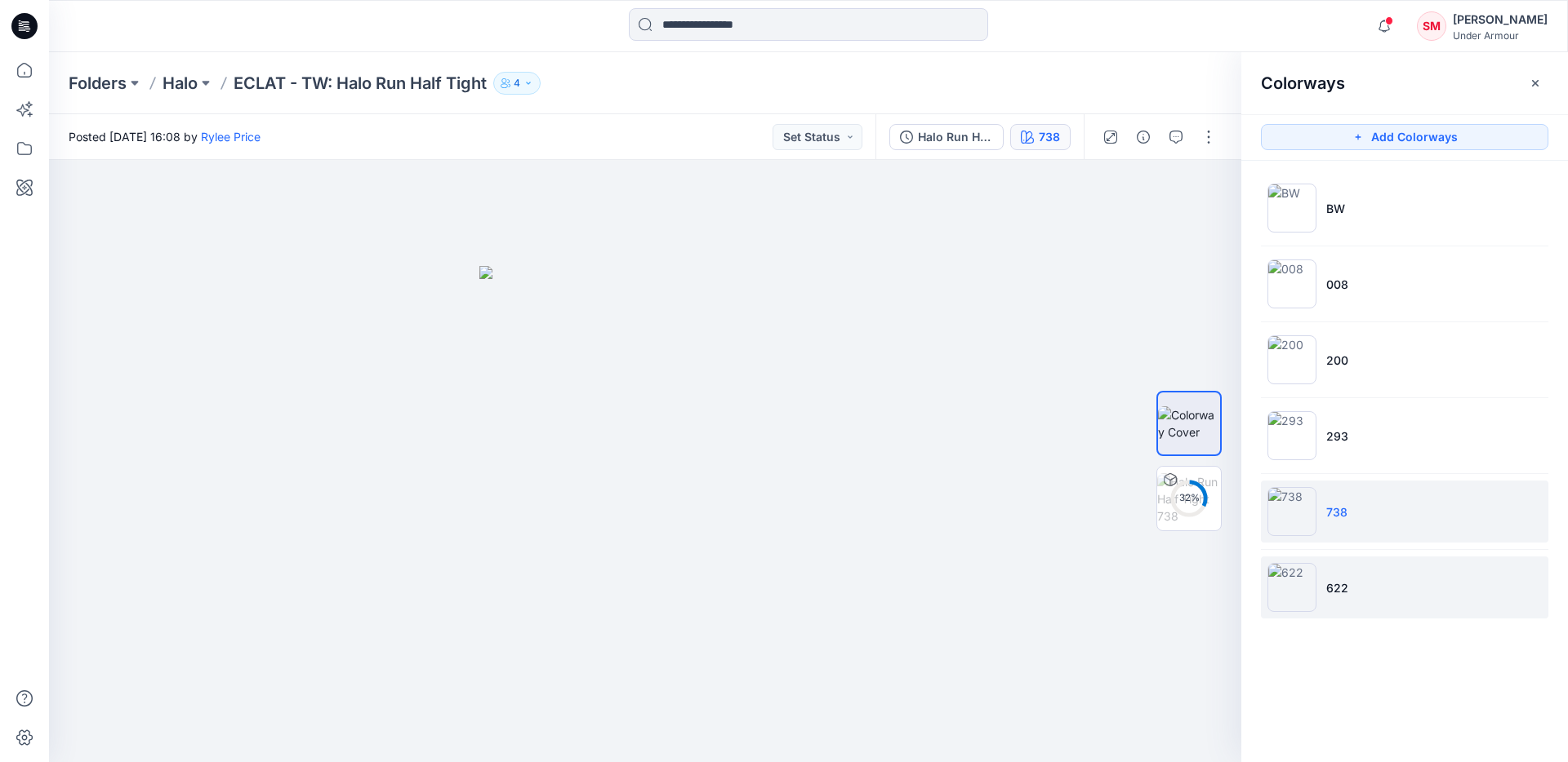
click at [1421, 577] on li "622" at bounding box center [1404, 588] width 287 height 62
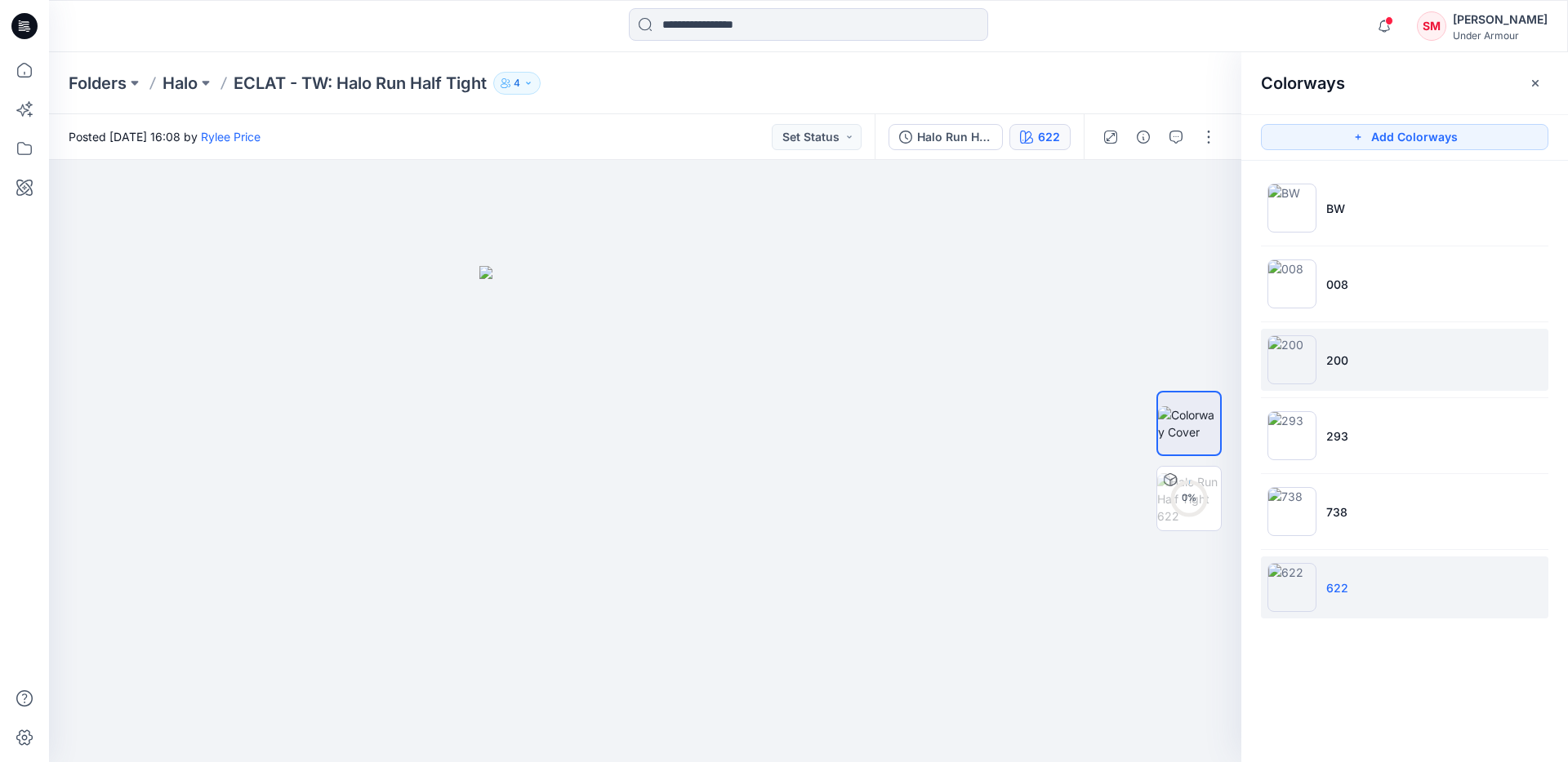
click at [1395, 359] on li "200" at bounding box center [1404, 360] width 287 height 62
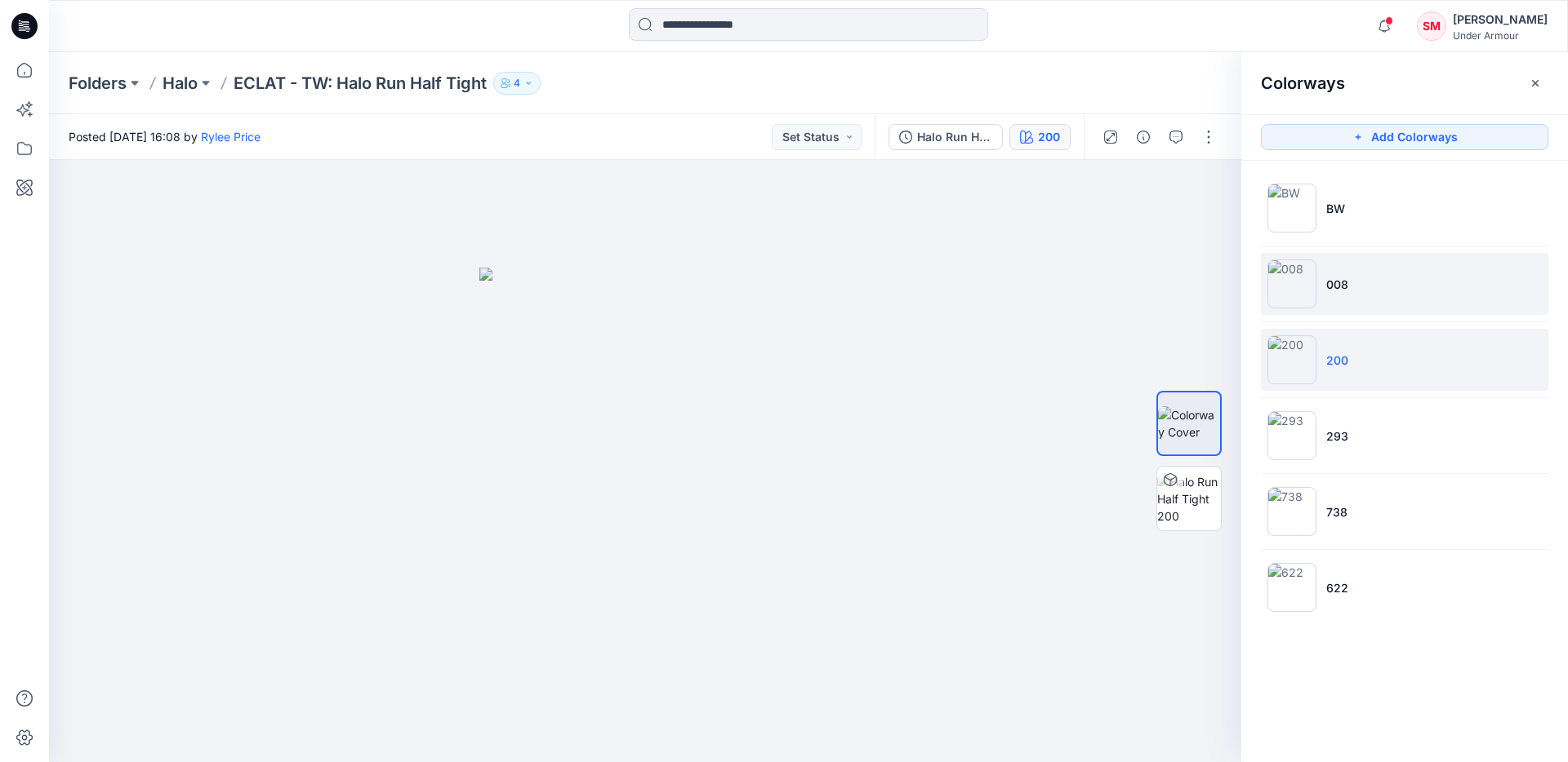
click at [1405, 290] on li "008" at bounding box center [1404, 284] width 287 height 62
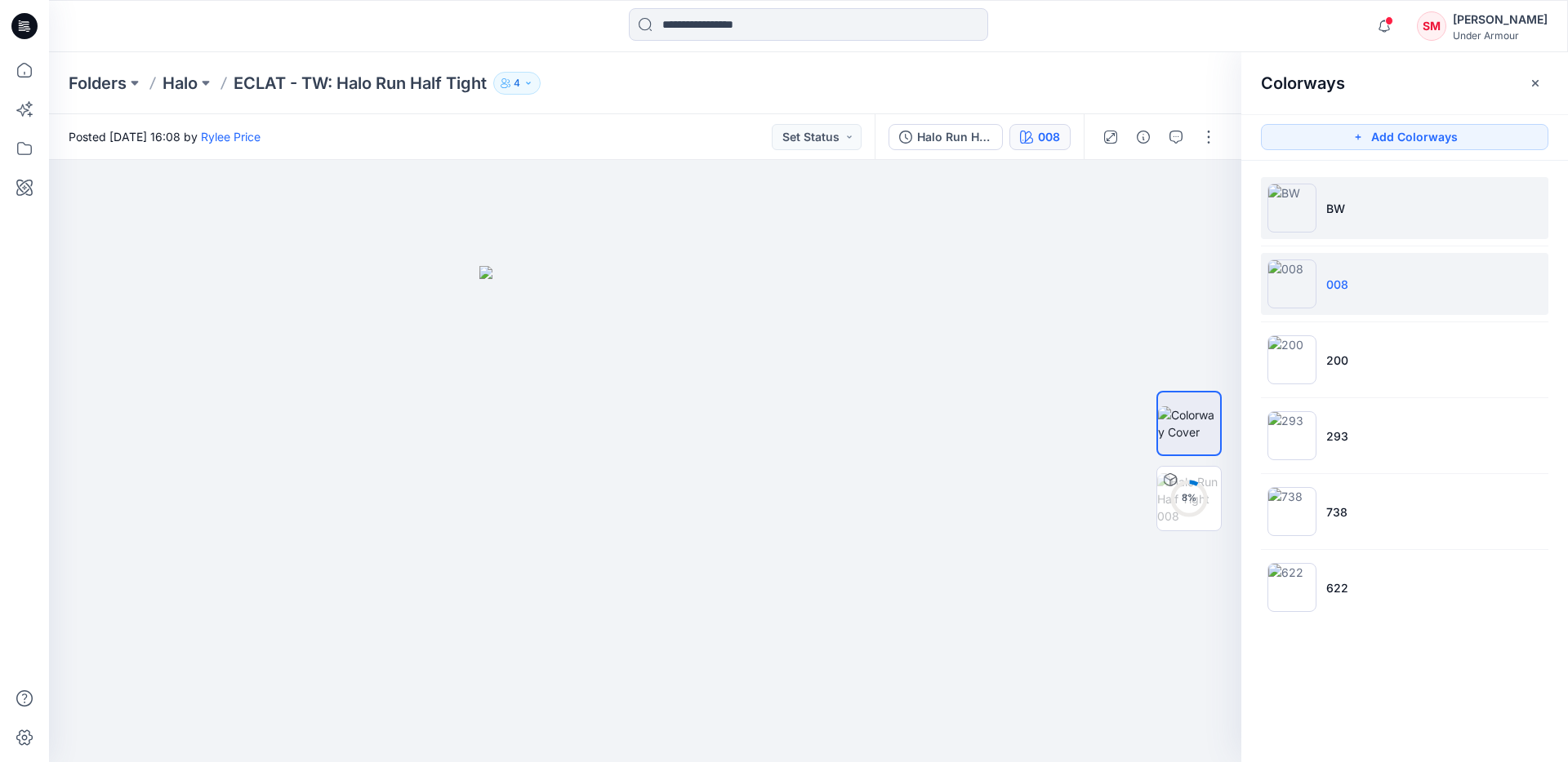
click at [1392, 228] on li "BW" at bounding box center [1404, 208] width 287 height 62
click at [842, 145] on button "Set Status" at bounding box center [820, 137] width 90 height 26
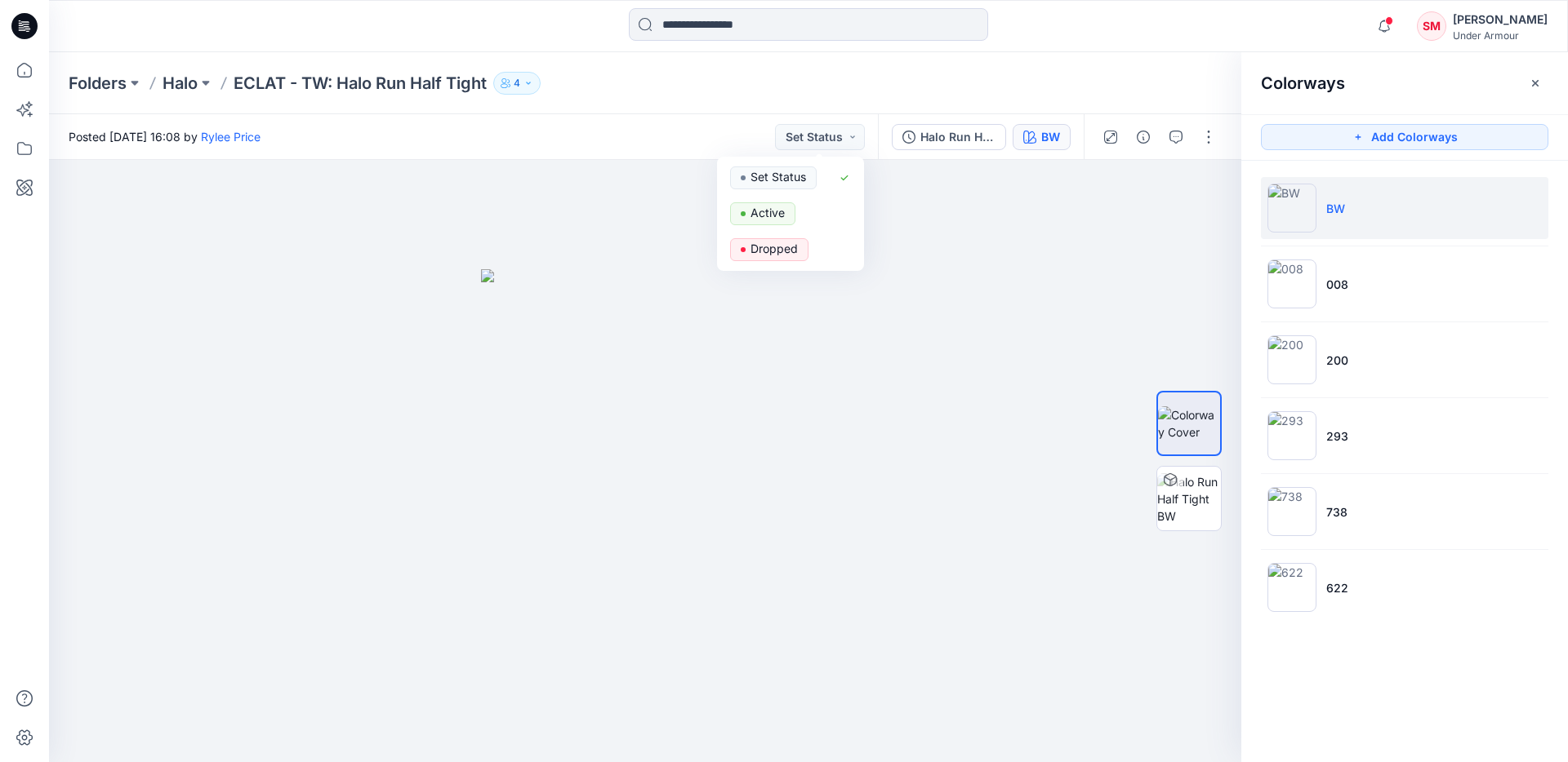
click at [839, 89] on div "Folders Halo ECLAT - TW: Halo Run Half Tight 4" at bounding box center [744, 83] width 1352 height 23
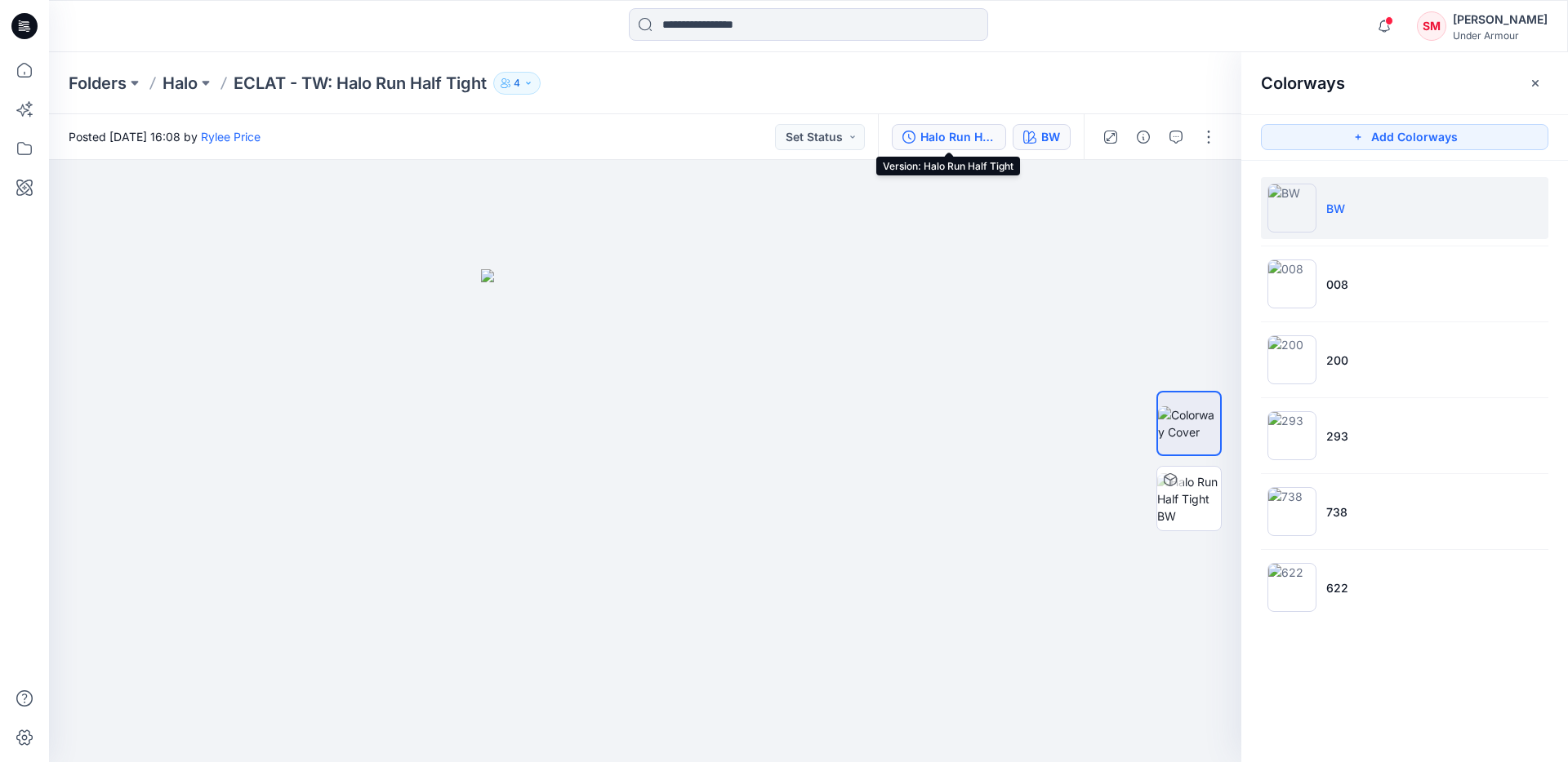
click at [947, 142] on div "Halo Run Half Tight" at bounding box center [957, 137] width 75 height 18
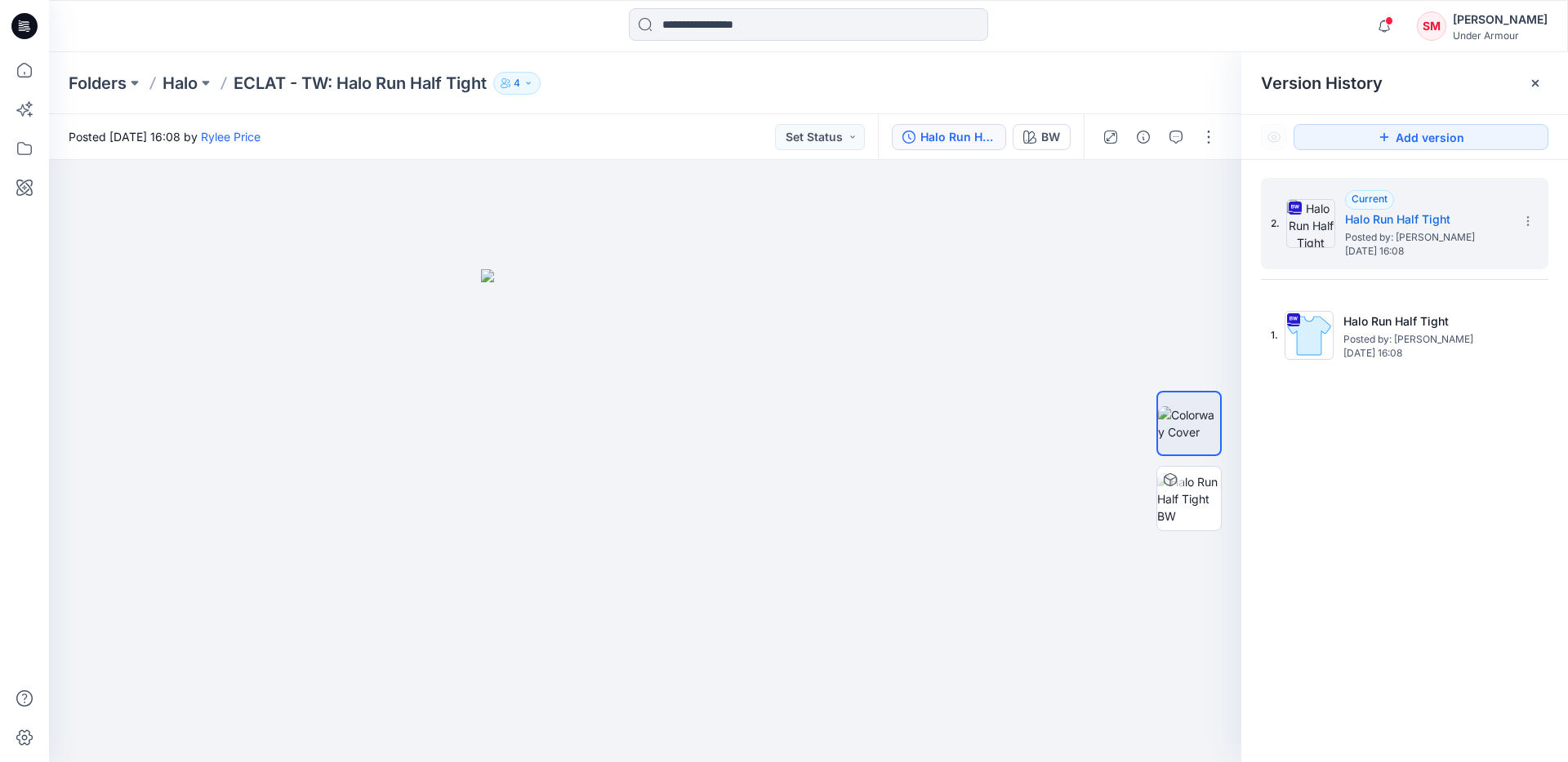
click at [948, 142] on div "Halo Run Half Tight" at bounding box center [957, 137] width 75 height 18
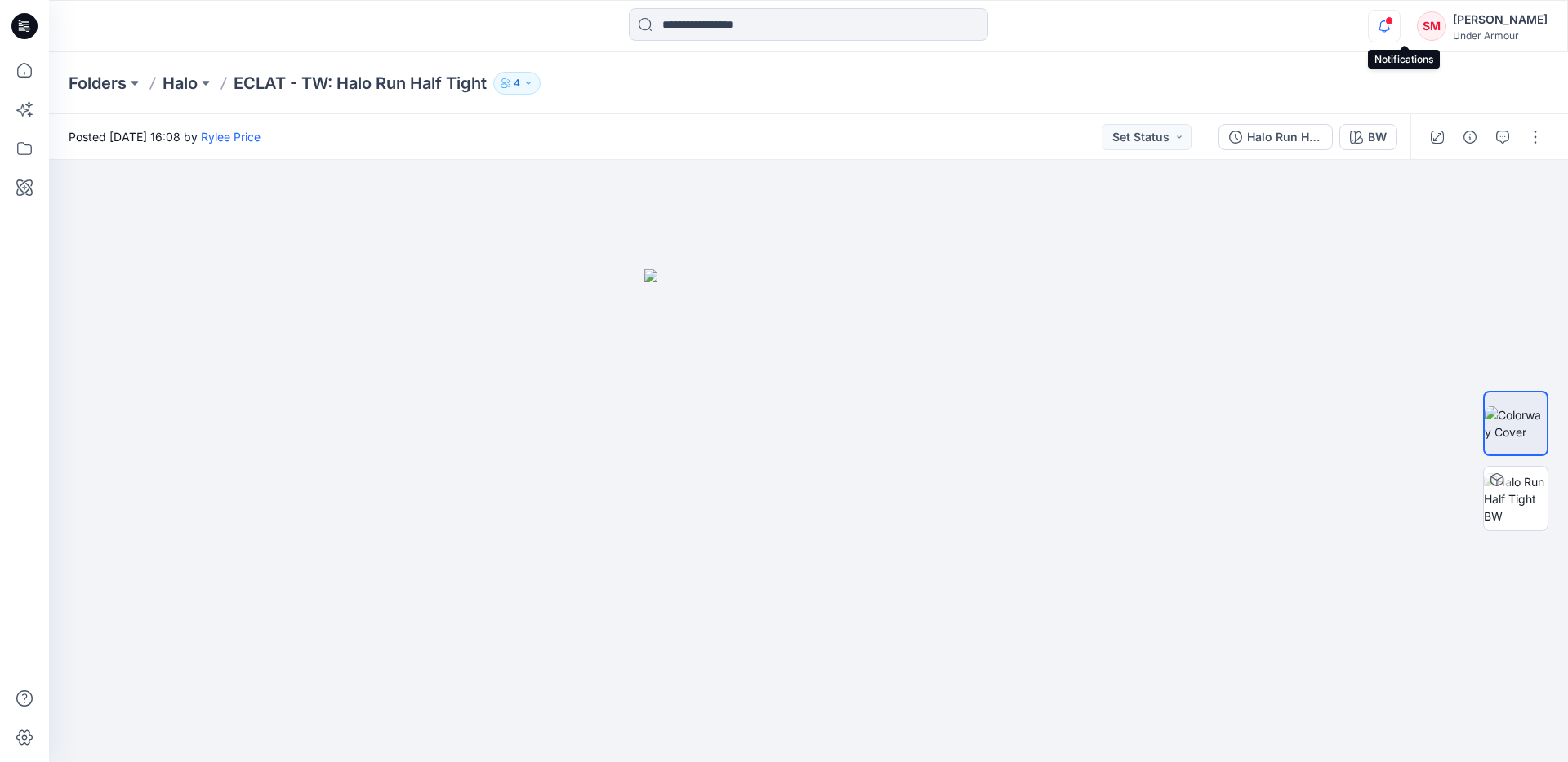
click at [1400, 23] on icon "button" at bounding box center [1384, 26] width 31 height 33
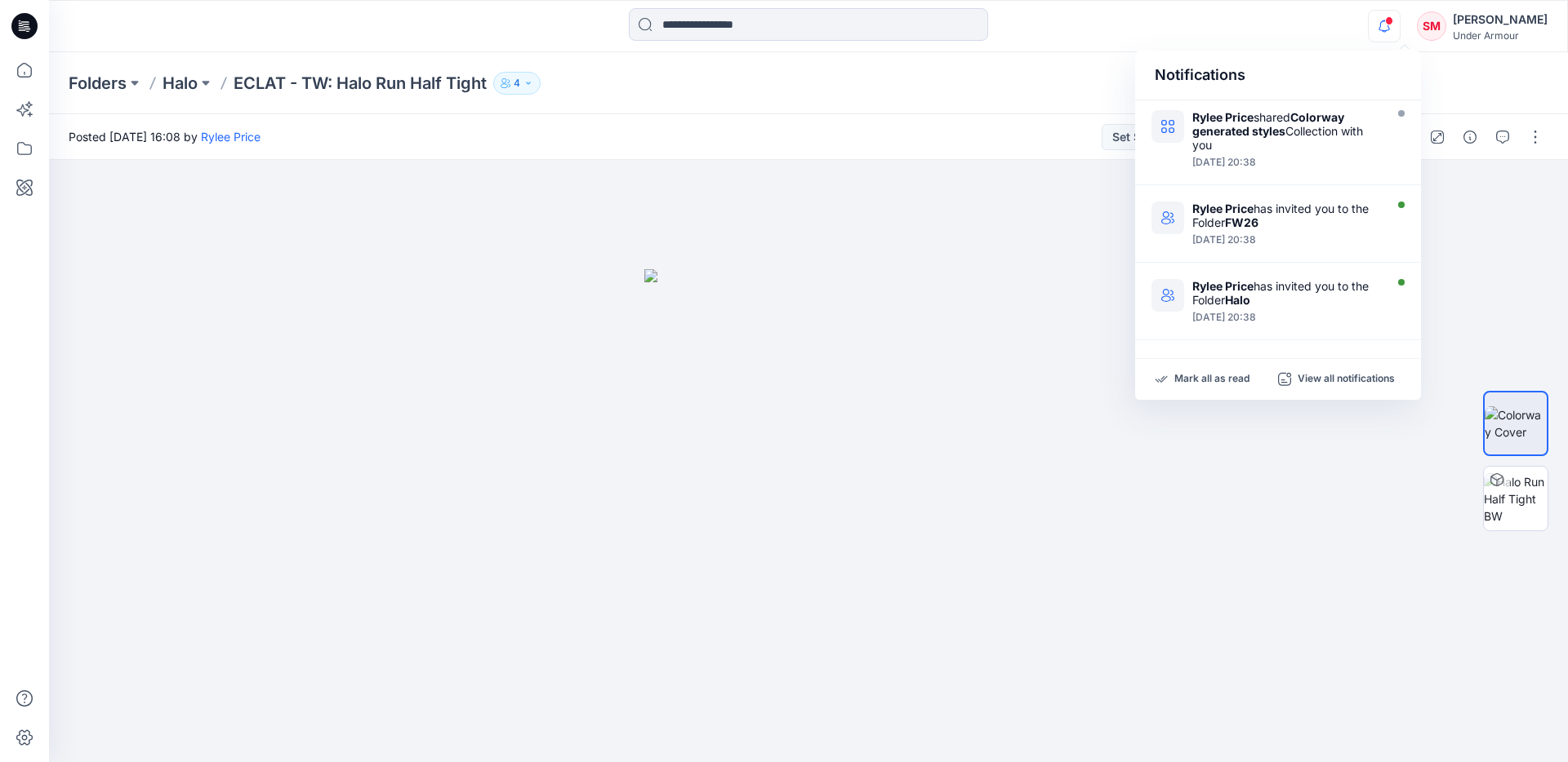
click at [1400, 23] on icon "button" at bounding box center [1384, 26] width 31 height 33
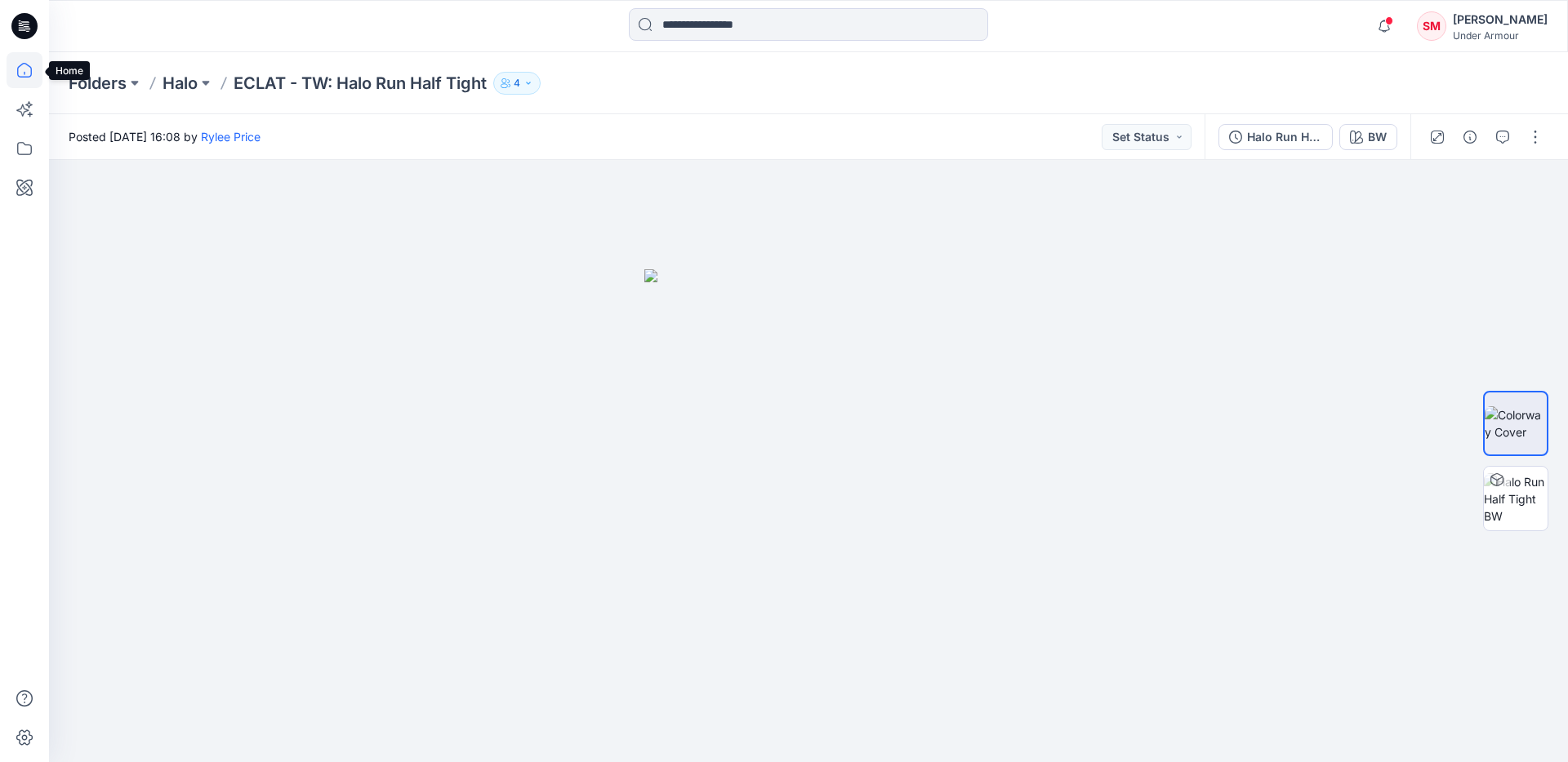
click at [22, 63] on icon at bounding box center [24, 70] width 15 height 15
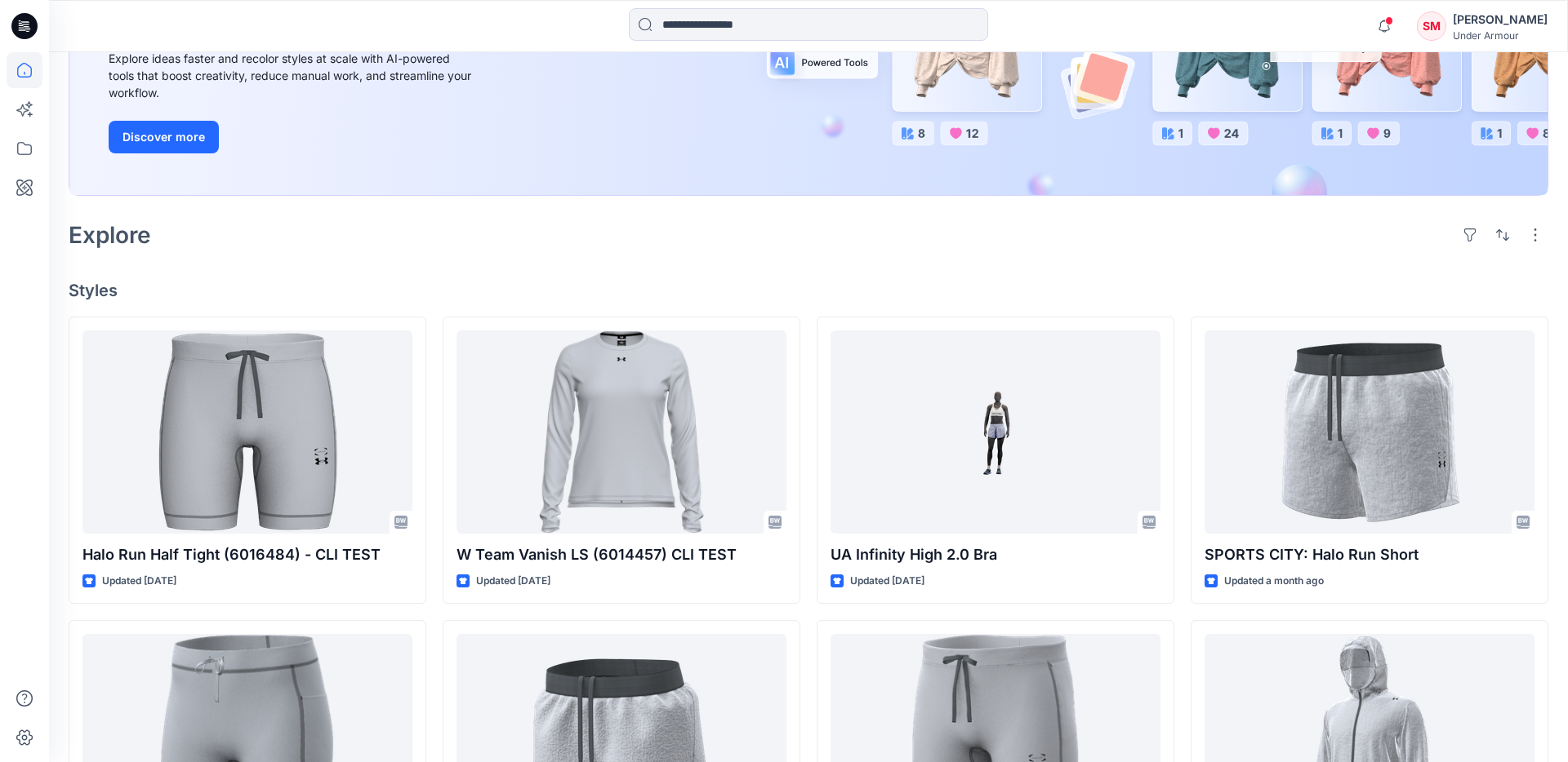
scroll to position [188, 0]
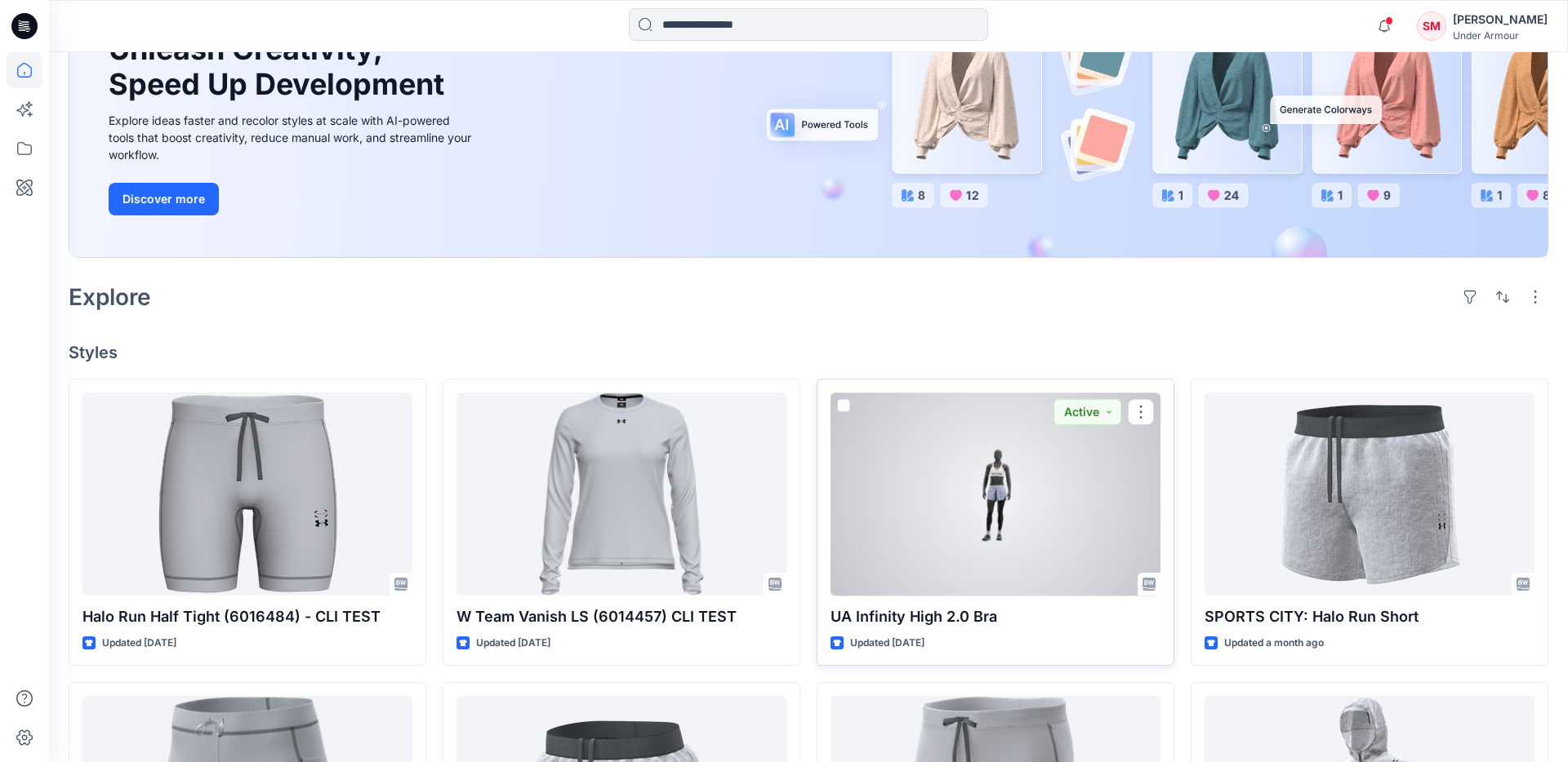
click at [932, 552] on div at bounding box center [996, 494] width 330 height 203
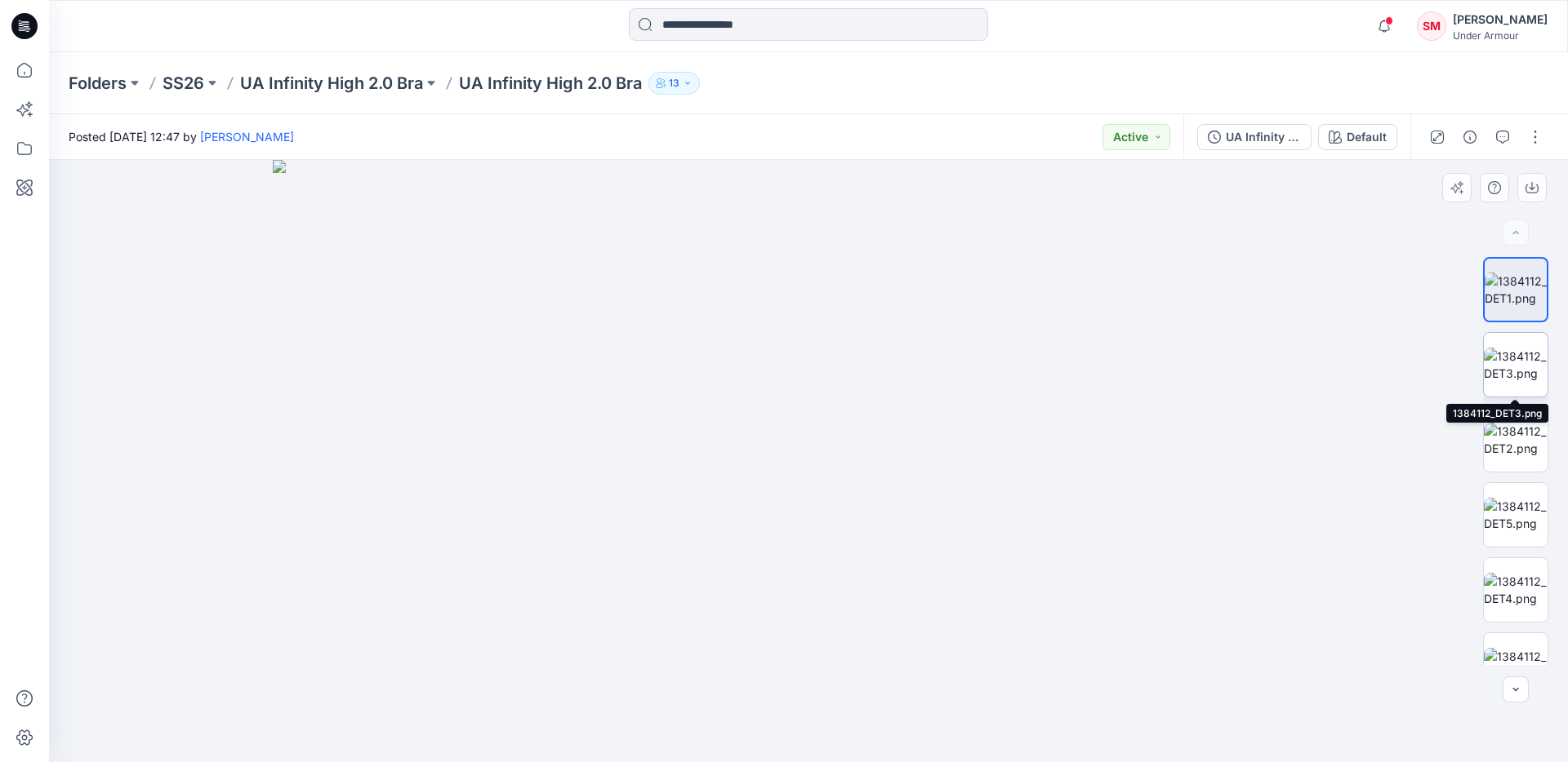
click at [1509, 371] on img at bounding box center [1515, 365] width 63 height 35
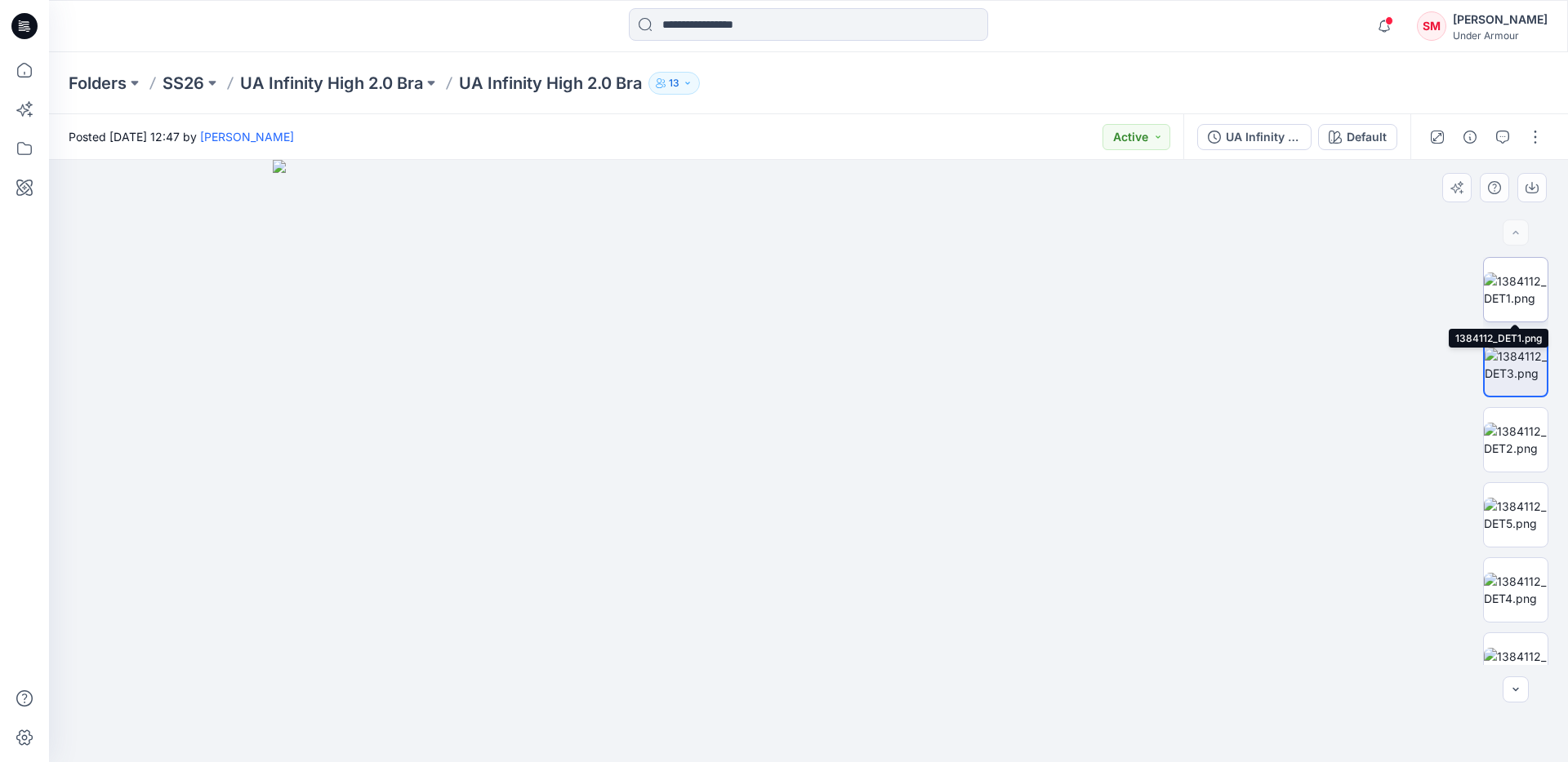
click at [1515, 298] on img at bounding box center [1515, 290] width 63 height 35
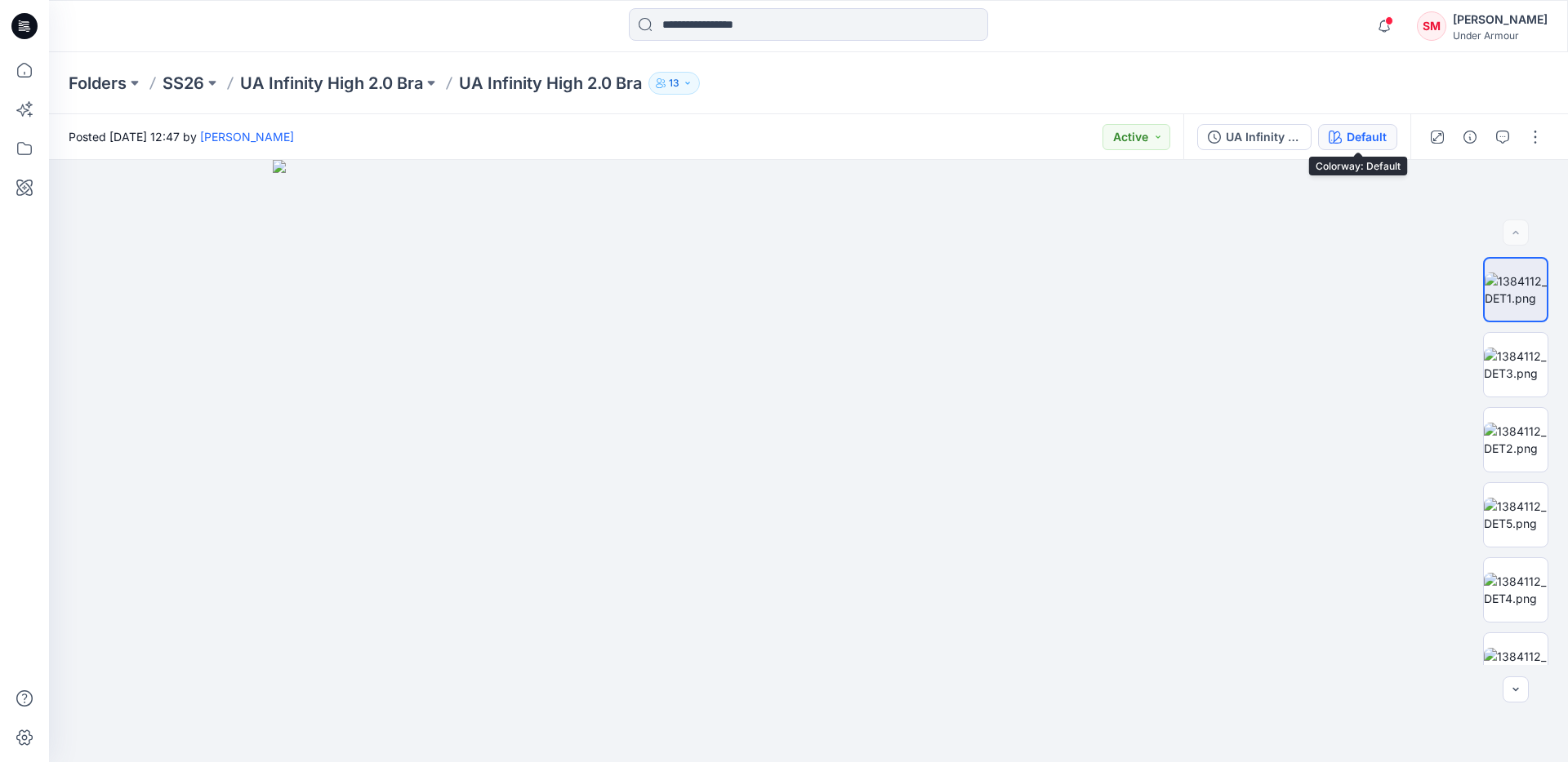
click at [1354, 140] on div "Default" at bounding box center [1367, 137] width 40 height 18
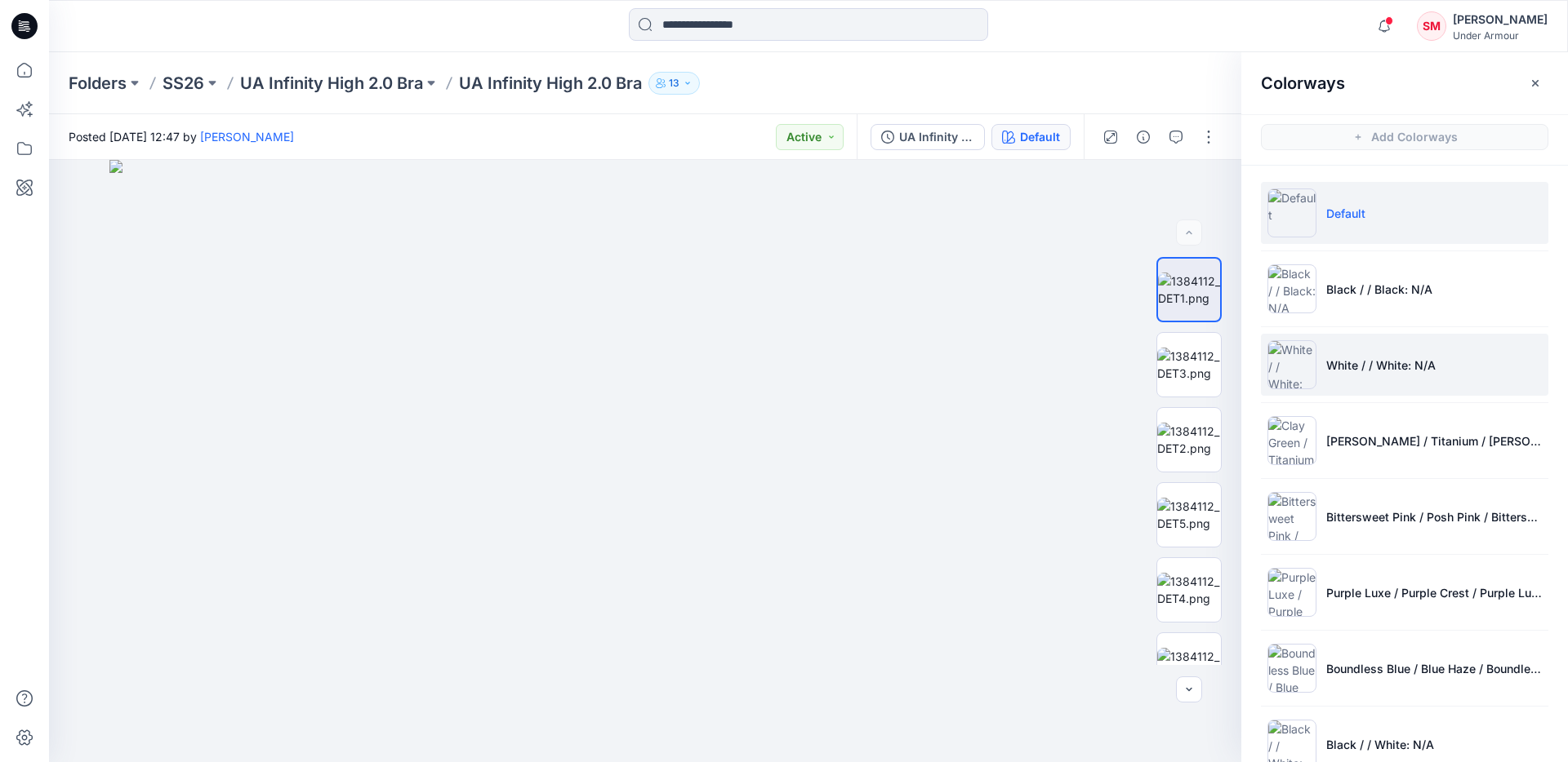
scroll to position [37, 0]
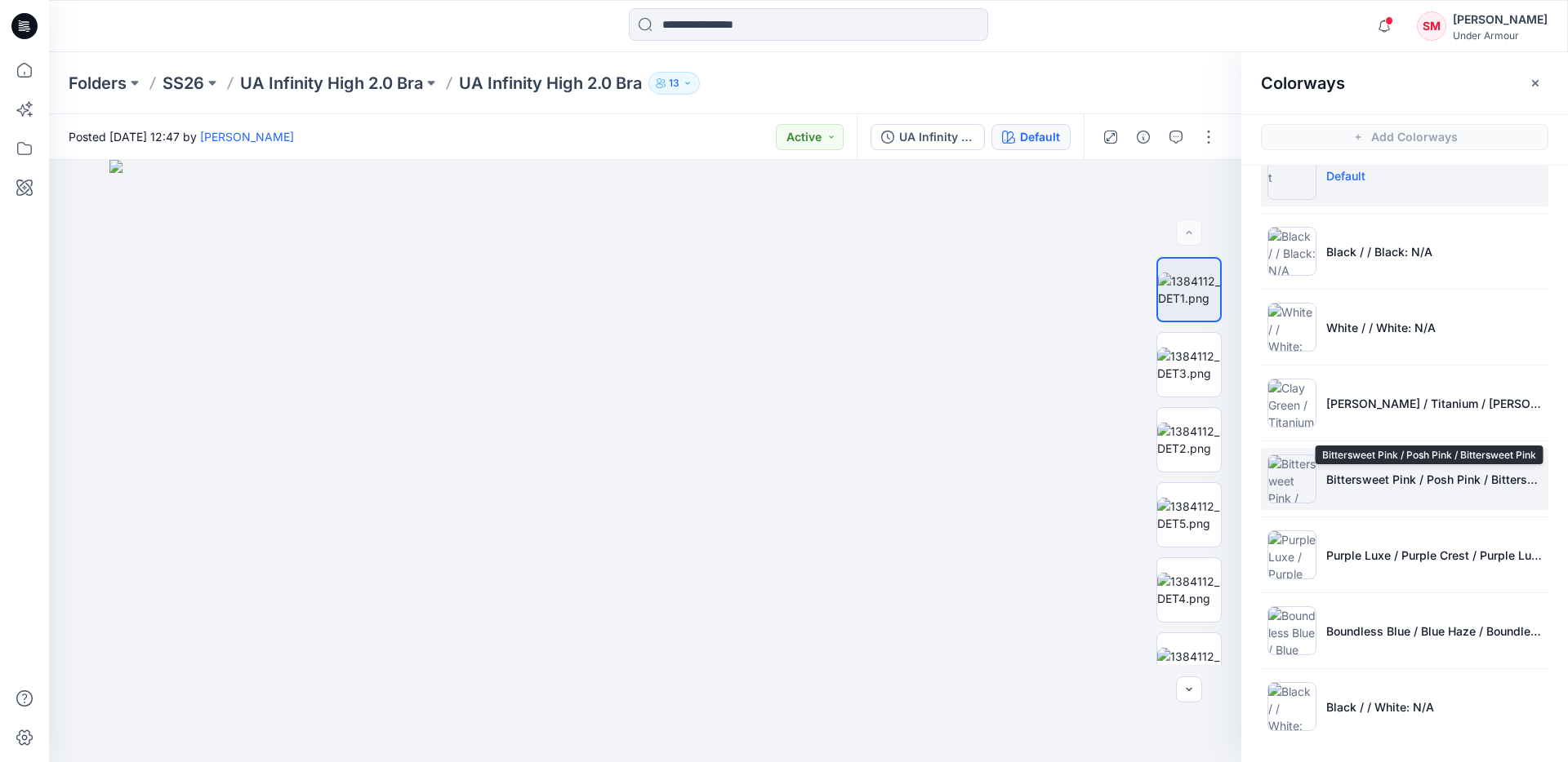
click at [1406, 471] on p "Bittersweet Pink / Posh Pink / Bittersweet Pink" at bounding box center [1434, 479] width 216 height 17
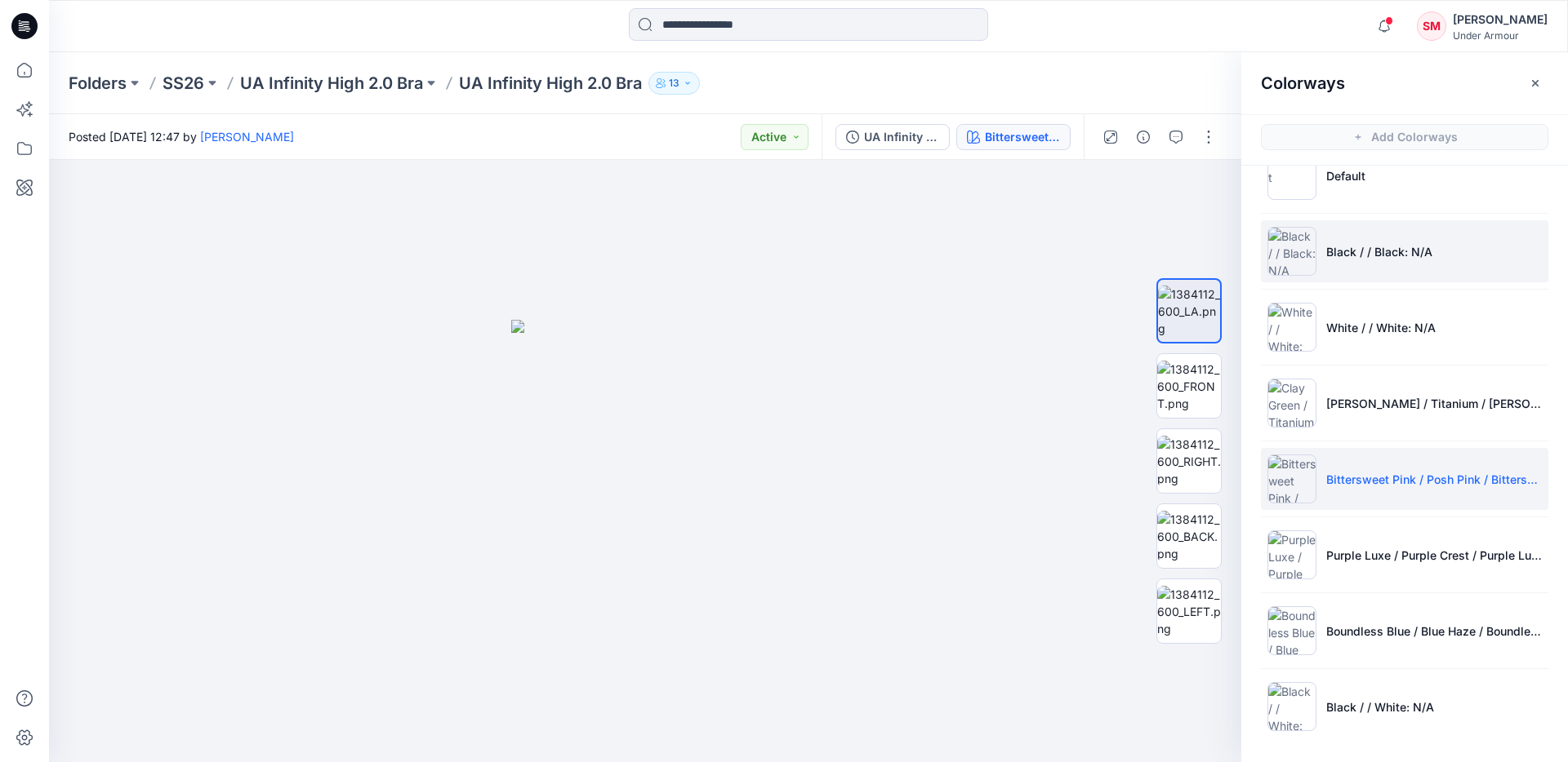
scroll to position [0, 0]
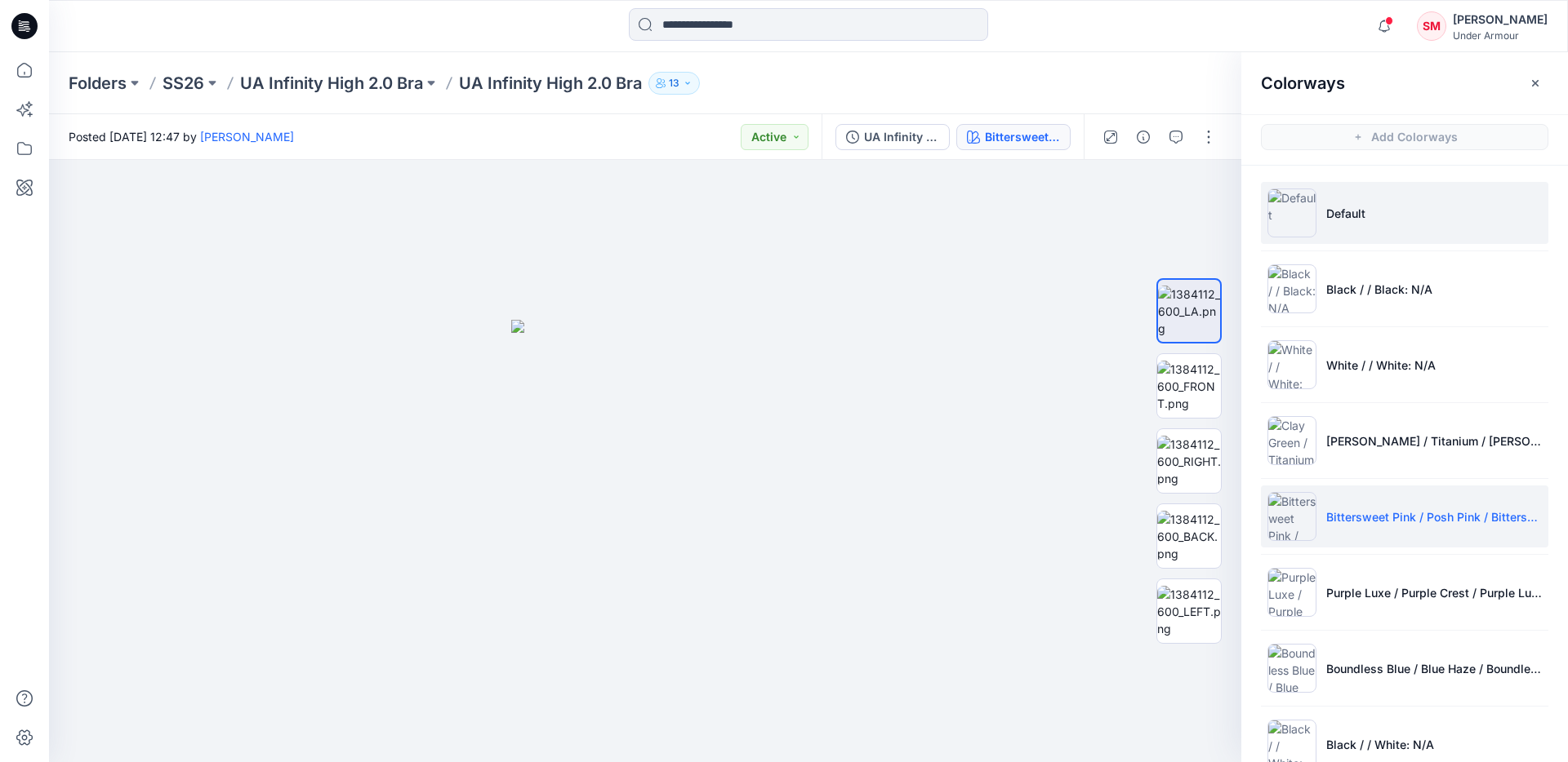
click at [1388, 231] on li "Default" at bounding box center [1404, 213] width 287 height 62
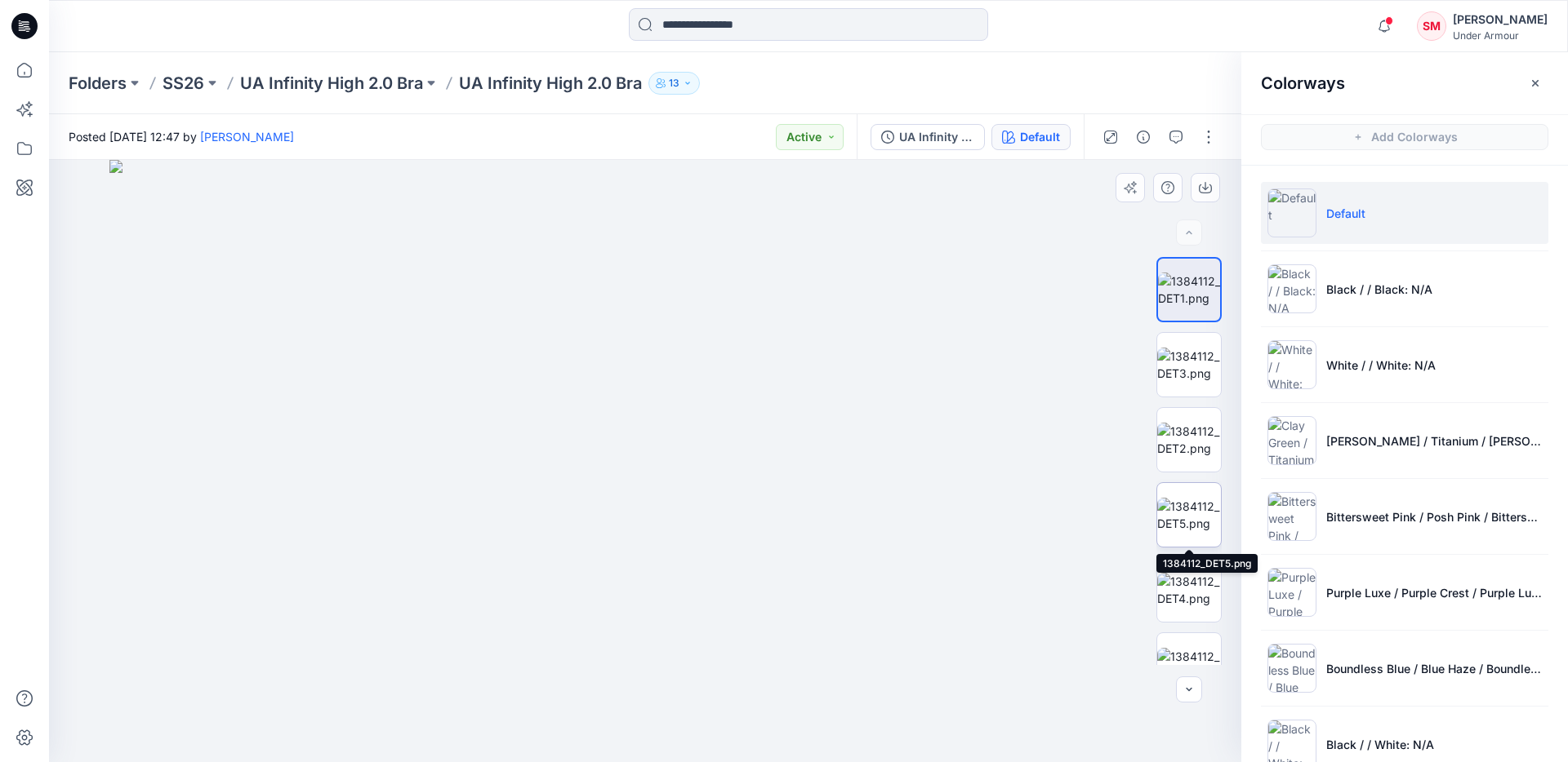
click at [1179, 530] on img at bounding box center [1188, 515] width 63 height 35
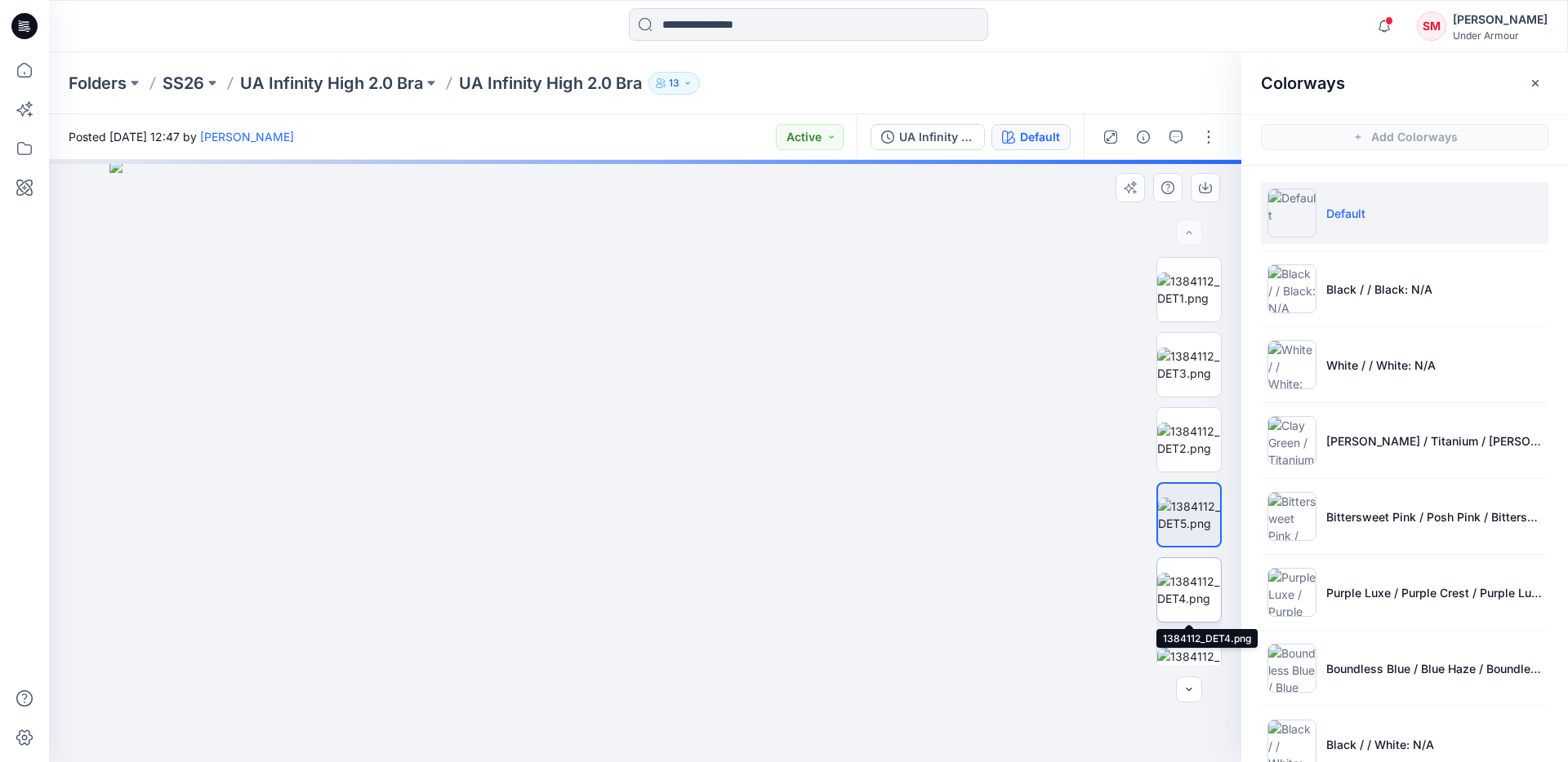
click at [1183, 600] on img at bounding box center [1188, 590] width 63 height 35
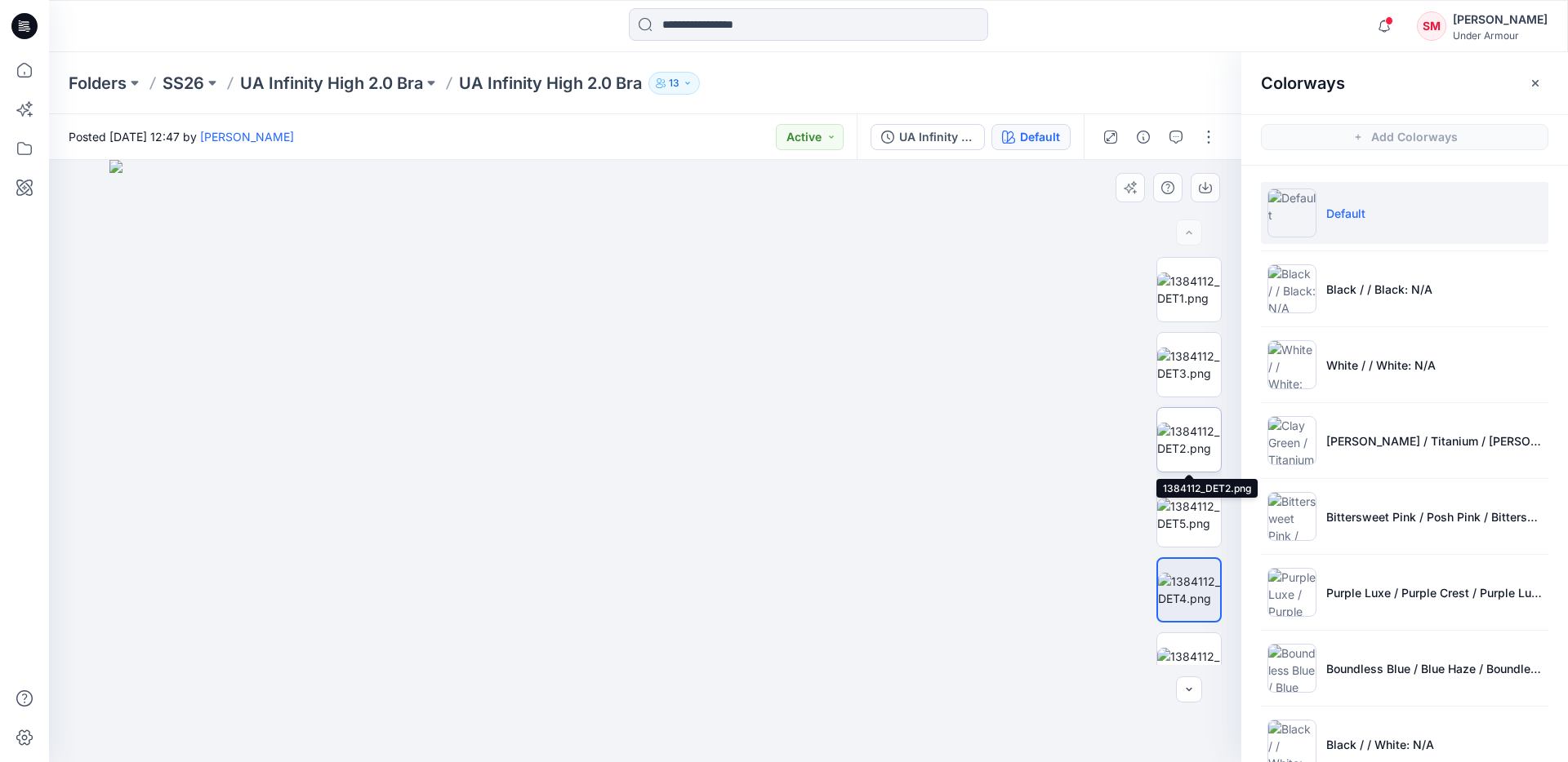
click at [1192, 438] on img at bounding box center [1188, 440] width 63 height 35
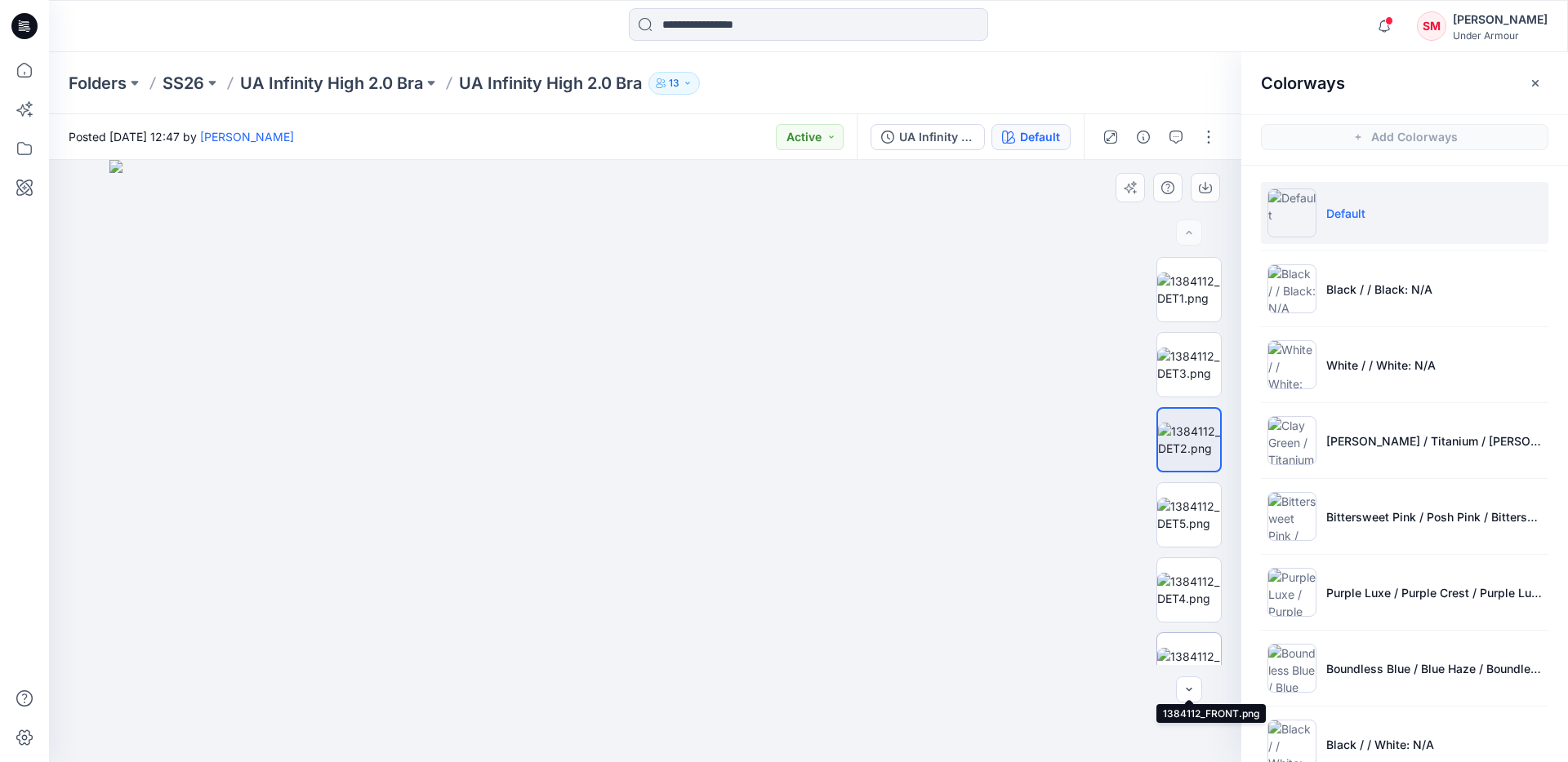
click at [1193, 654] on img at bounding box center [1188, 666] width 63 height 35
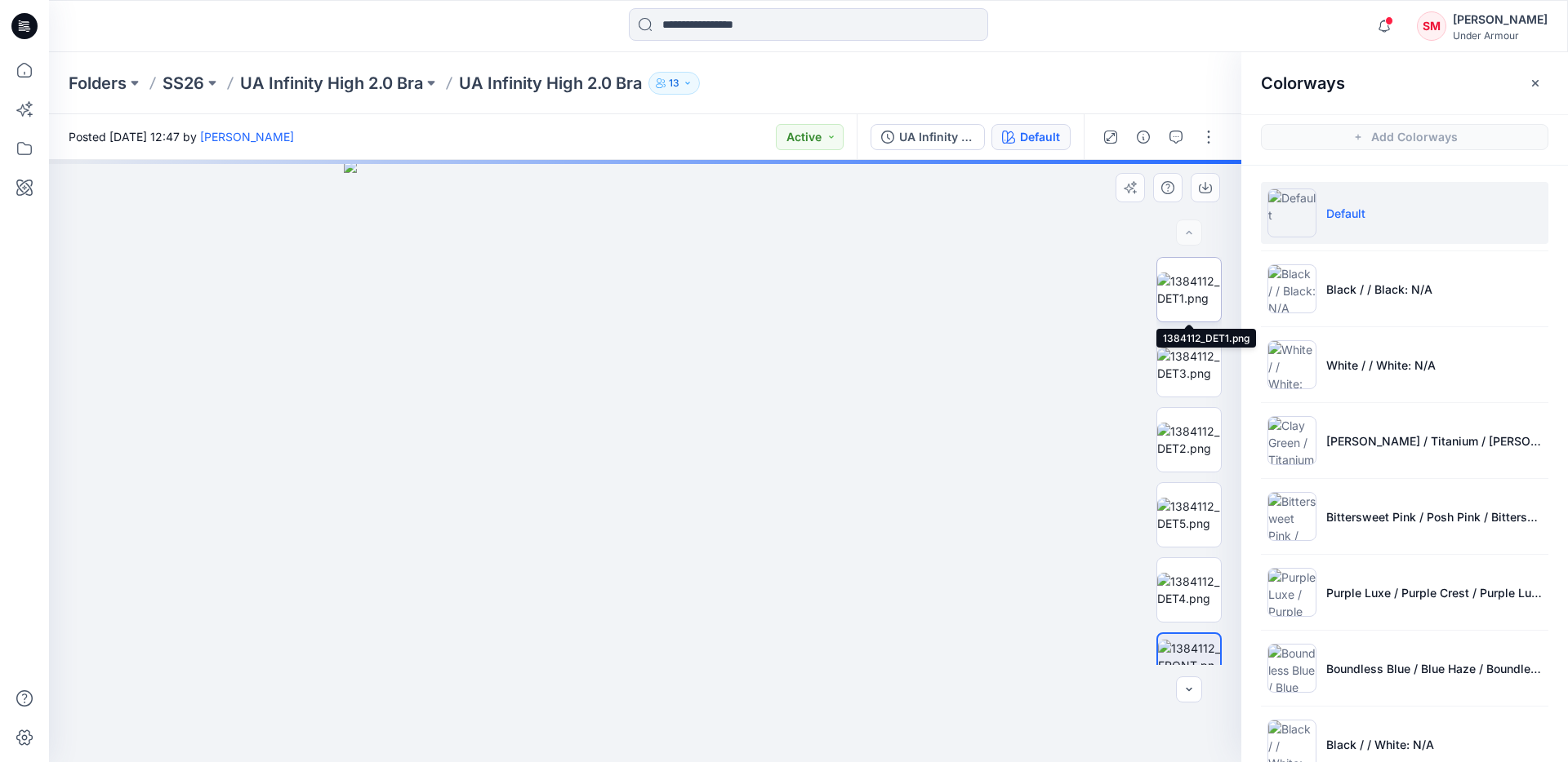
click at [1185, 277] on img at bounding box center [1188, 290] width 63 height 35
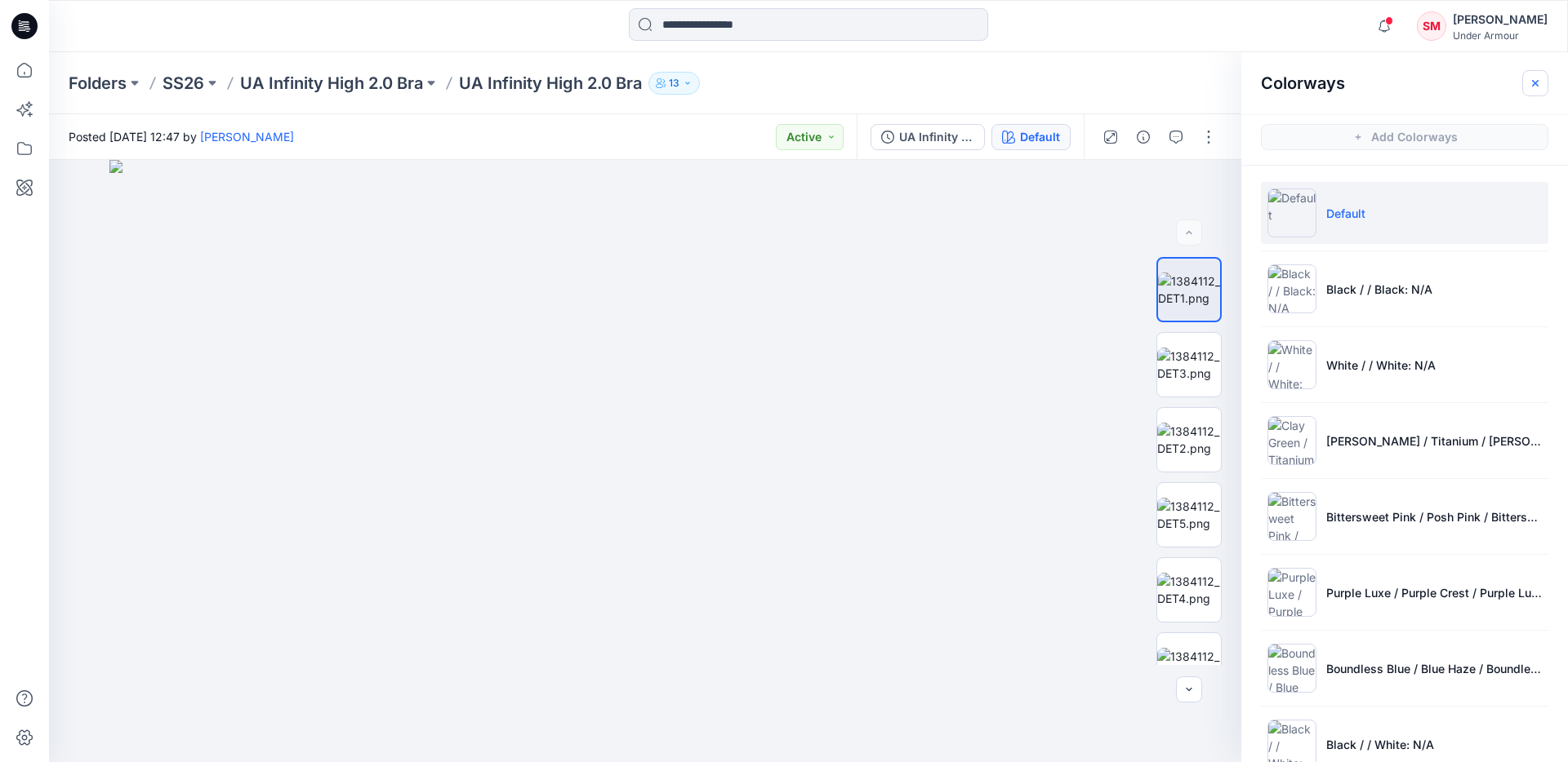
click at [1532, 77] on icon "button" at bounding box center [1535, 83] width 13 height 13
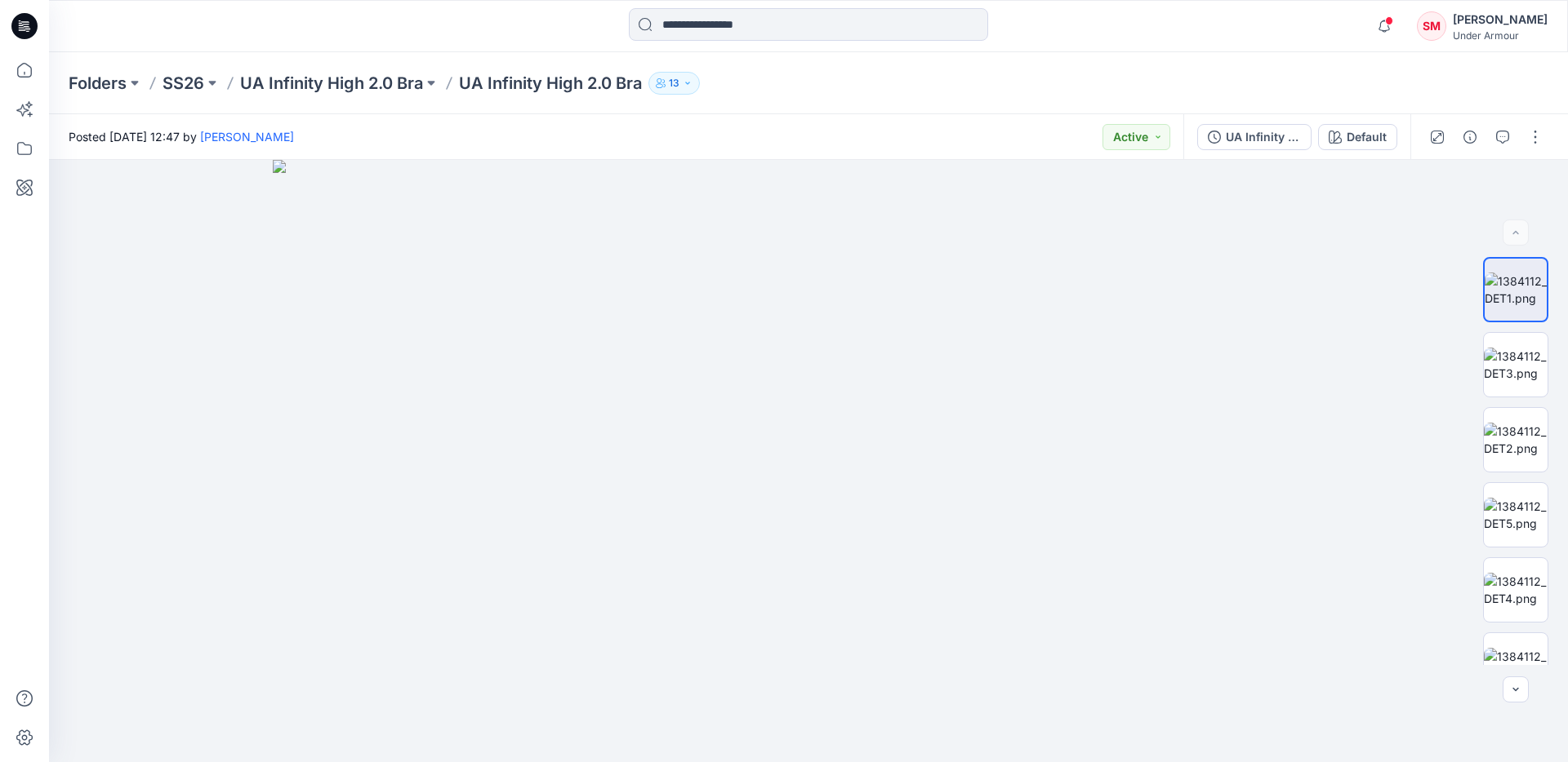
click at [1196, 84] on div "Folders SS26 UA Infinity High 2.0 Bra UA Infinity High 2.0 Bra 13" at bounding box center [744, 83] width 1352 height 23
click at [24, 80] on icon at bounding box center [24, 69] width 36 height 36
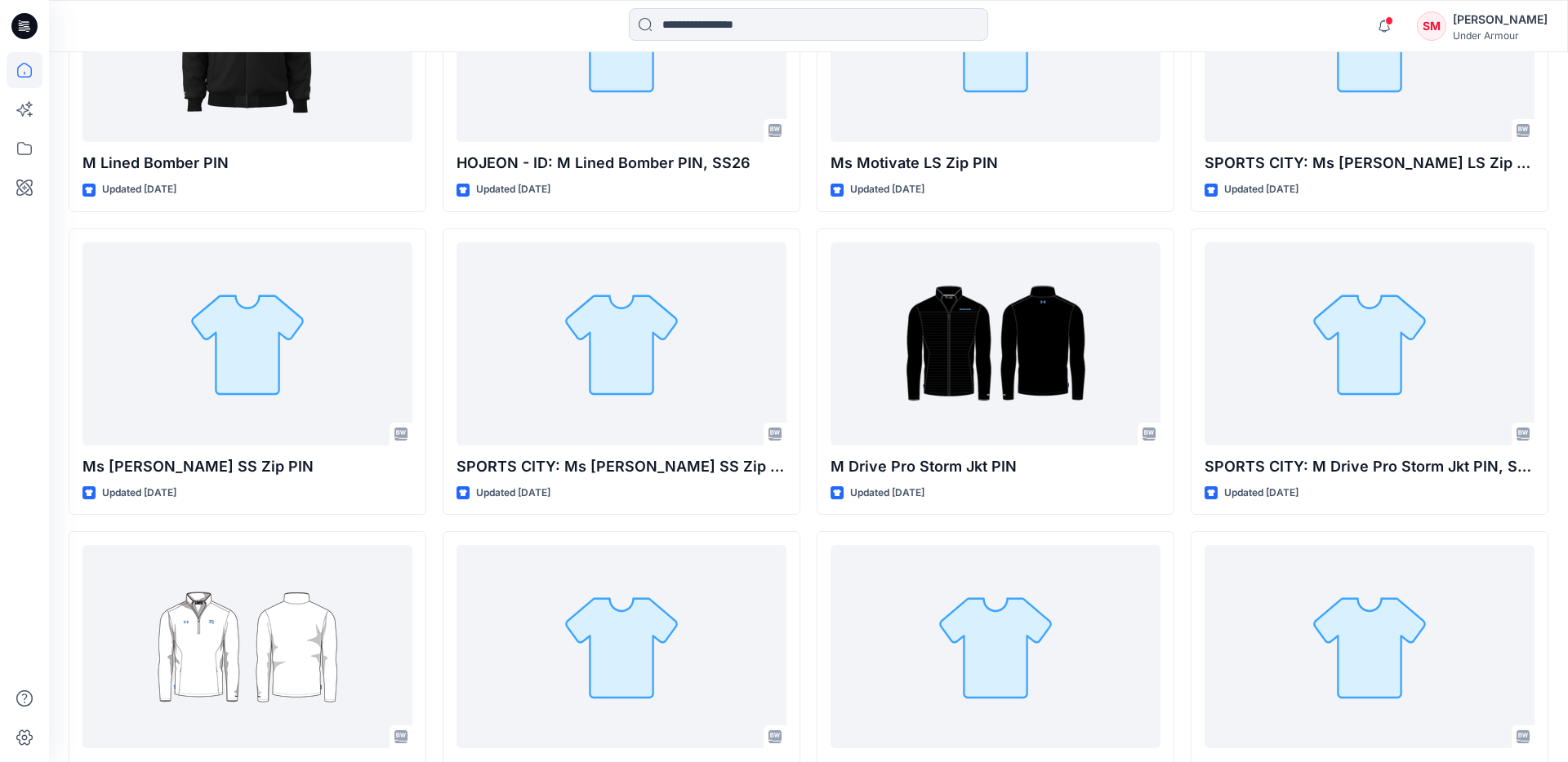
scroll to position [2159, 0]
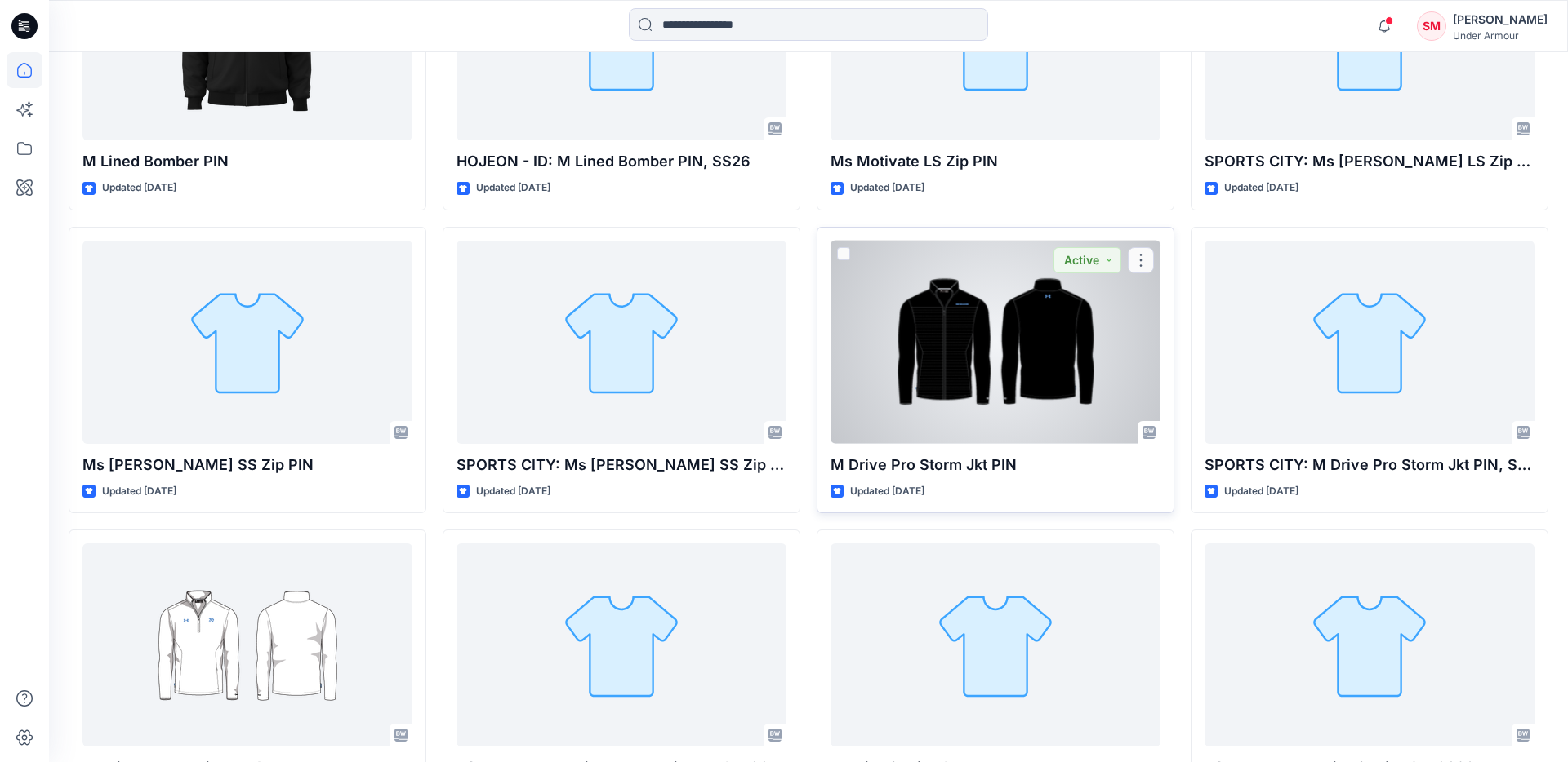
click at [948, 365] on div at bounding box center [996, 342] width 330 height 203
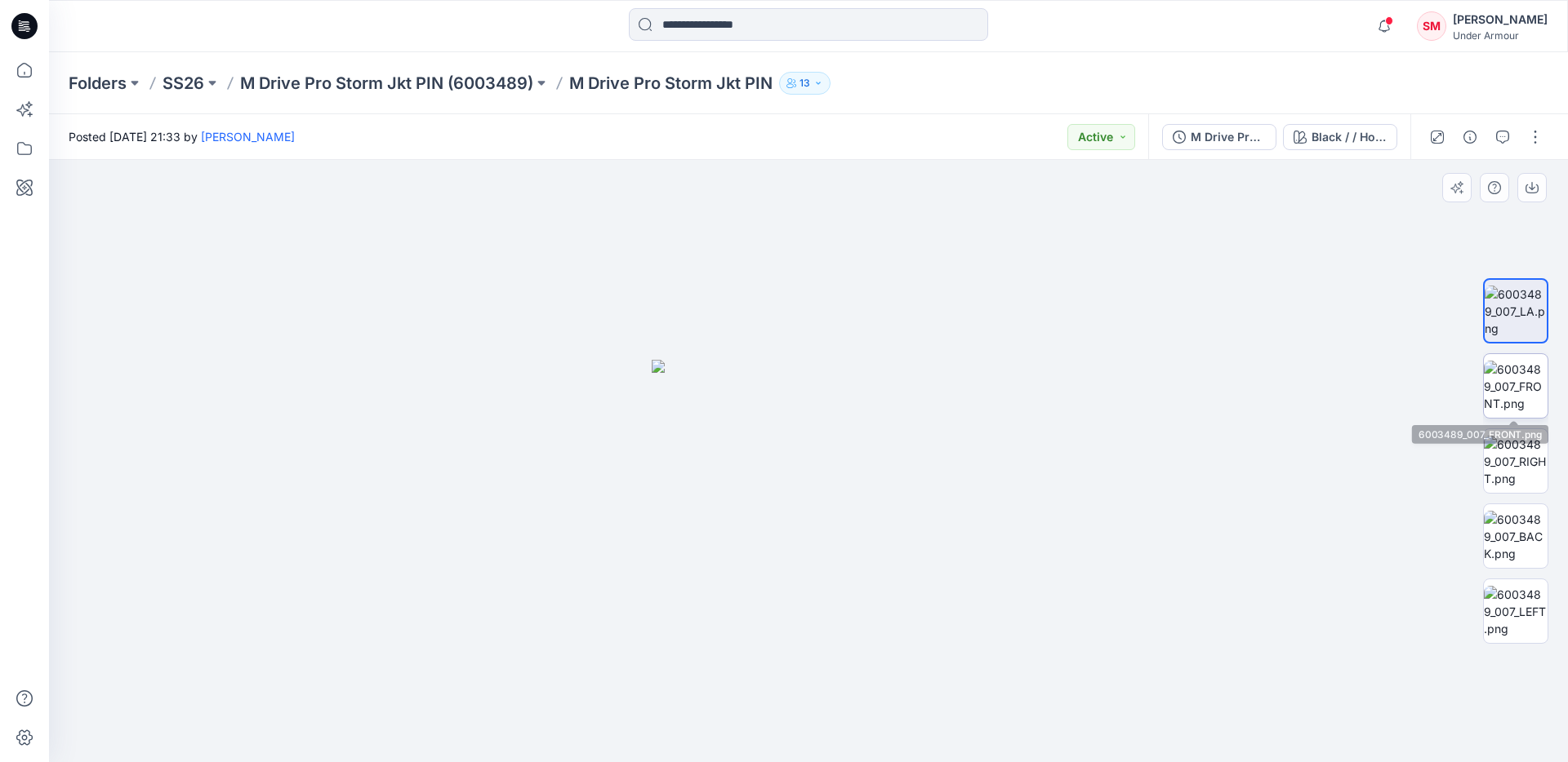
click at [1489, 364] on img at bounding box center [1515, 386] width 63 height 51
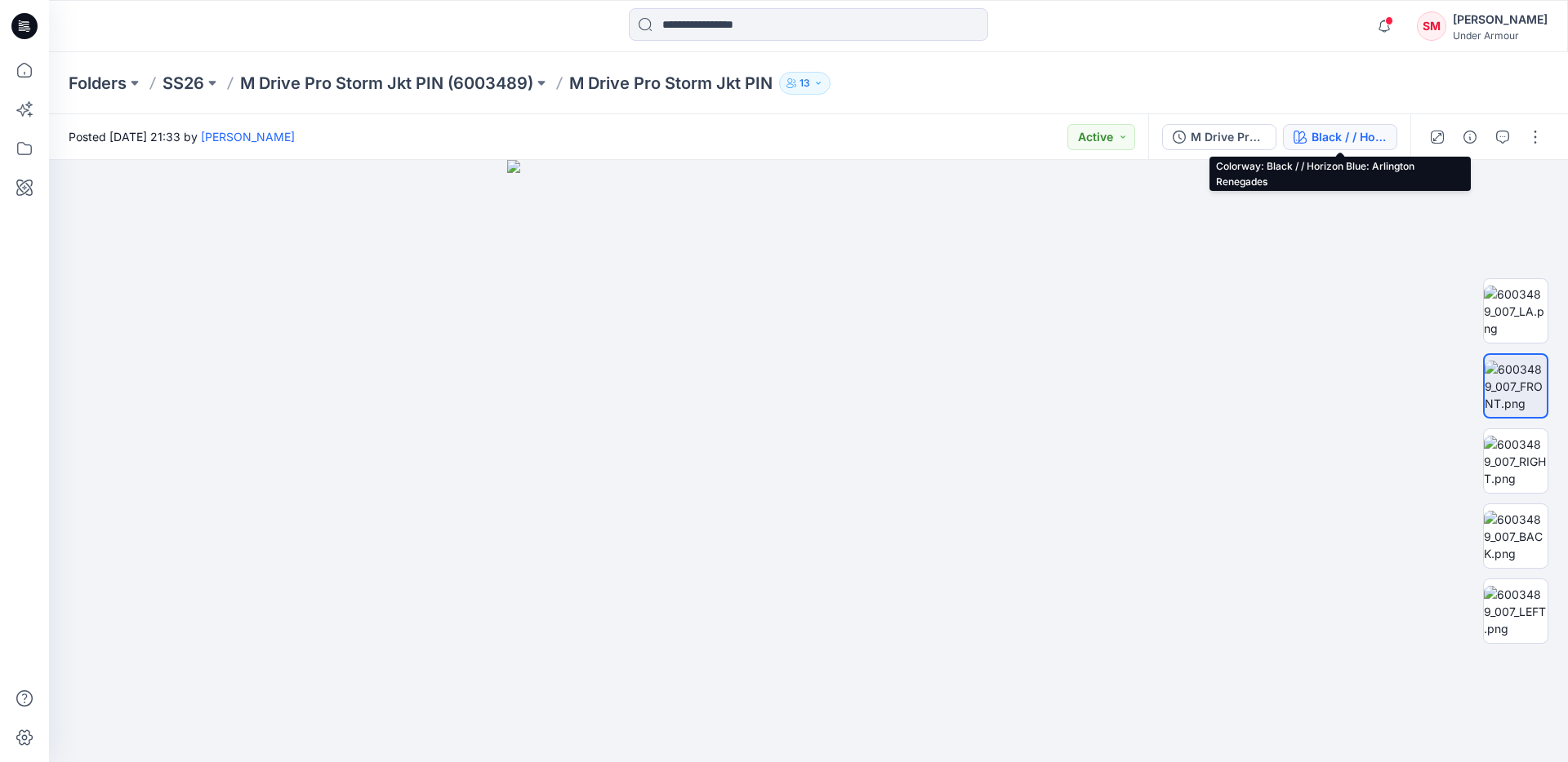
click at [1353, 140] on div "Black / / Horizon Blue: Arlington Renegades" at bounding box center [1349, 137] width 75 height 18
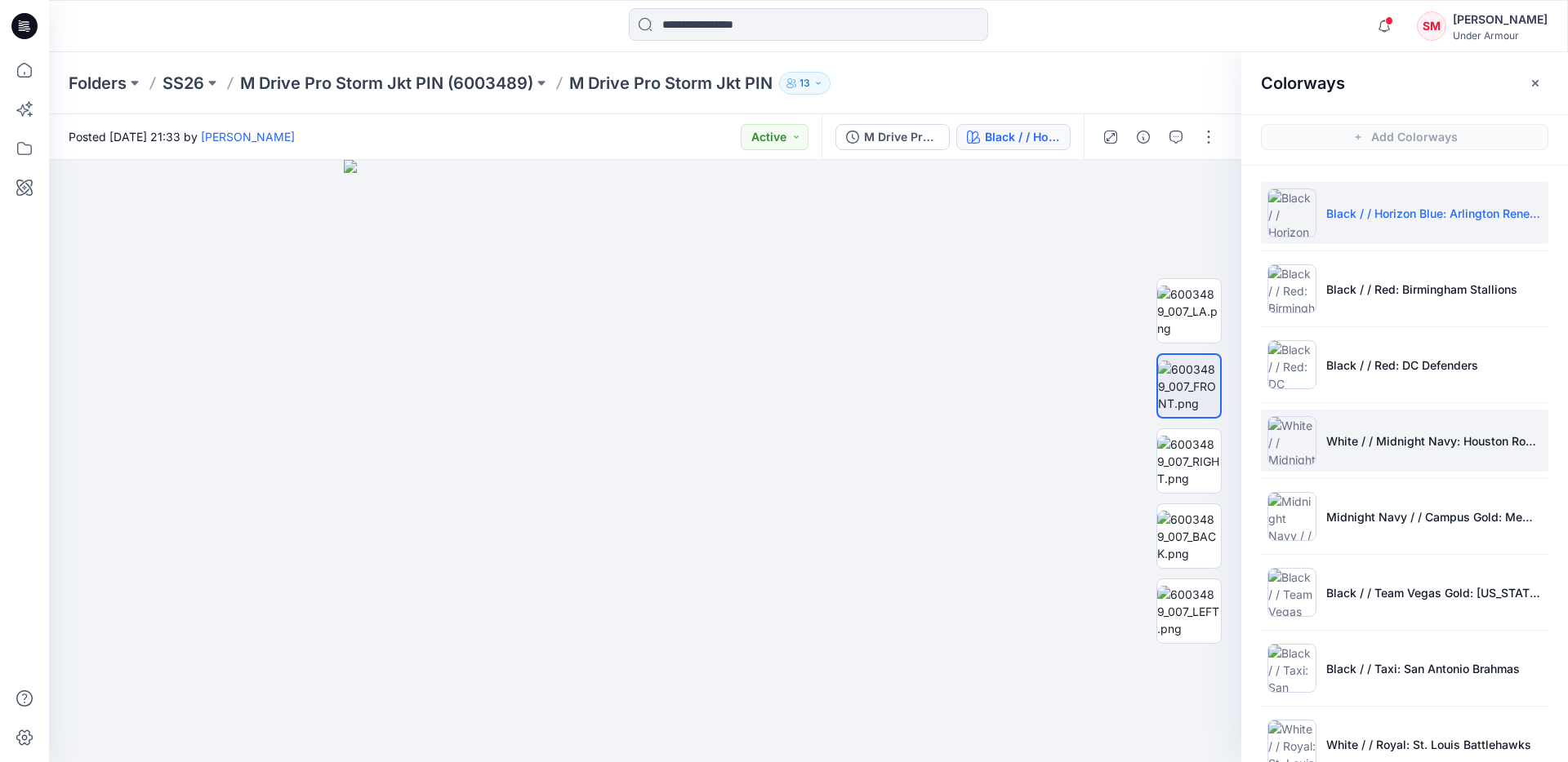
click at [1391, 433] on p "White / / Midnight Navy: Houston Roughnecks" at bounding box center [1434, 441] width 216 height 17
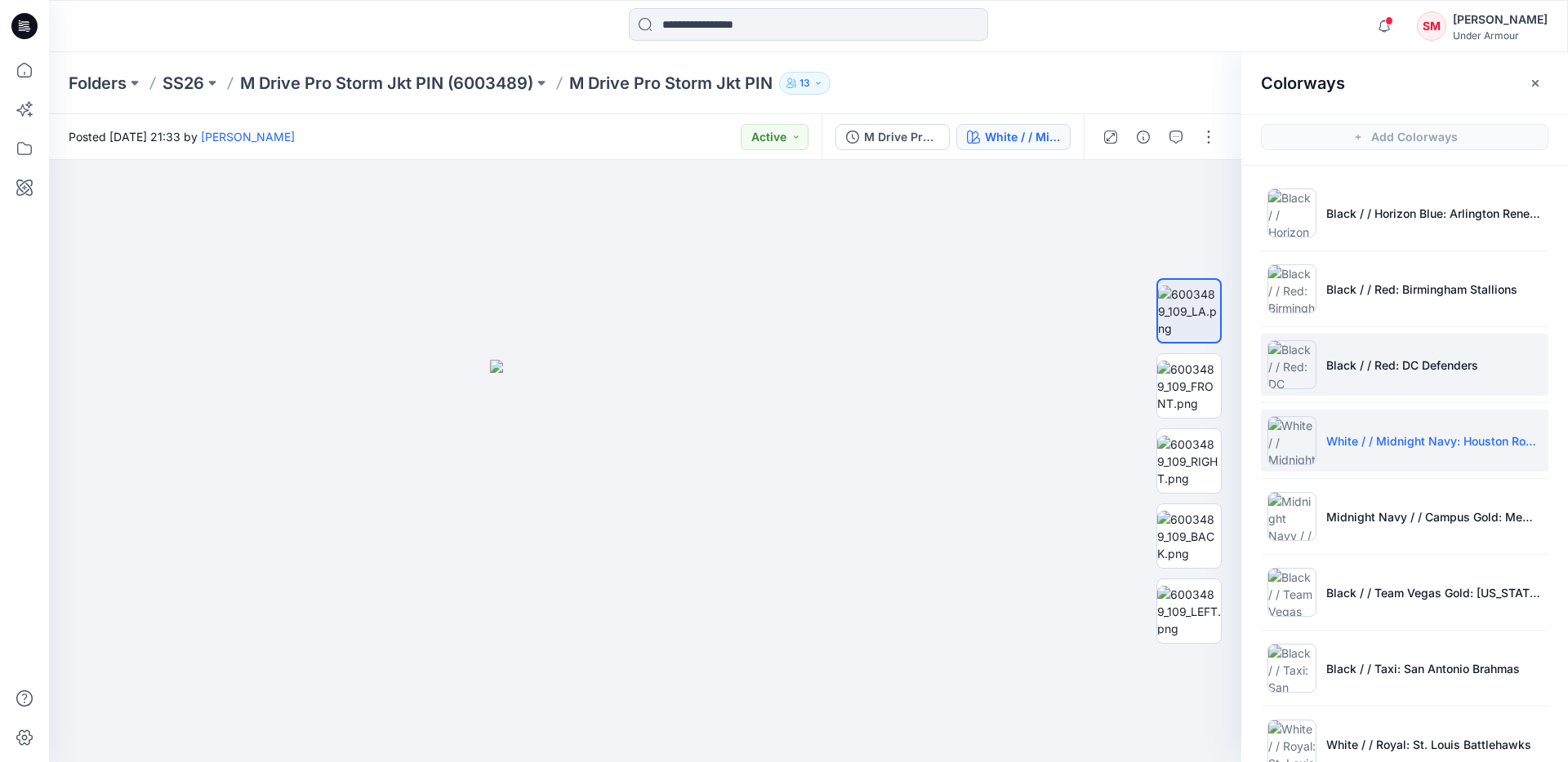
click at [1382, 360] on p "Black / / Red: DC Defenders" at bounding box center [1401, 365] width 152 height 17
click at [1372, 450] on li "White / / Midnight Navy: Houston Roughnecks" at bounding box center [1404, 441] width 287 height 62
click at [1348, 368] on p "Black / / Red: DC Defenders" at bounding box center [1401, 365] width 152 height 17
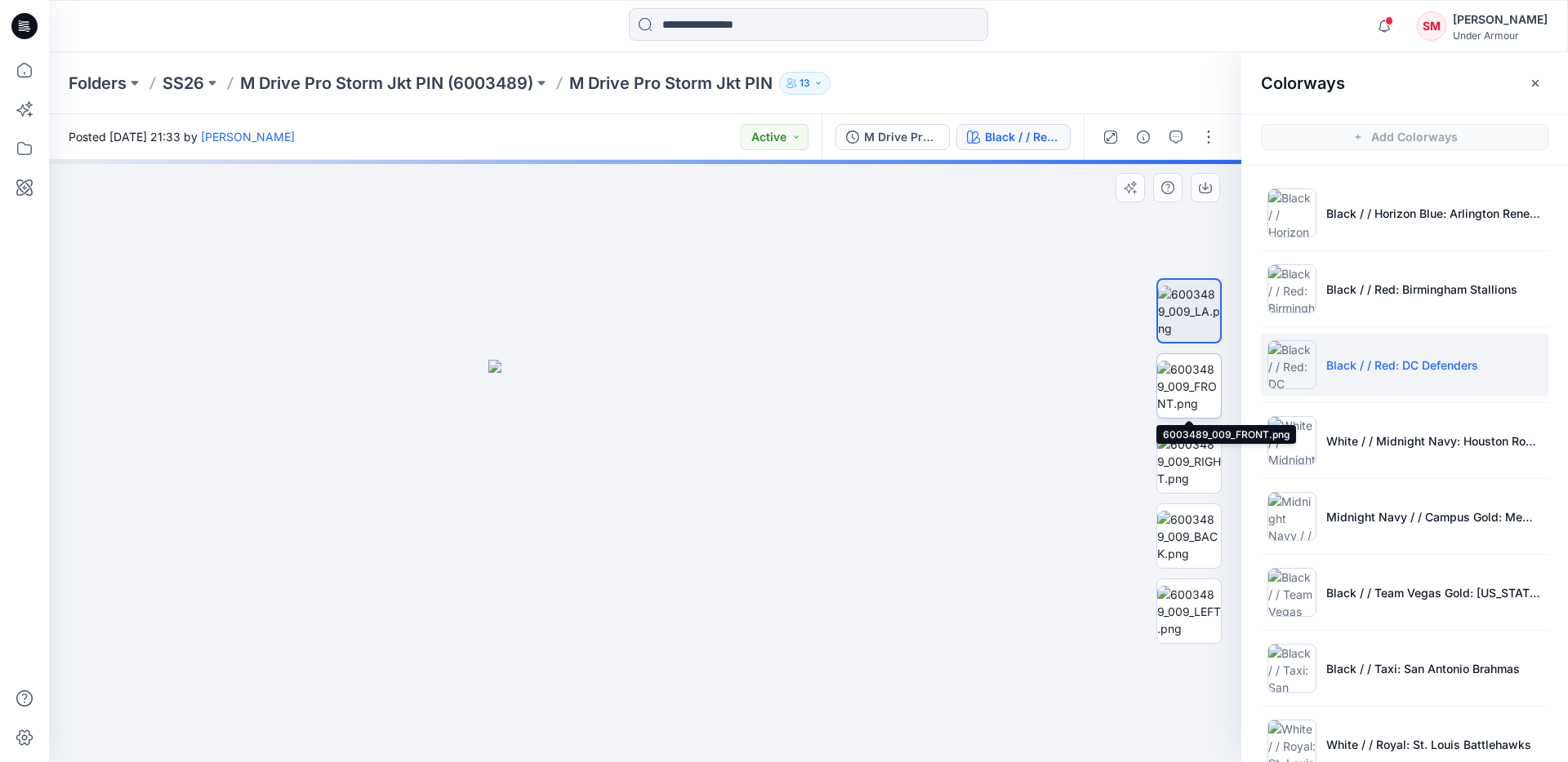
click at [1180, 381] on img at bounding box center [1188, 386] width 63 height 51
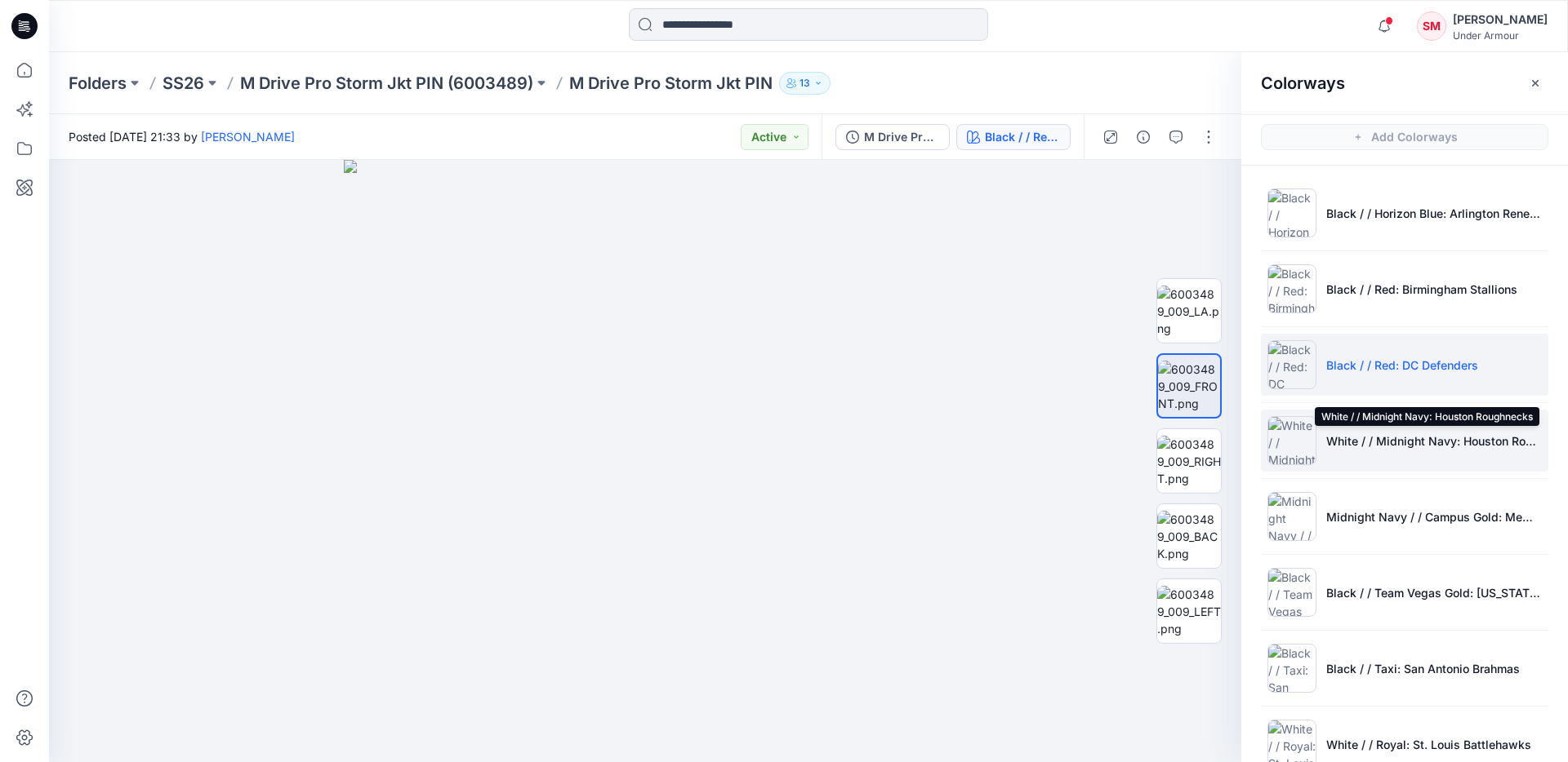
click at [1353, 440] on p "White / / Midnight Navy: Houston Roughnecks" at bounding box center [1434, 441] width 216 height 17
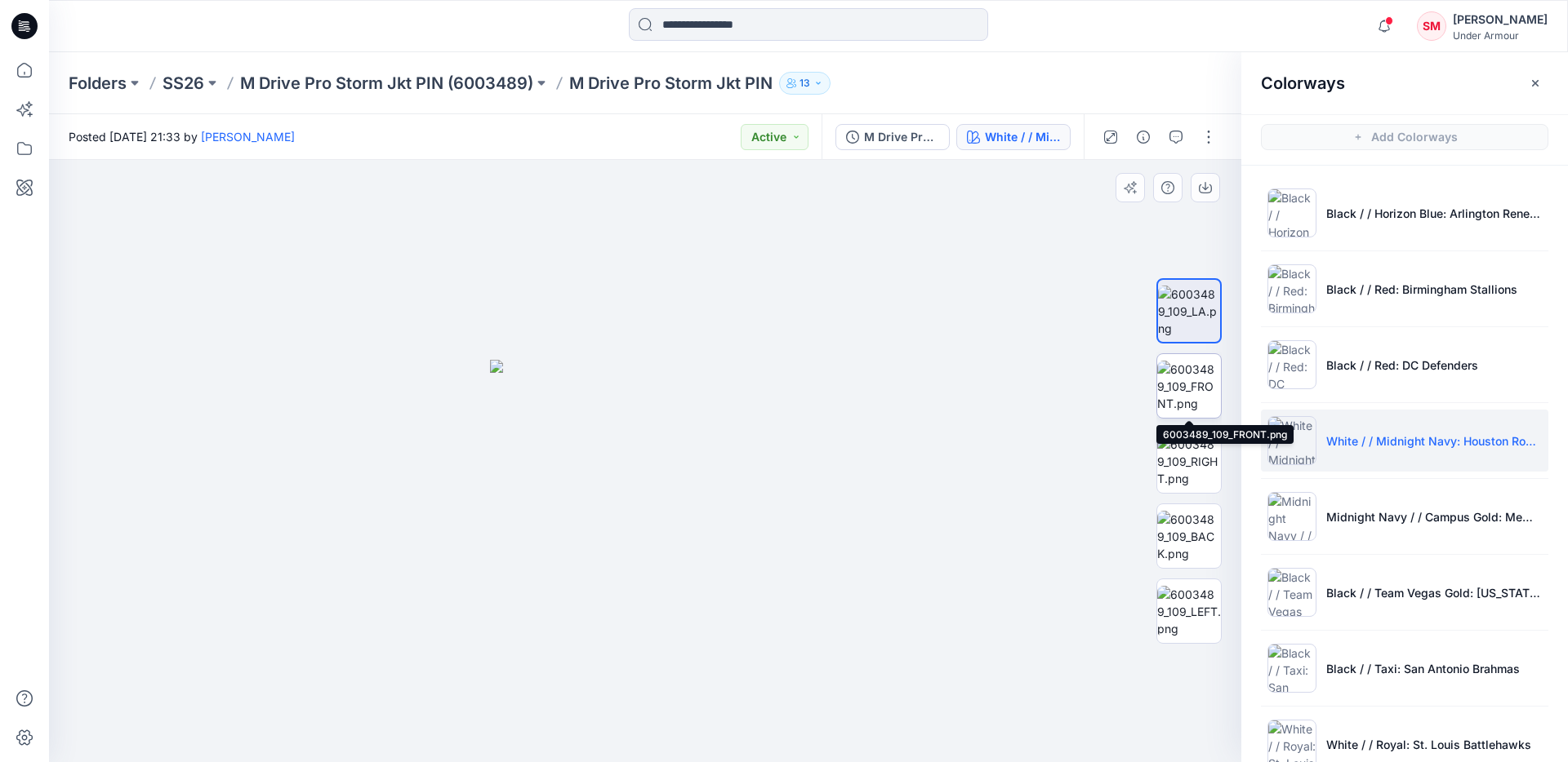
click at [1195, 380] on img at bounding box center [1188, 386] width 63 height 51
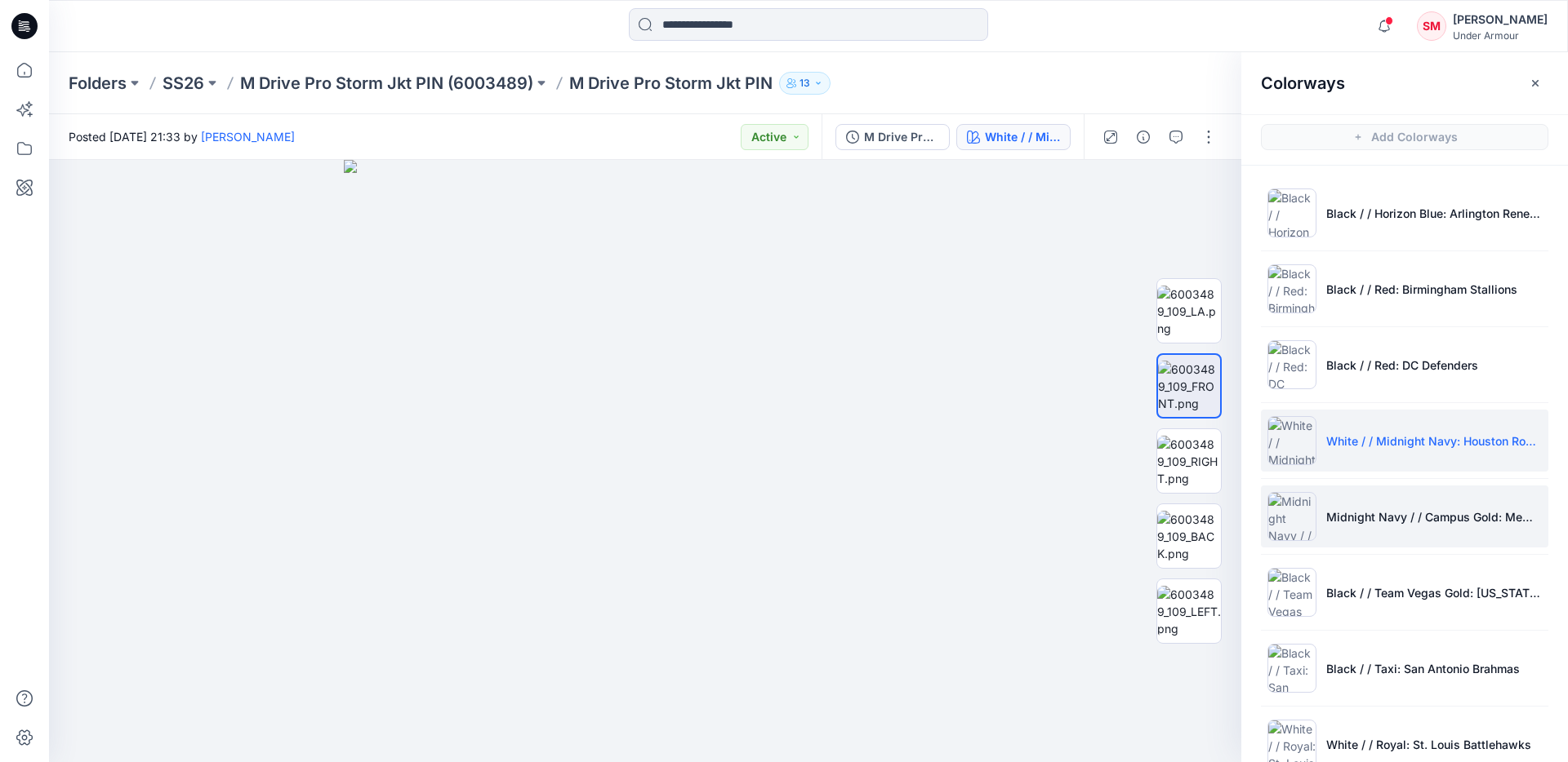
scroll to position [265, 0]
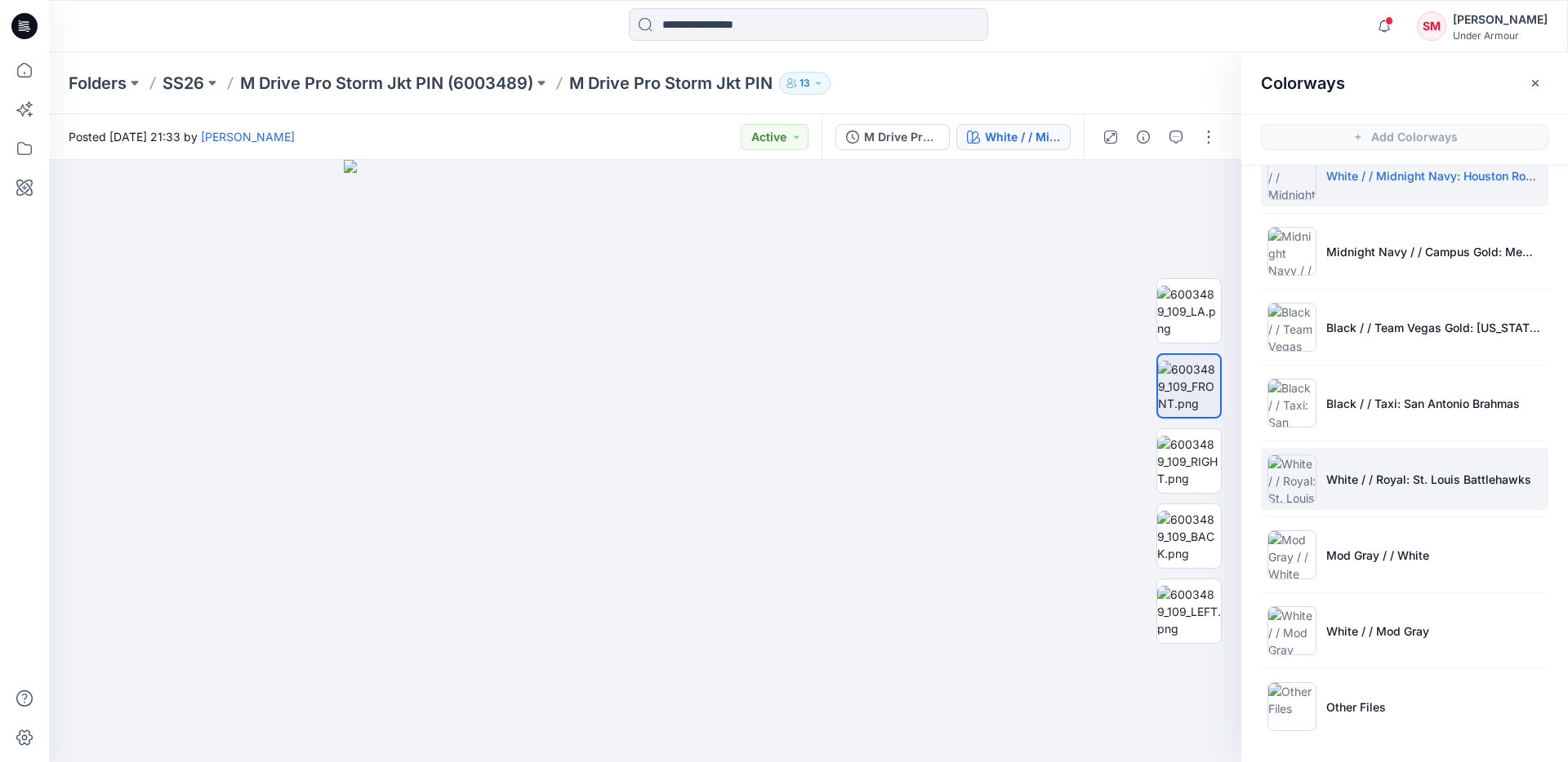
click at [1388, 469] on li "White / / Royal: St. Louis Battlehawks" at bounding box center [1404, 479] width 287 height 62
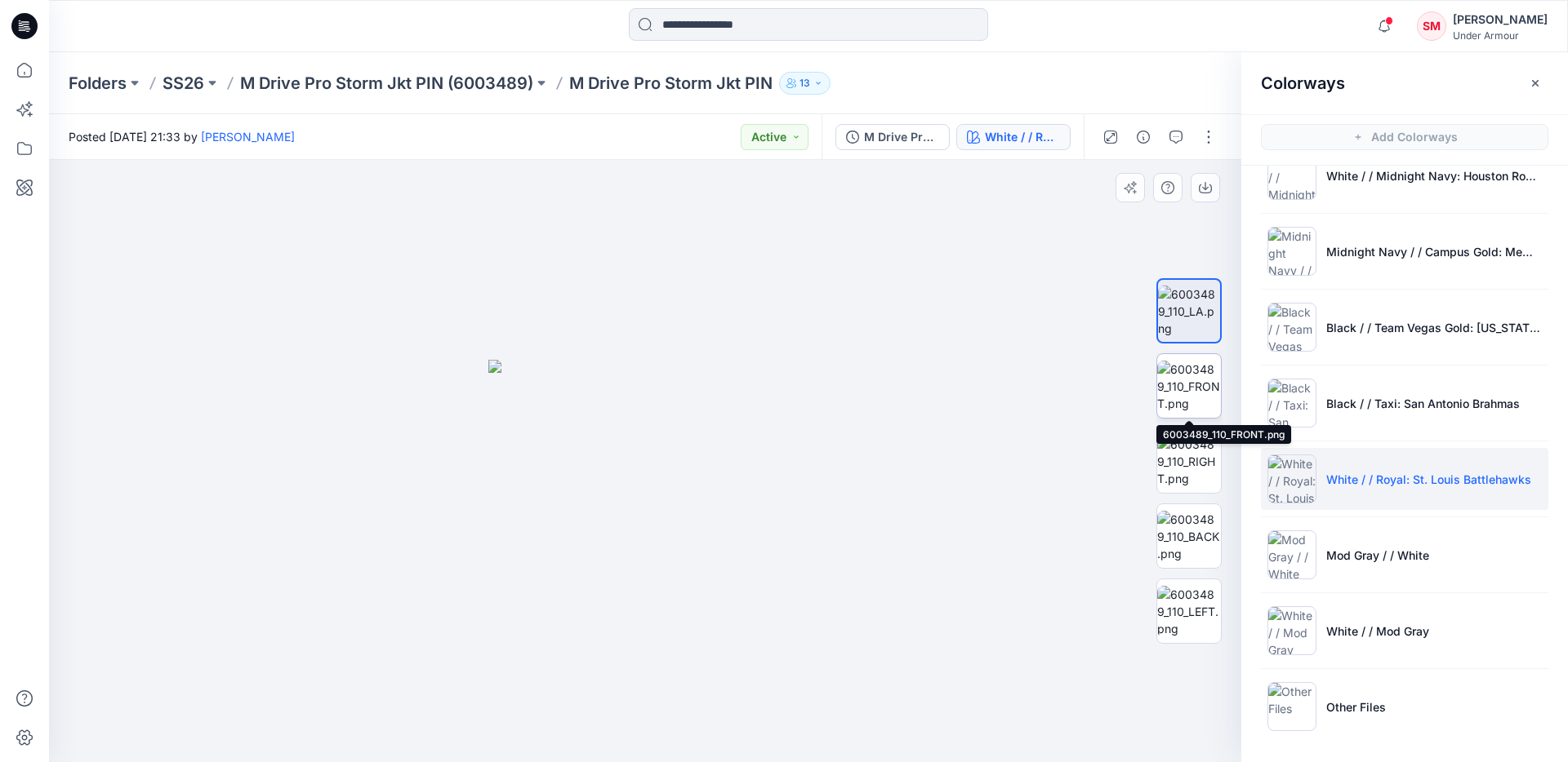
click at [1174, 375] on img at bounding box center [1188, 386] width 63 height 51
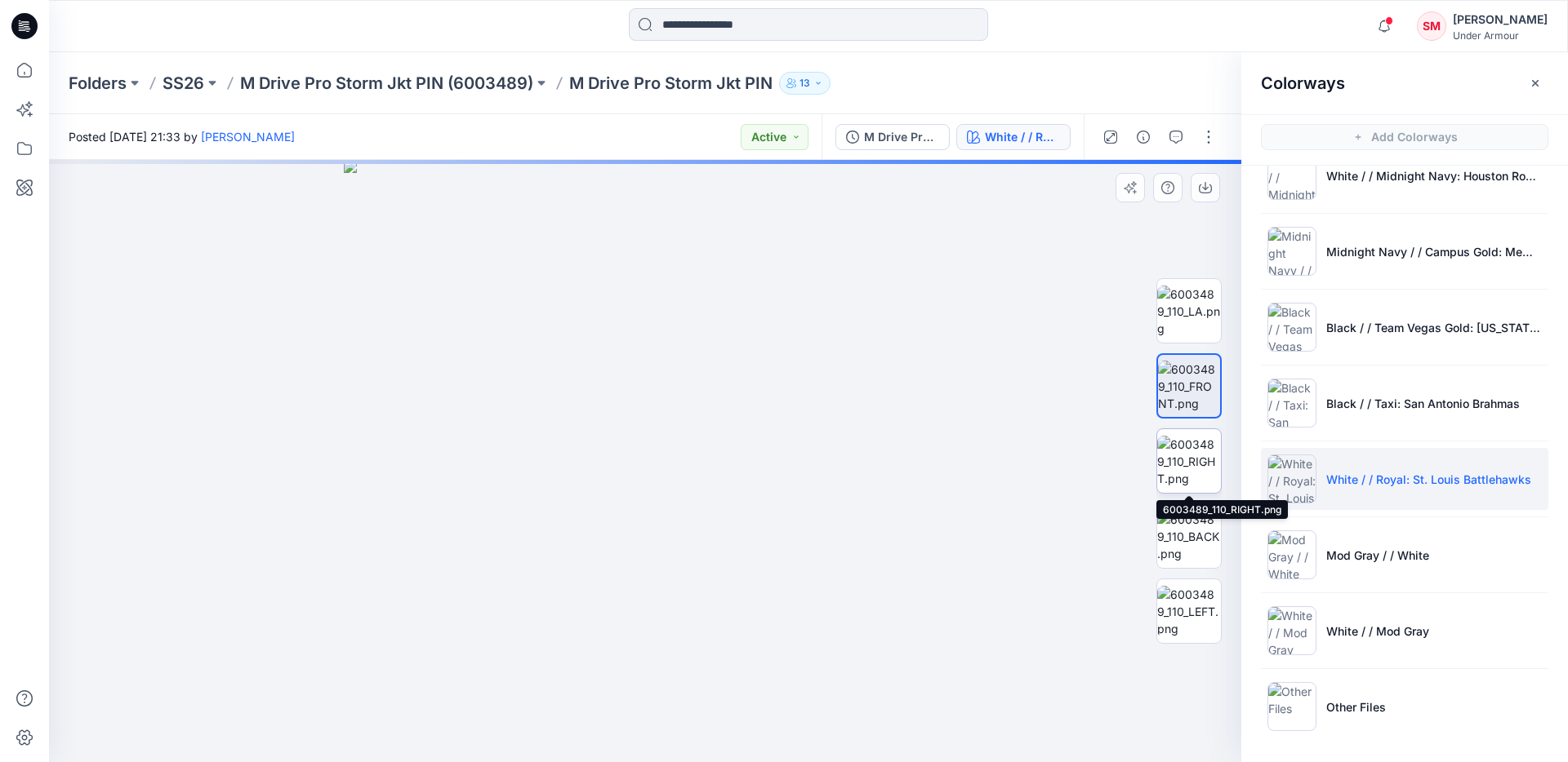
click at [1190, 474] on img at bounding box center [1188, 461] width 63 height 51
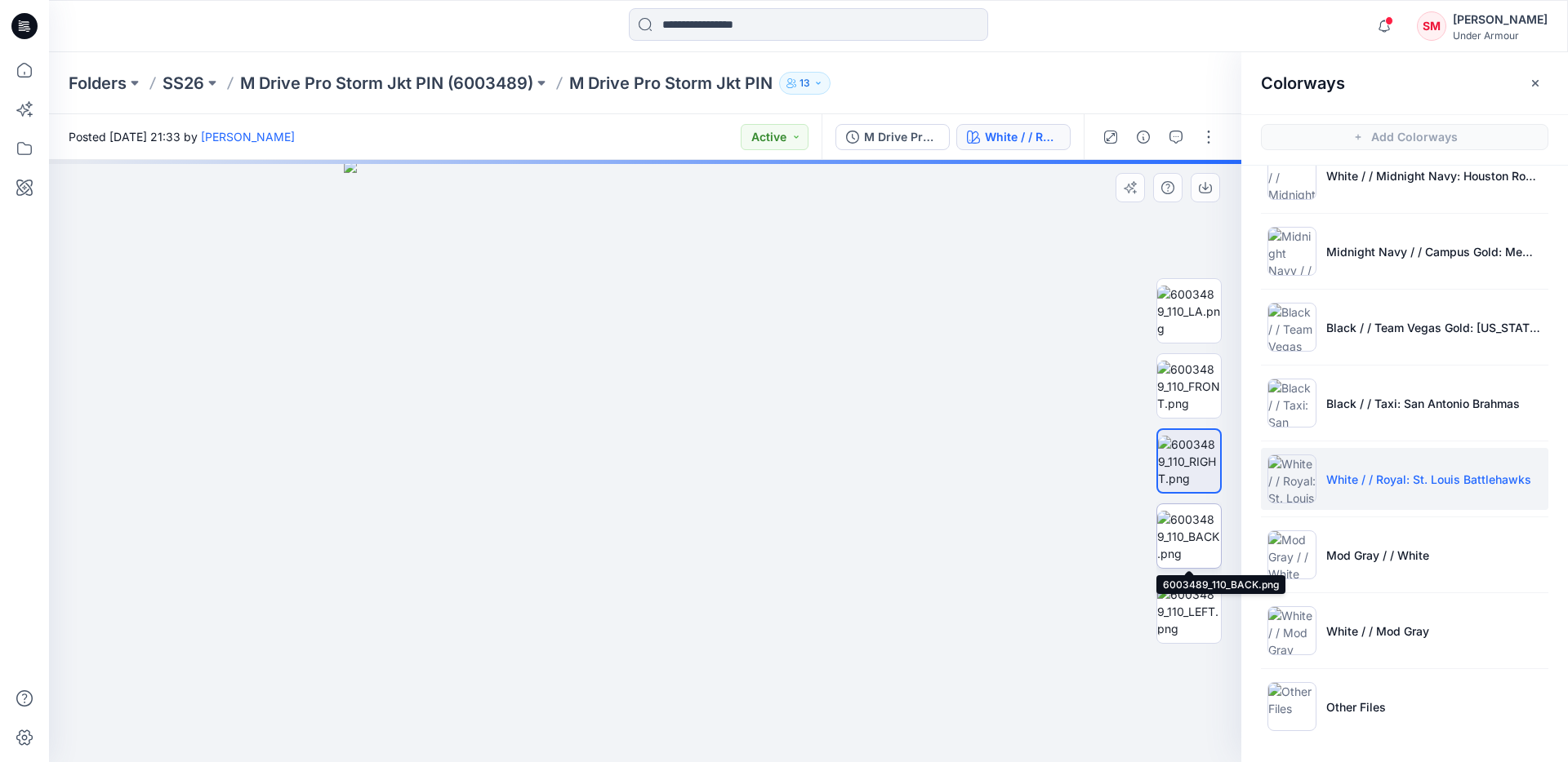
click at [1190, 544] on img at bounding box center [1188, 536] width 63 height 51
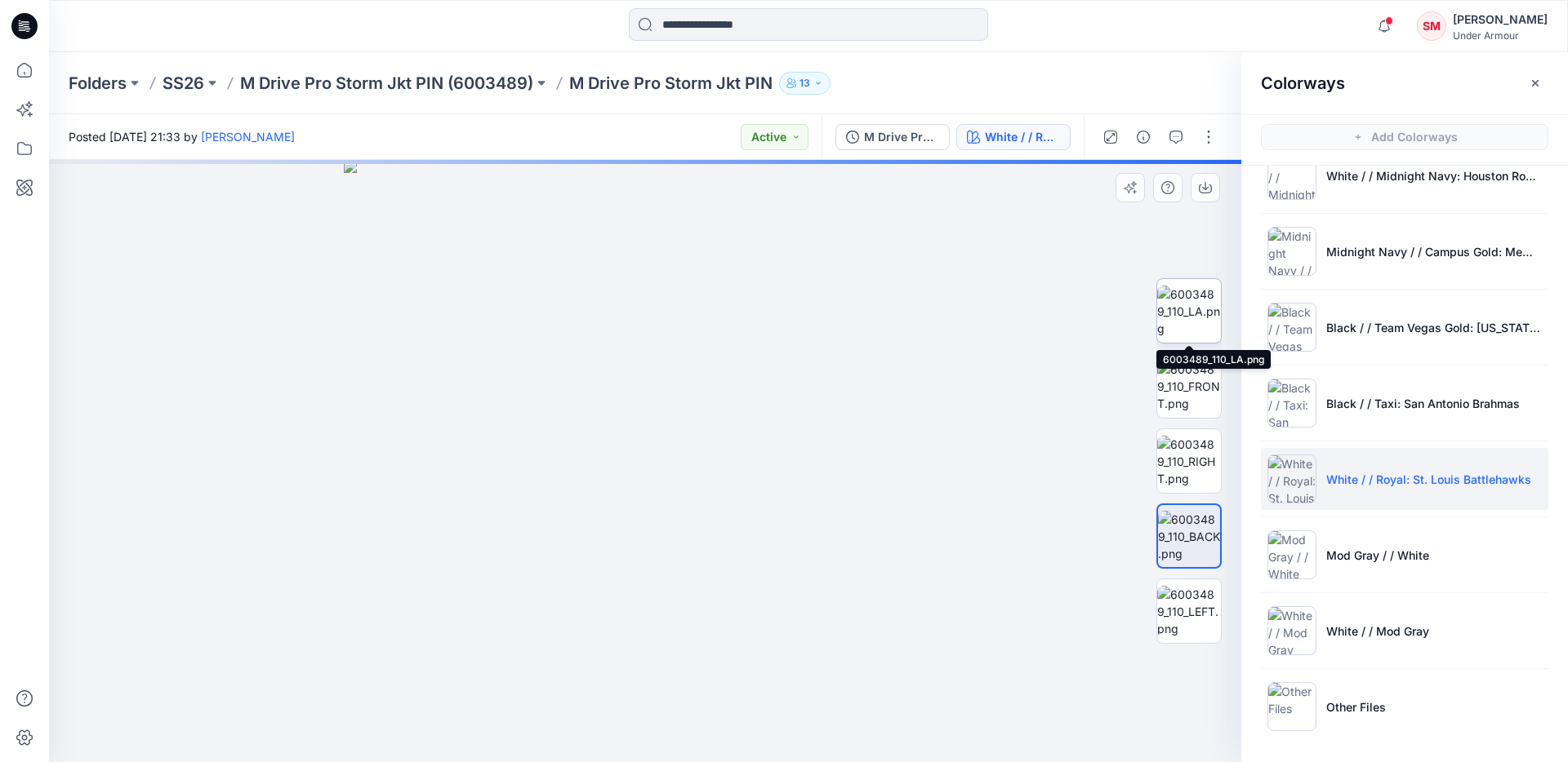
click at [1180, 303] on img at bounding box center [1188, 311] width 63 height 51
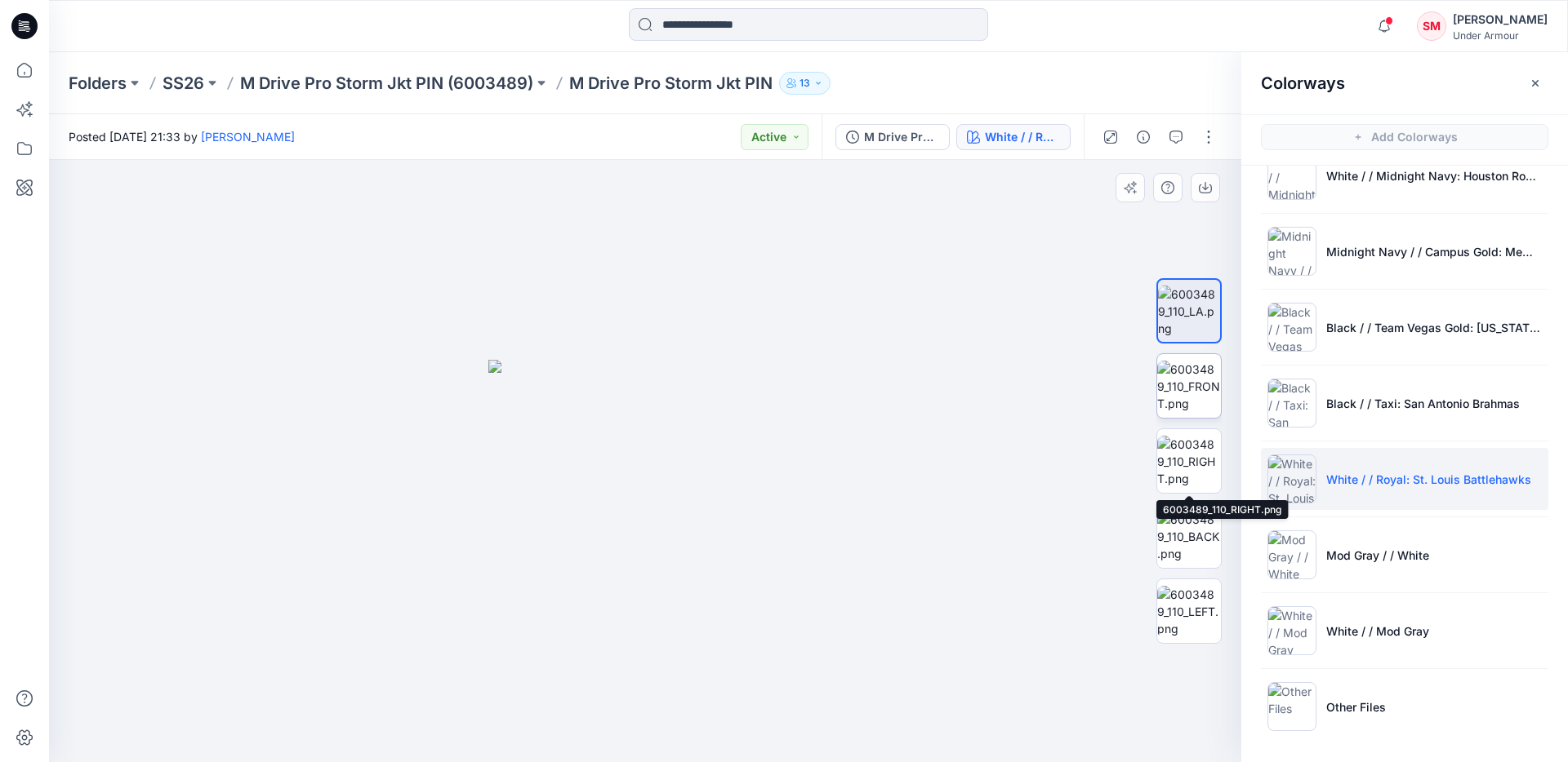
click at [1185, 389] on img at bounding box center [1188, 386] width 63 height 51
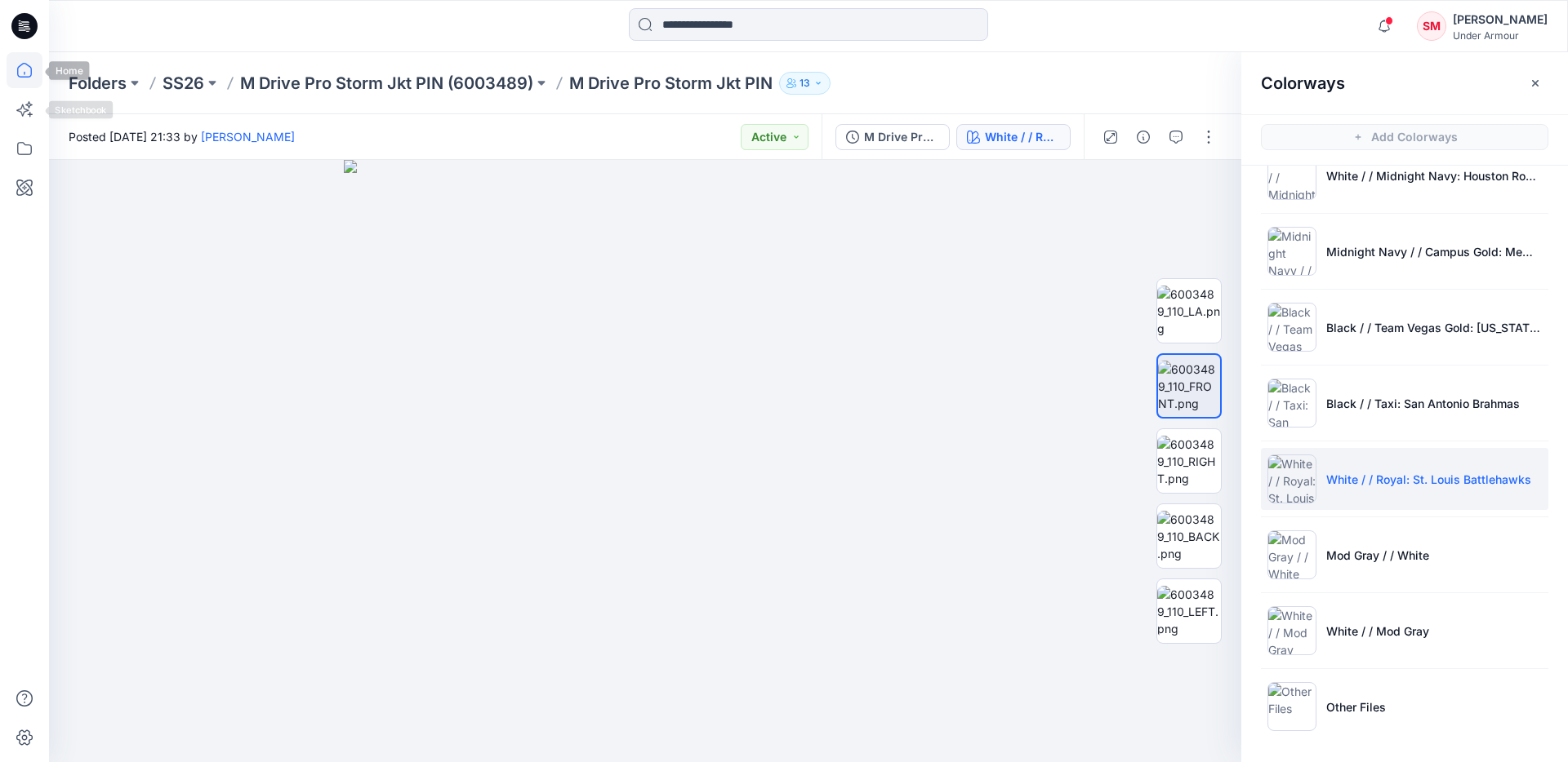
click at [33, 68] on icon at bounding box center [24, 69] width 36 height 36
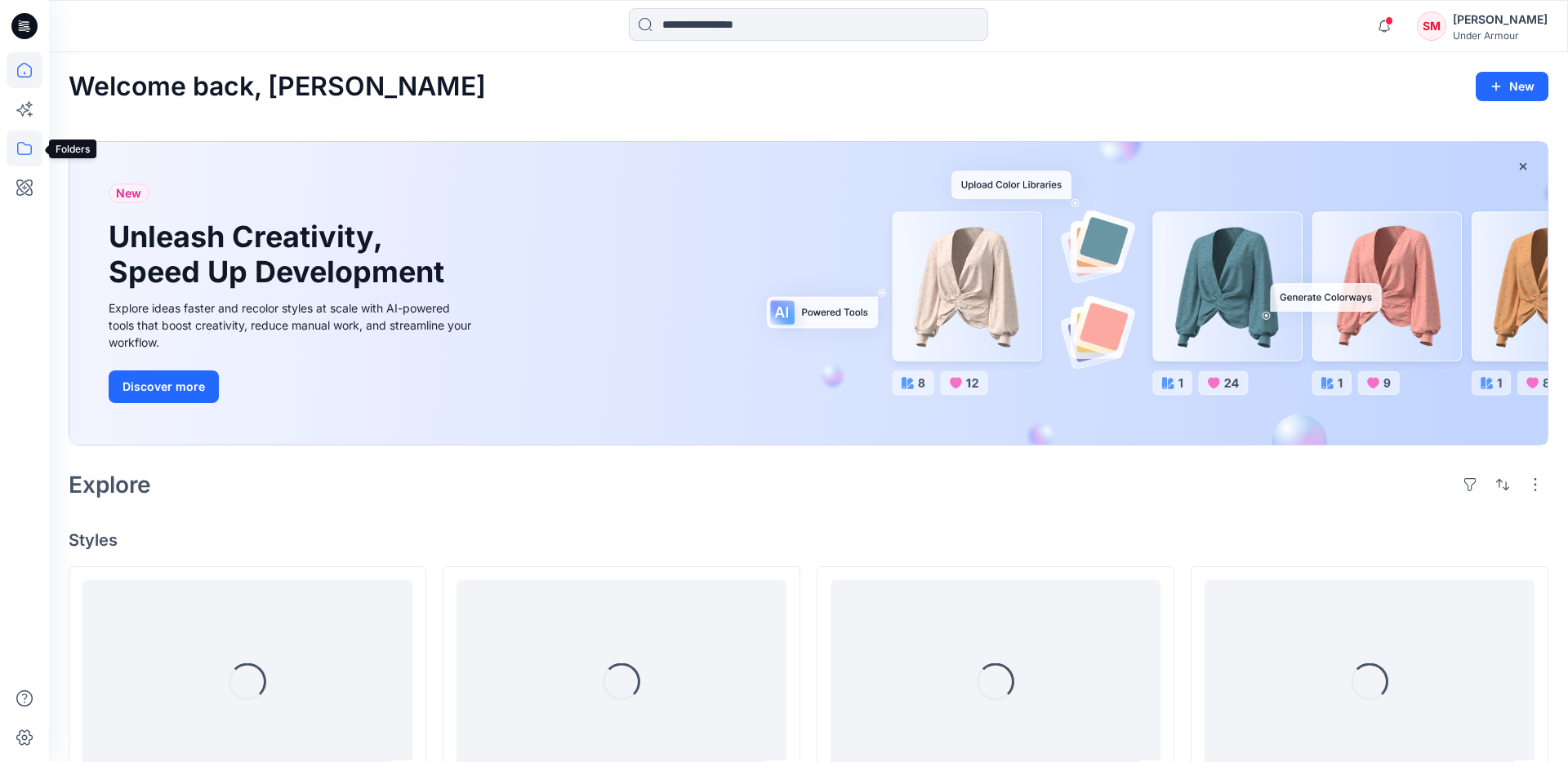
click at [26, 158] on icon at bounding box center [24, 148] width 36 height 36
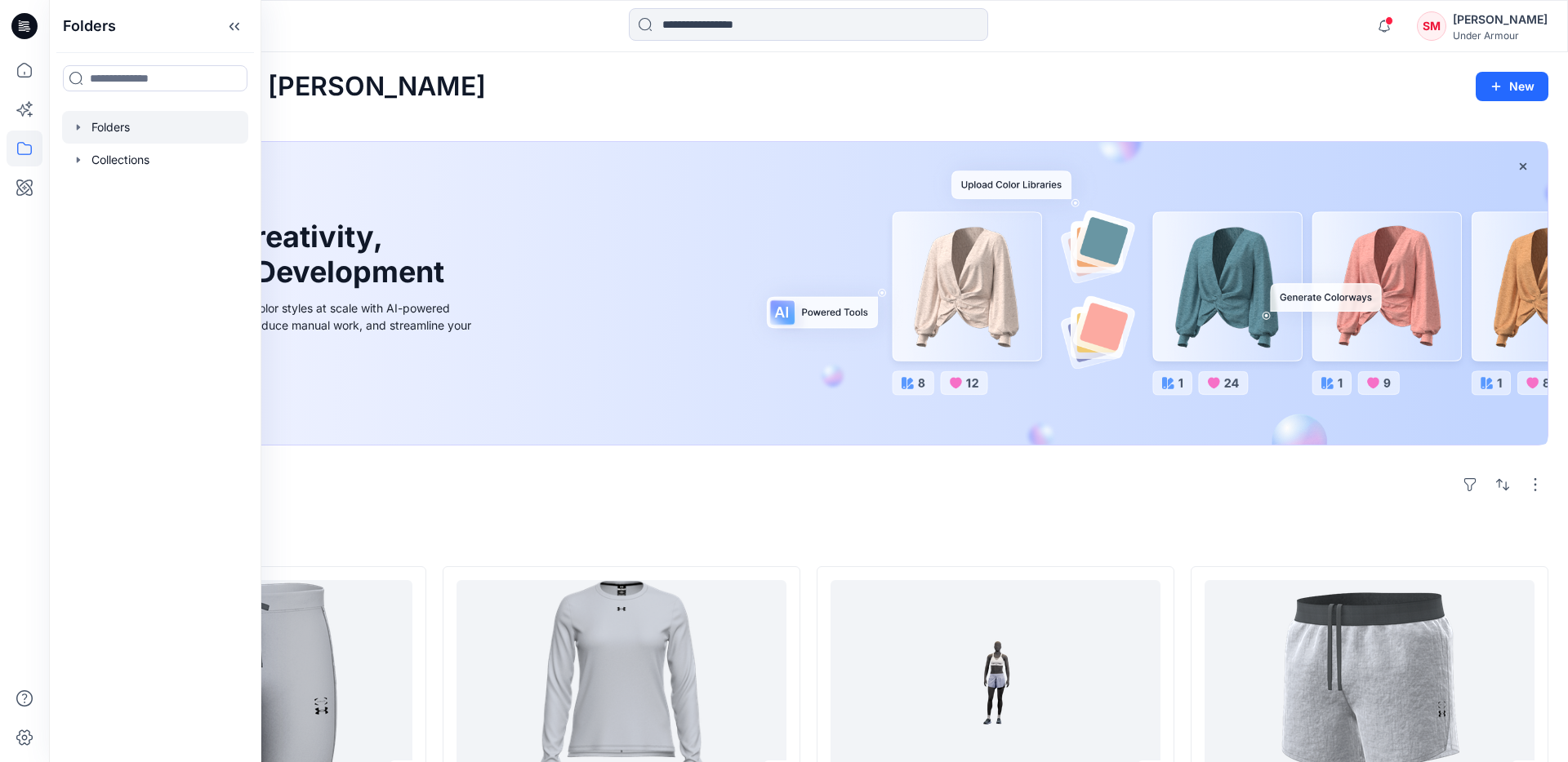
click at [124, 133] on div at bounding box center [155, 127] width 186 height 33
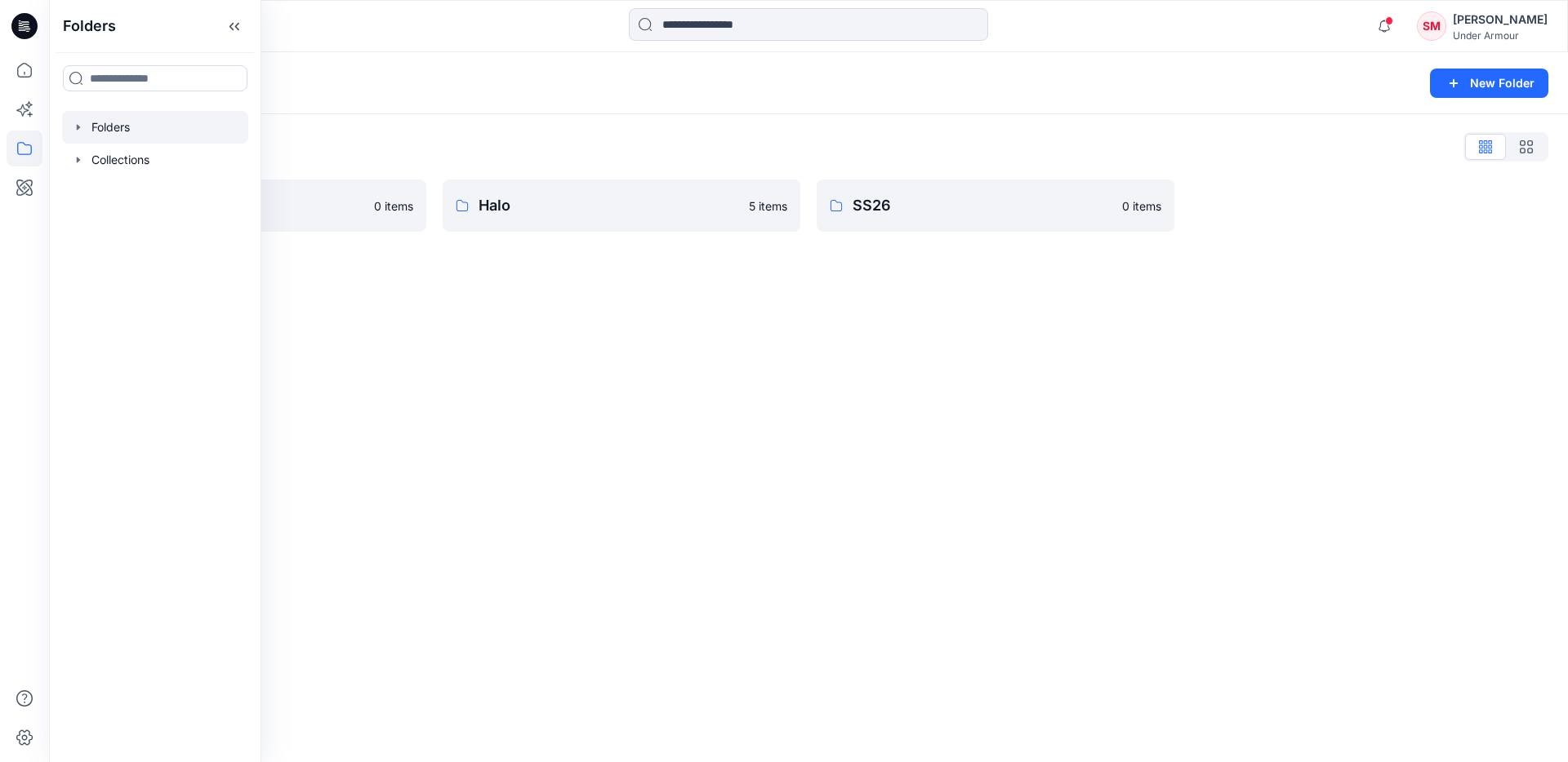
click at [655, 420] on div "Folders New Folder Folders List FW26 0 items Halo 5 items SS26 0 items" at bounding box center [807, 407] width 1519 height 710
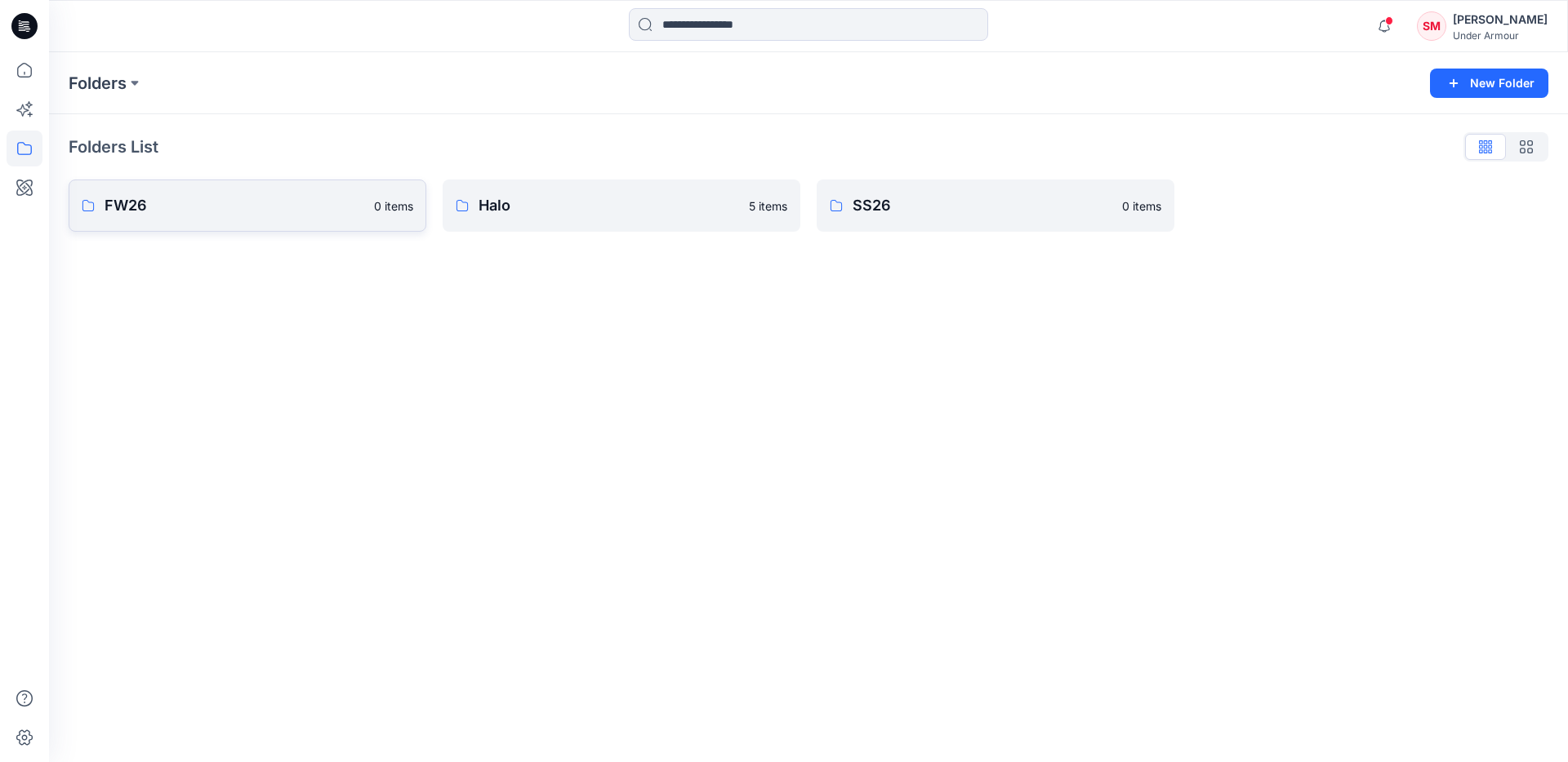
click at [260, 215] on p "FW26" at bounding box center [234, 205] width 259 height 23
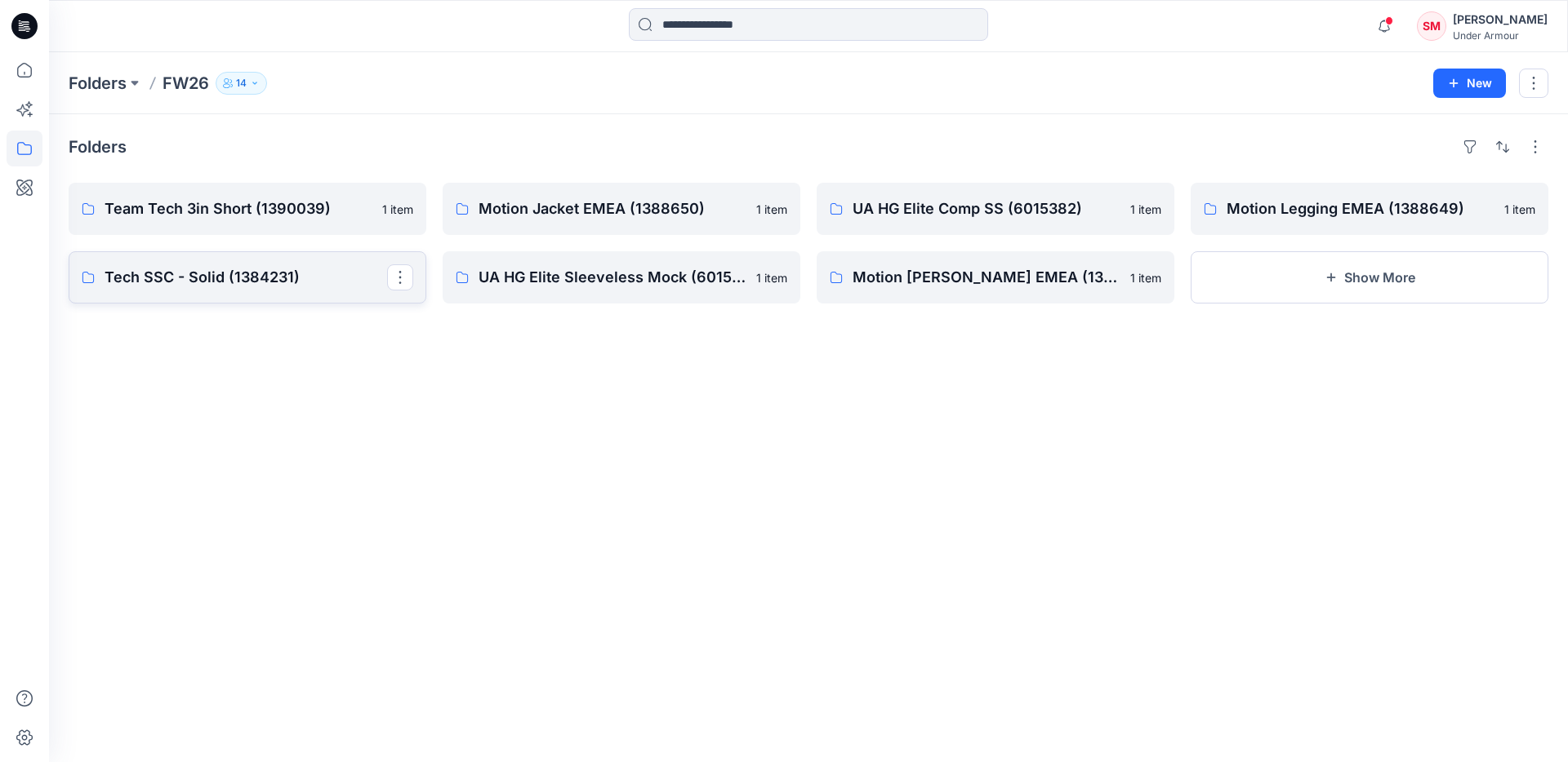
click at [329, 279] on p "Tech SSC - Solid (1384231)" at bounding box center [246, 277] width 283 height 23
click at [1536, 86] on button "button" at bounding box center [1533, 83] width 29 height 29
click at [1530, 151] on button "button" at bounding box center [1535, 147] width 26 height 26
click at [1527, 95] on button "button" at bounding box center [1533, 83] width 29 height 29
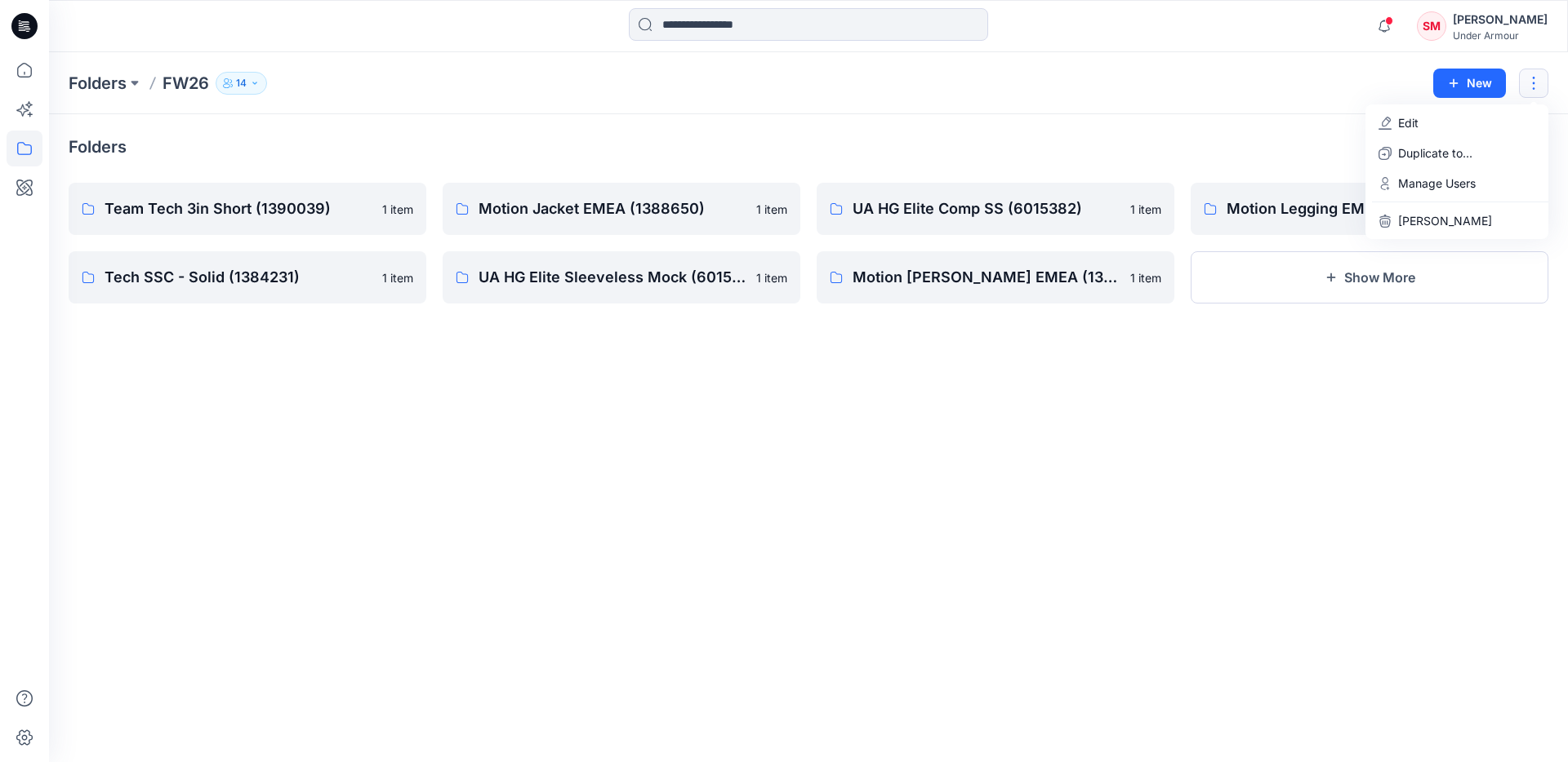
click at [1288, 91] on div "Folders FW26 14" at bounding box center [744, 83] width 1352 height 23
click at [929, 405] on div "Folders Team Tech 3in Short (1390039) 1 item Tech SSC - Solid (1384231) 1 item …" at bounding box center [807, 439] width 1519 height 648
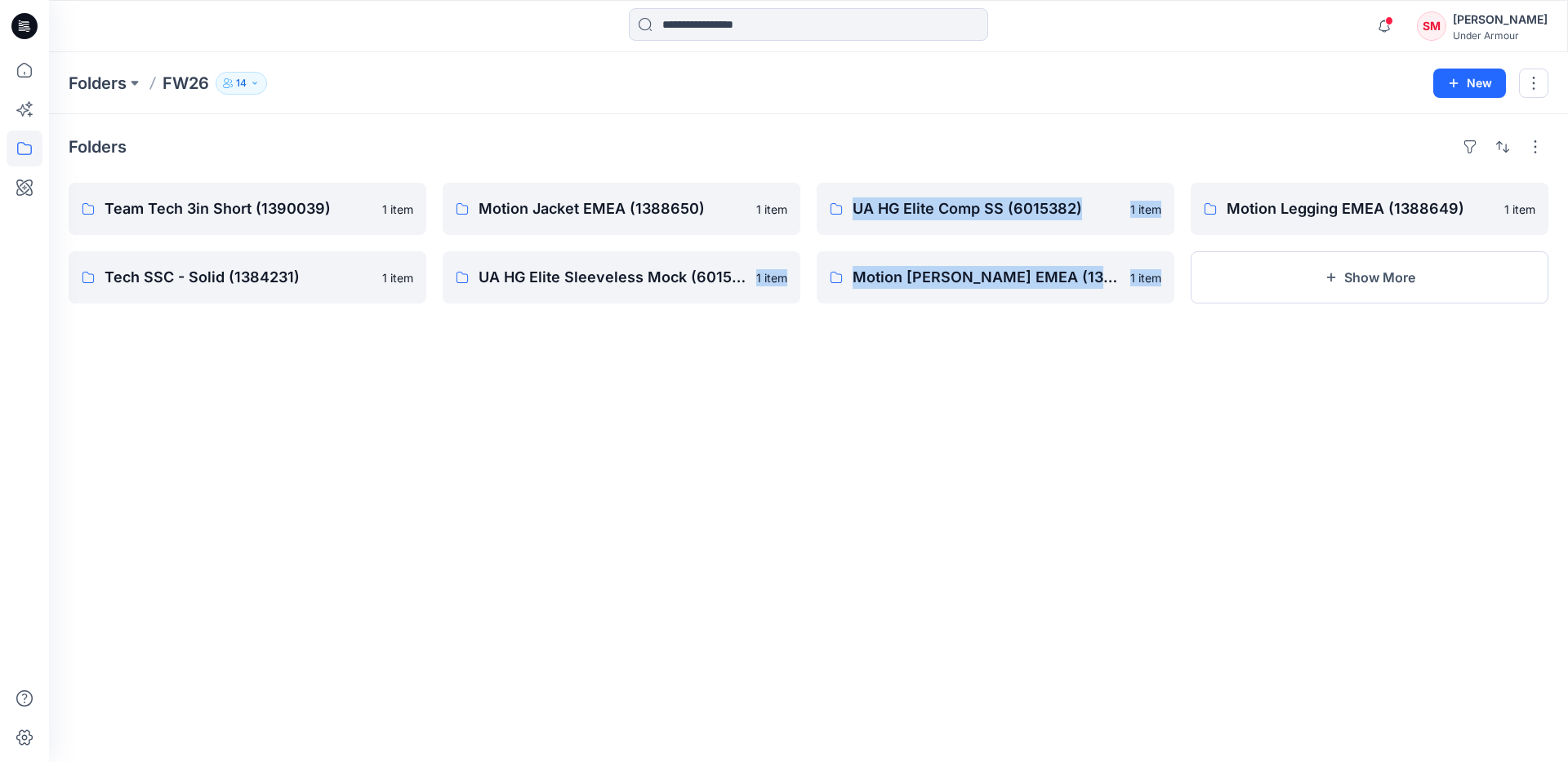
drag, startPoint x: 1174, startPoint y: 408, endPoint x: 688, endPoint y: 314, distance: 495.0
click at [688, 314] on div "Folders Team Tech 3in Short (1390039) 1 item Tech SSC - Solid (1384231) 1 item …" at bounding box center [807, 439] width 1519 height 648
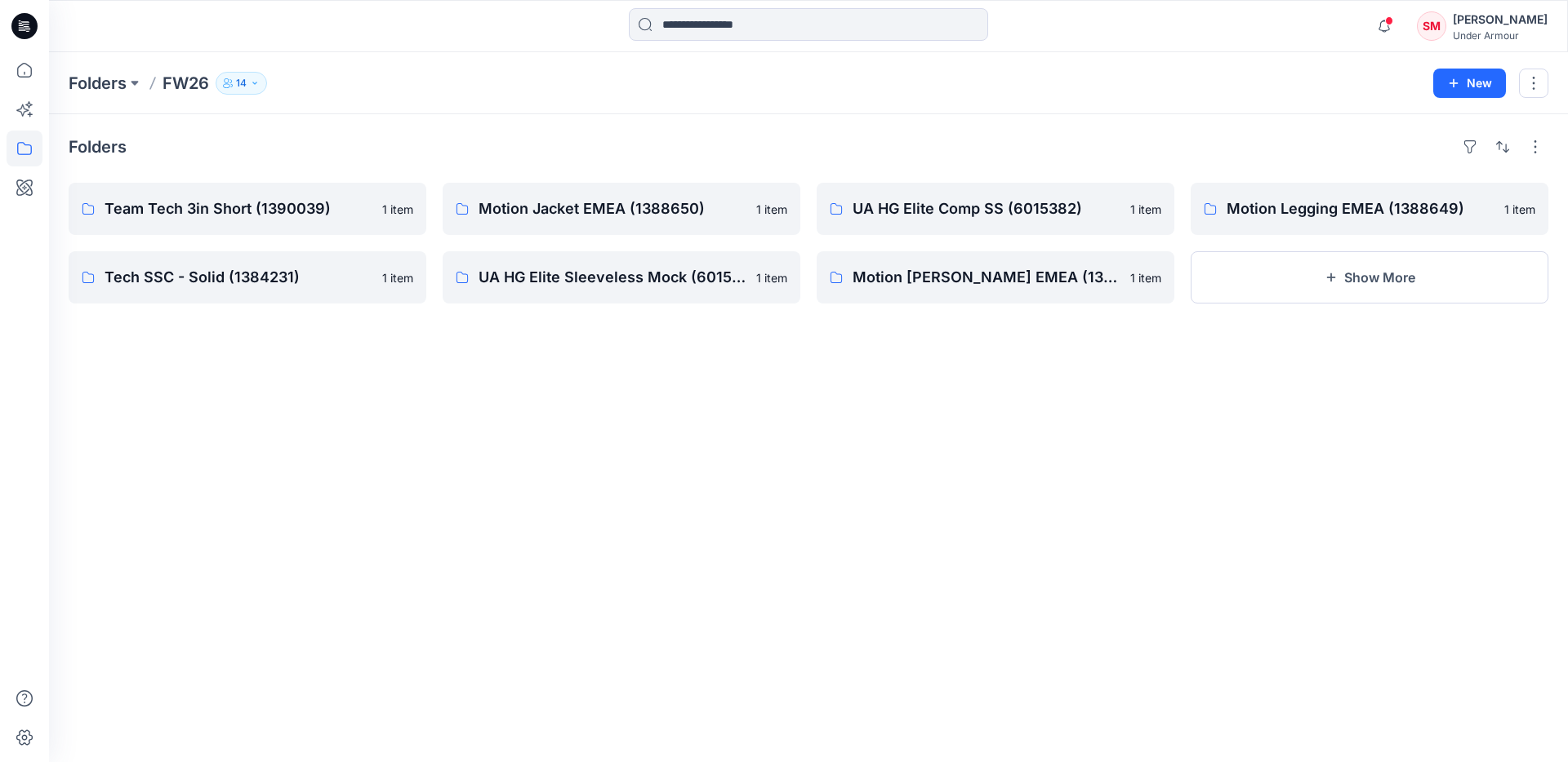
click at [888, 370] on div "Folders Team Tech 3in Short (1390039) 1 item Tech SSC - Solid (1384231) 1 item …" at bounding box center [807, 439] width 1519 height 648
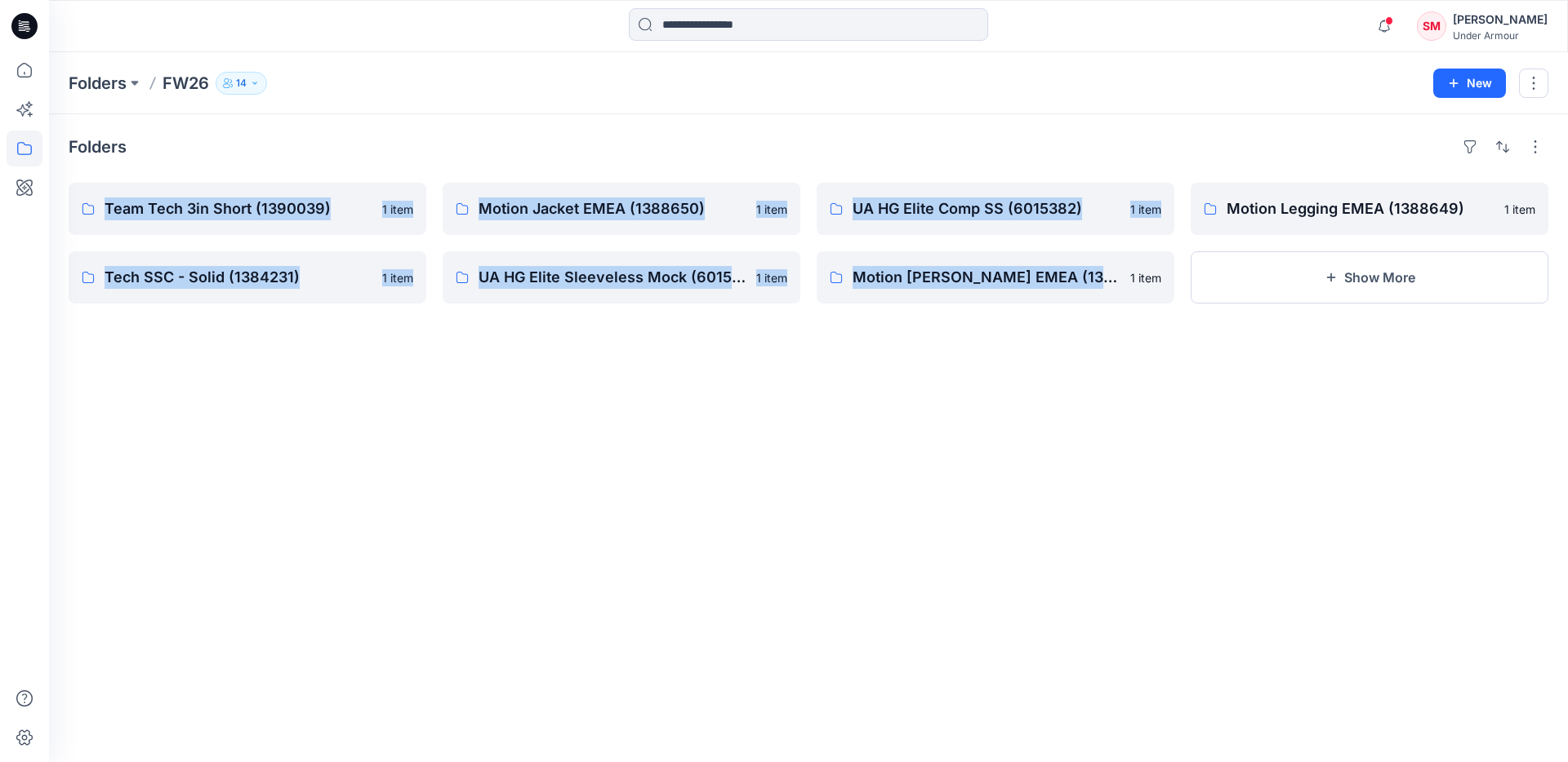
drag, startPoint x: 1027, startPoint y: 365, endPoint x: 479, endPoint y: 147, distance: 589.8
click at [479, 147] on div "Folders Team Tech 3in Short (1390039) 1 item Tech SSC - Solid (1384231) 1 item …" at bounding box center [807, 439] width 1519 height 648
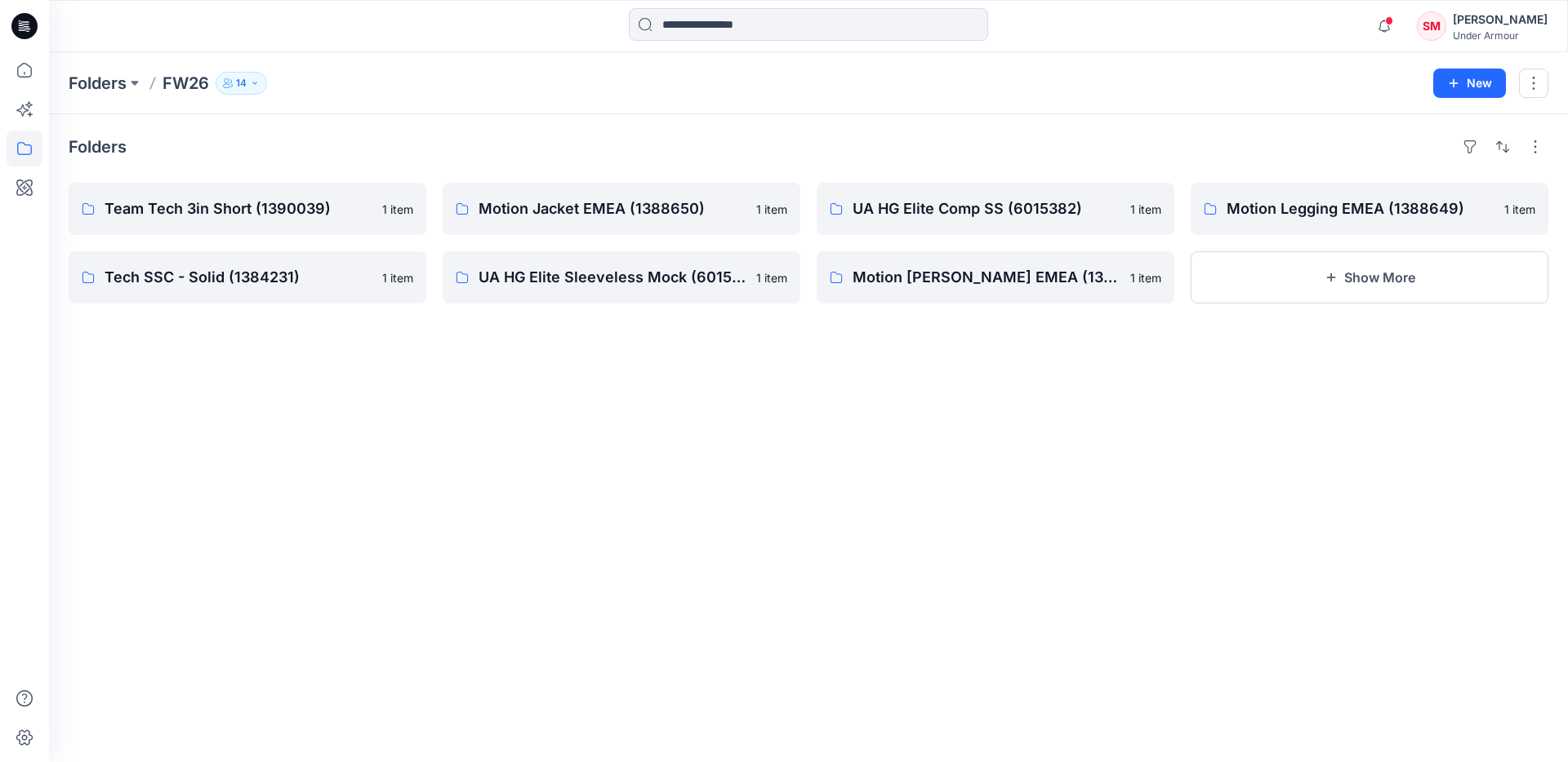
click at [462, 143] on div "Folders" at bounding box center [808, 147] width 1480 height 26
